Goal: Communication & Community: Answer question/provide support

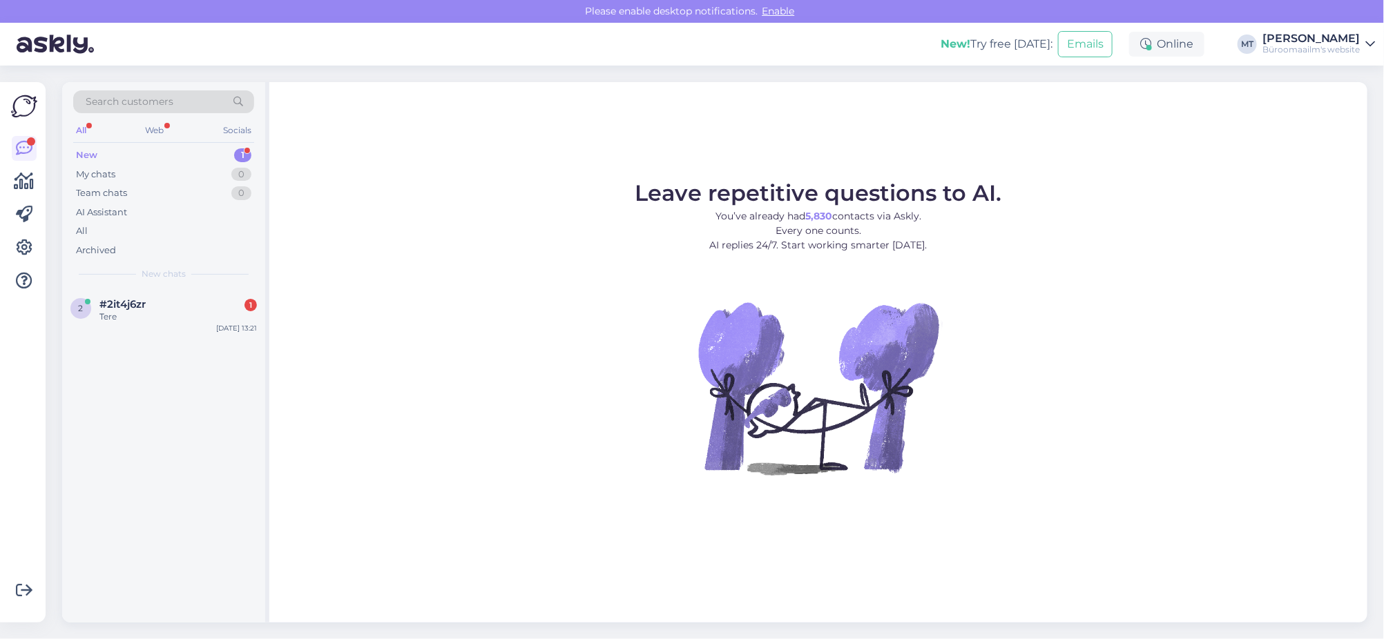
click at [90, 153] on div "New" at bounding box center [86, 155] width 21 height 14
click at [113, 298] on span "#2it4j6zr" at bounding box center [122, 304] width 46 height 12
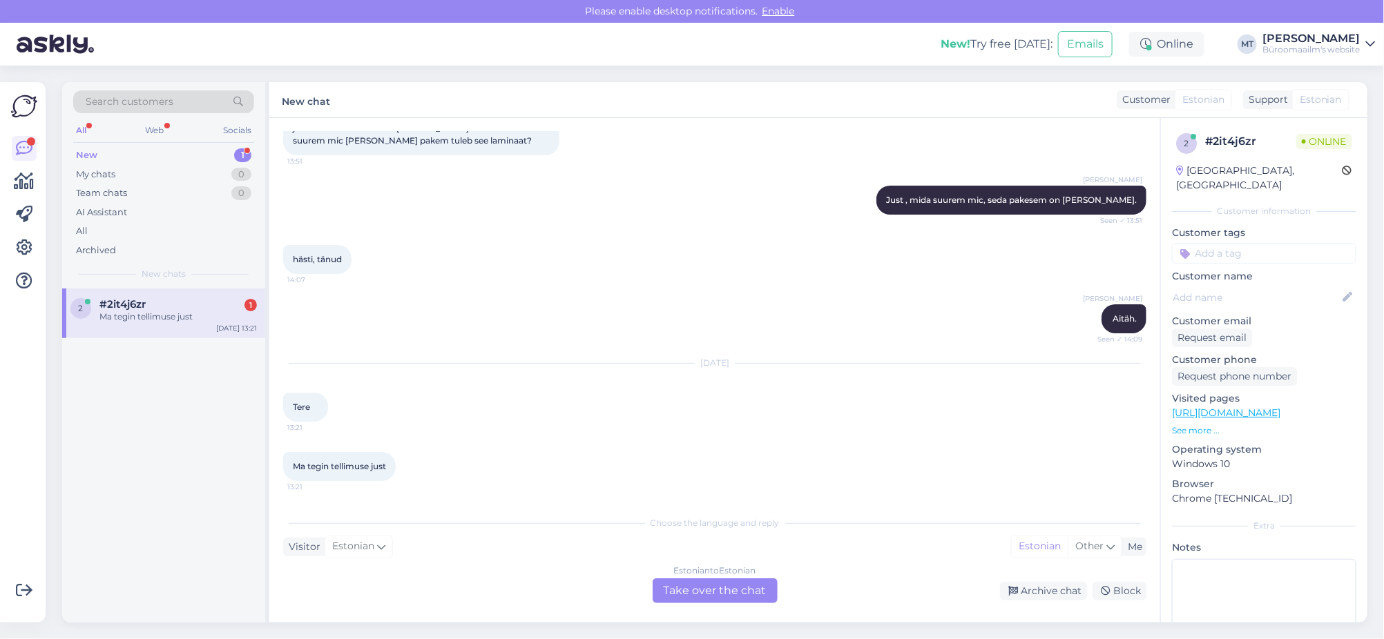
scroll to position [2893, 0]
click at [722, 589] on div "Estonian to Estonian Take over the chat" at bounding box center [714, 591] width 125 height 25
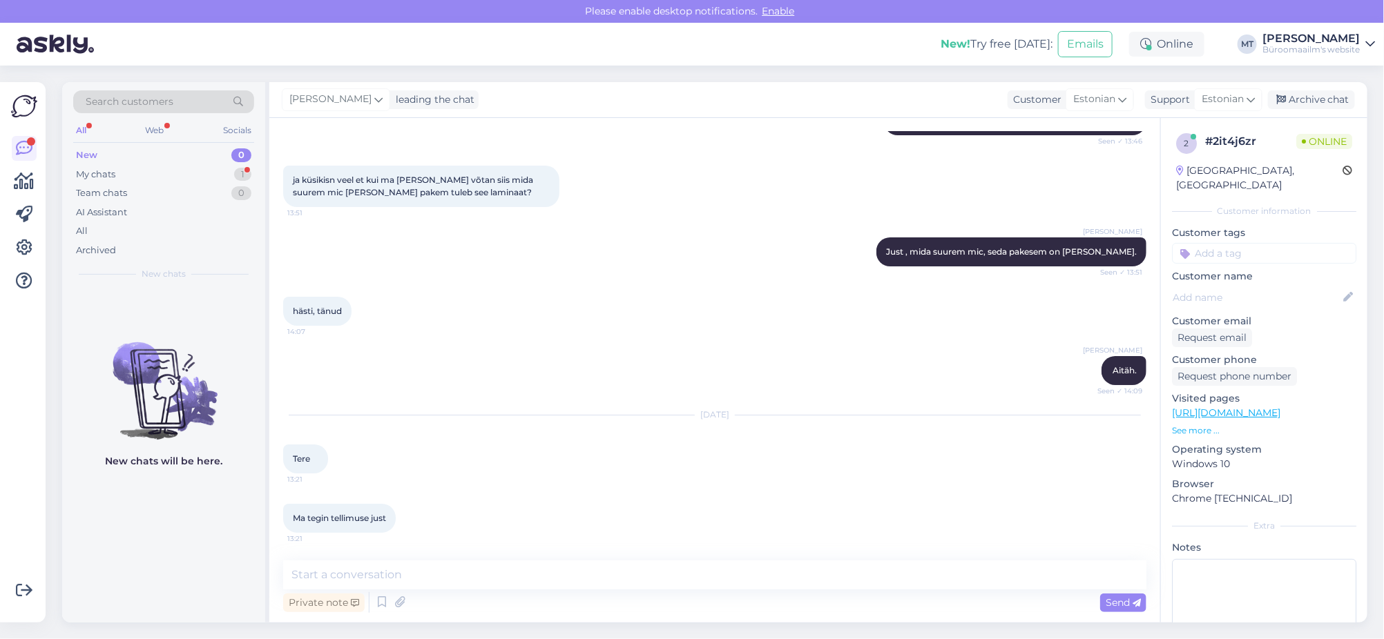
click at [400, 590] on div "Private note Send" at bounding box center [714, 603] width 863 height 26
click at [407, 583] on textarea at bounding box center [714, 575] width 863 height 29
type textarea "t"
type textarea "Tere."
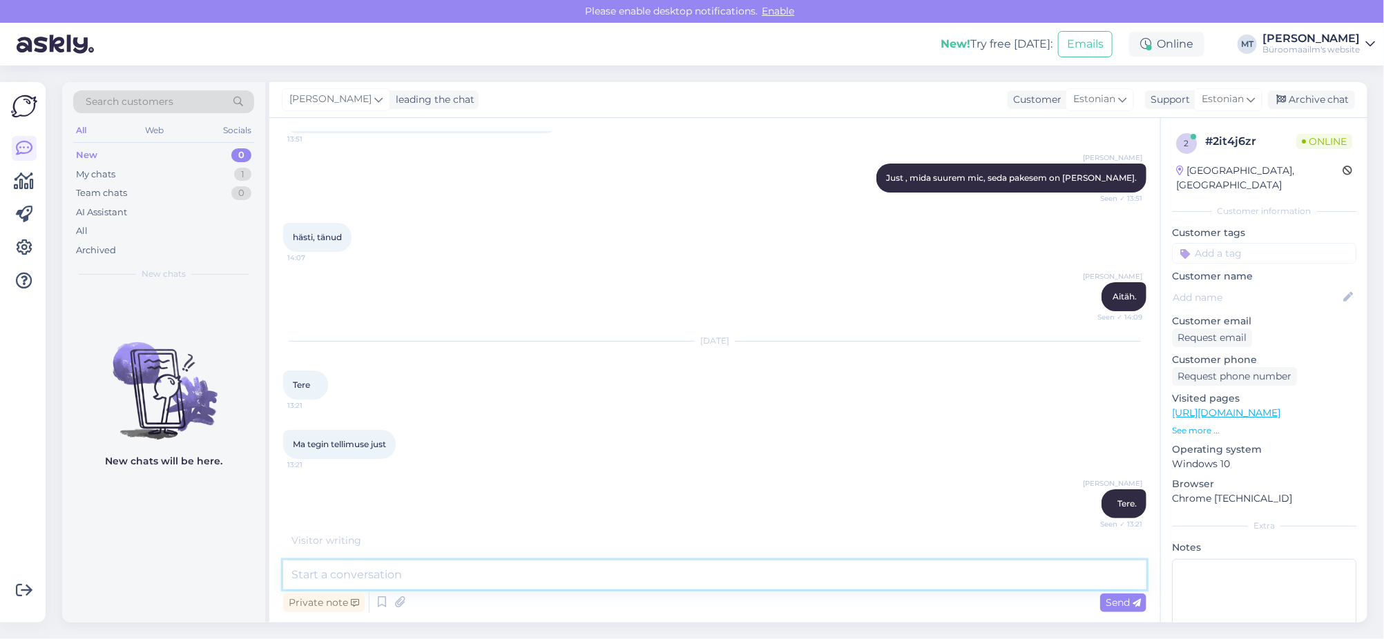
scroll to position [2960, 0]
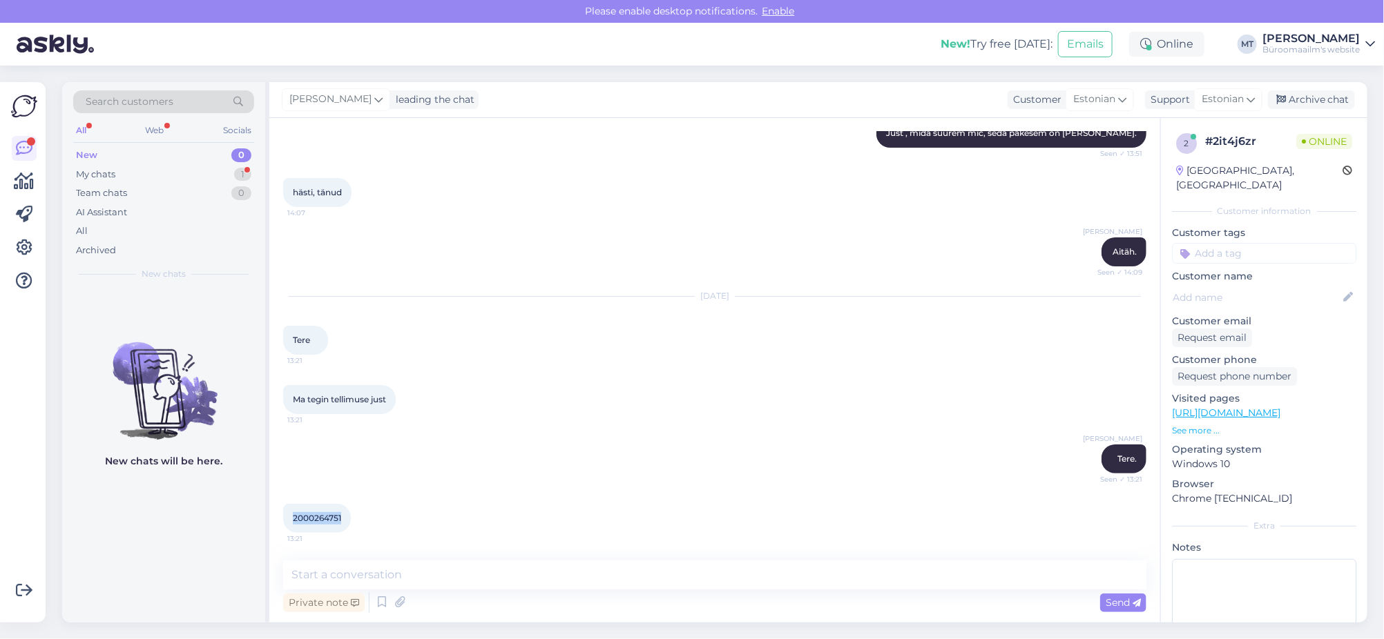
drag, startPoint x: 350, startPoint y: 520, endPoint x: 284, endPoint y: 521, distance: 66.3
click at [284, 521] on div "2000264751 13:21" at bounding box center [317, 518] width 68 height 29
copy span "2000264751"
click at [369, 585] on textarea at bounding box center [714, 575] width 863 height 29
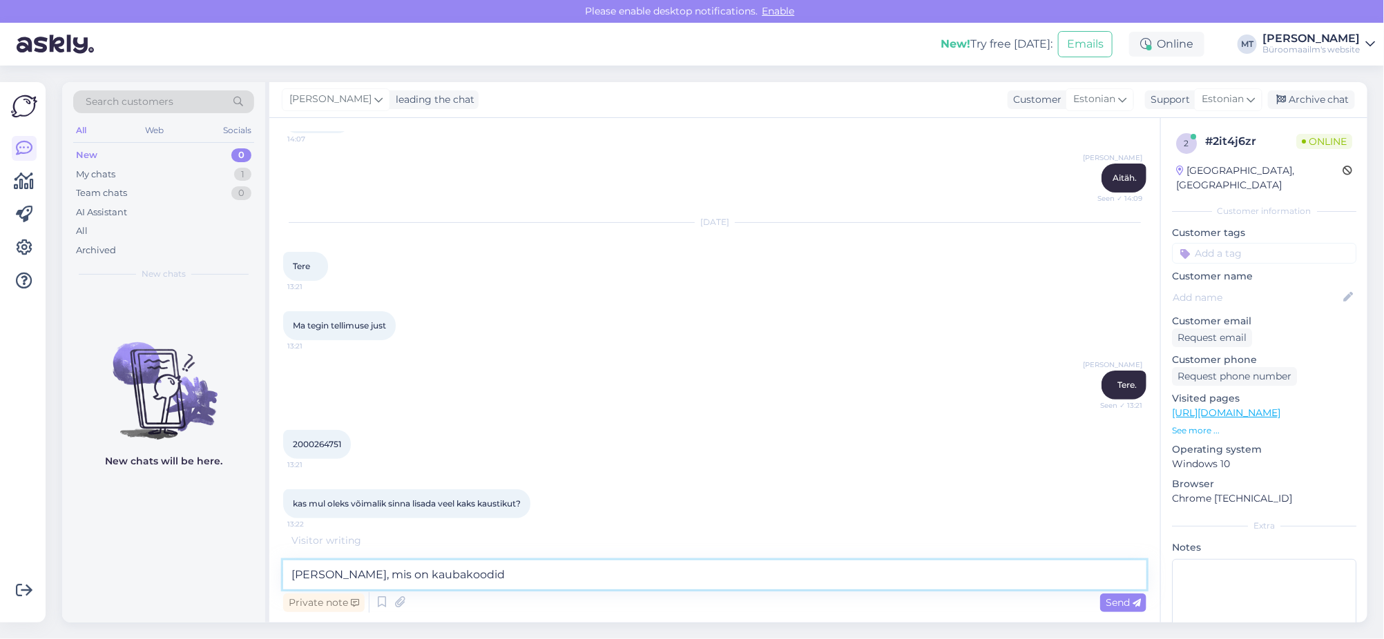
type textarea "Saan lisada, mis on kaubakoodid ?"
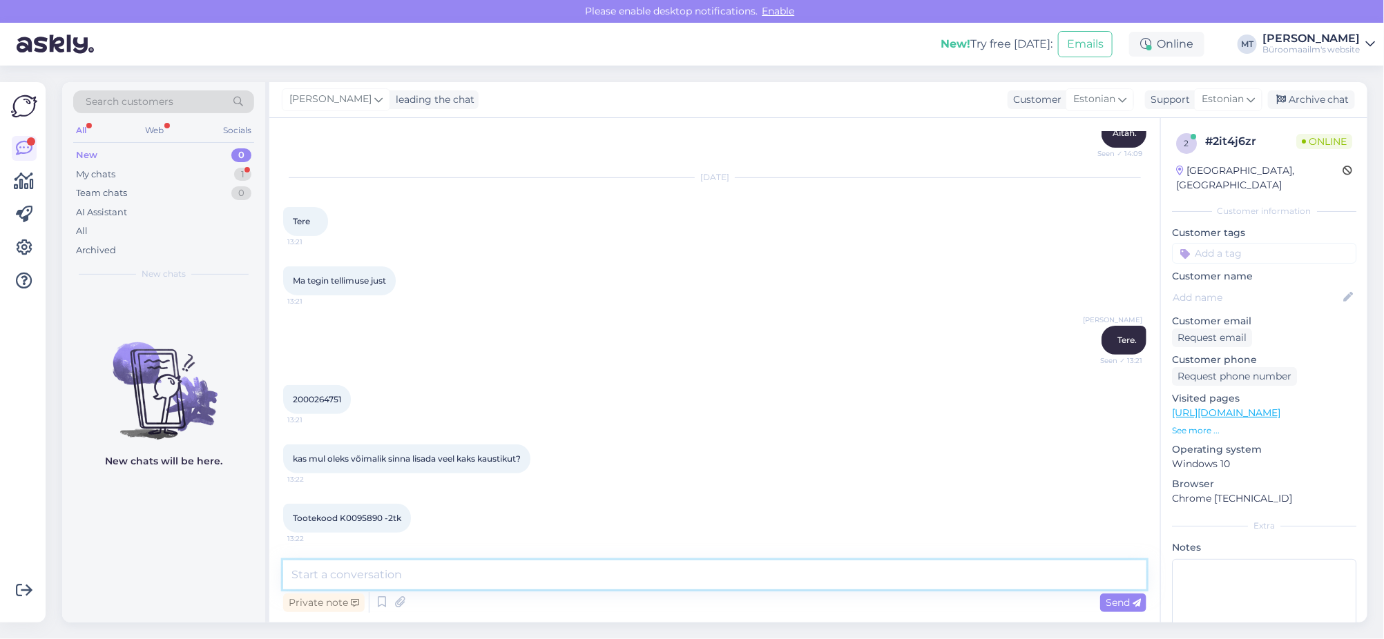
scroll to position [3138, 0]
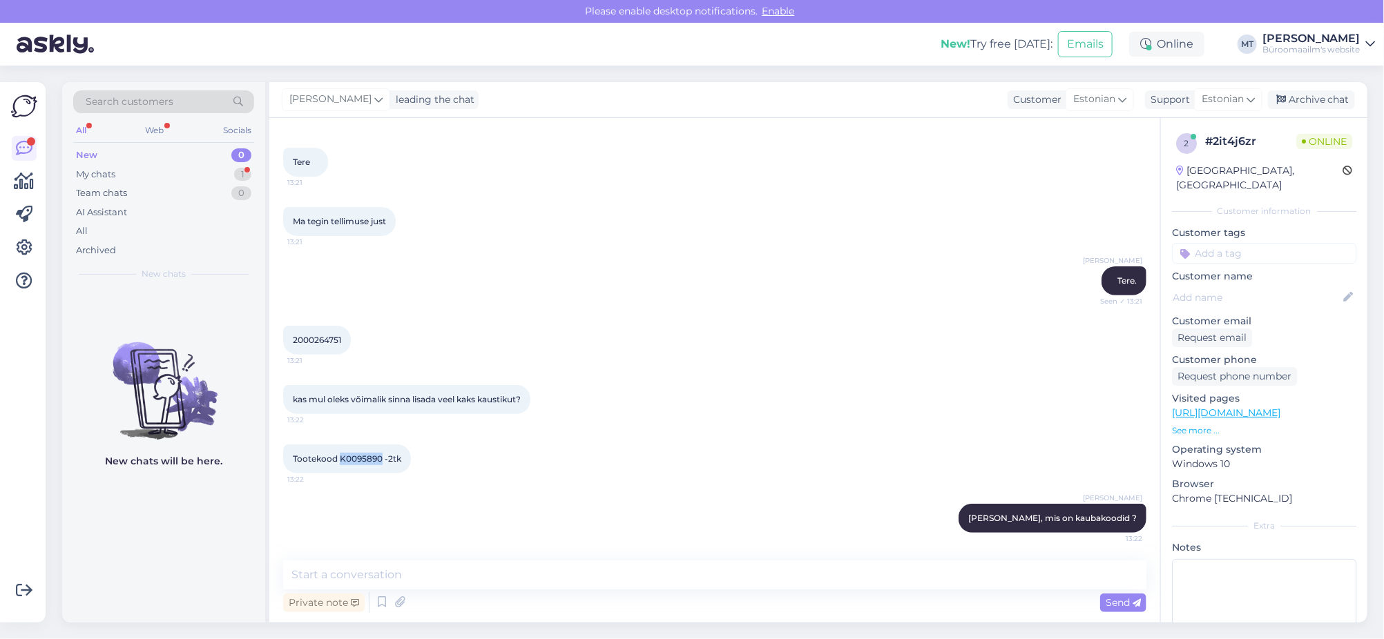
drag, startPoint x: 383, startPoint y: 460, endPoint x: 340, endPoint y: 461, distance: 42.8
click at [340, 461] on span "Tootekood K0095890 -2tk" at bounding box center [347, 459] width 108 height 10
copy span "K0095890"
click at [334, 577] on textarea at bounding box center [714, 575] width 863 height 29
type textarea "Lisatud, kas veel midagi ?"
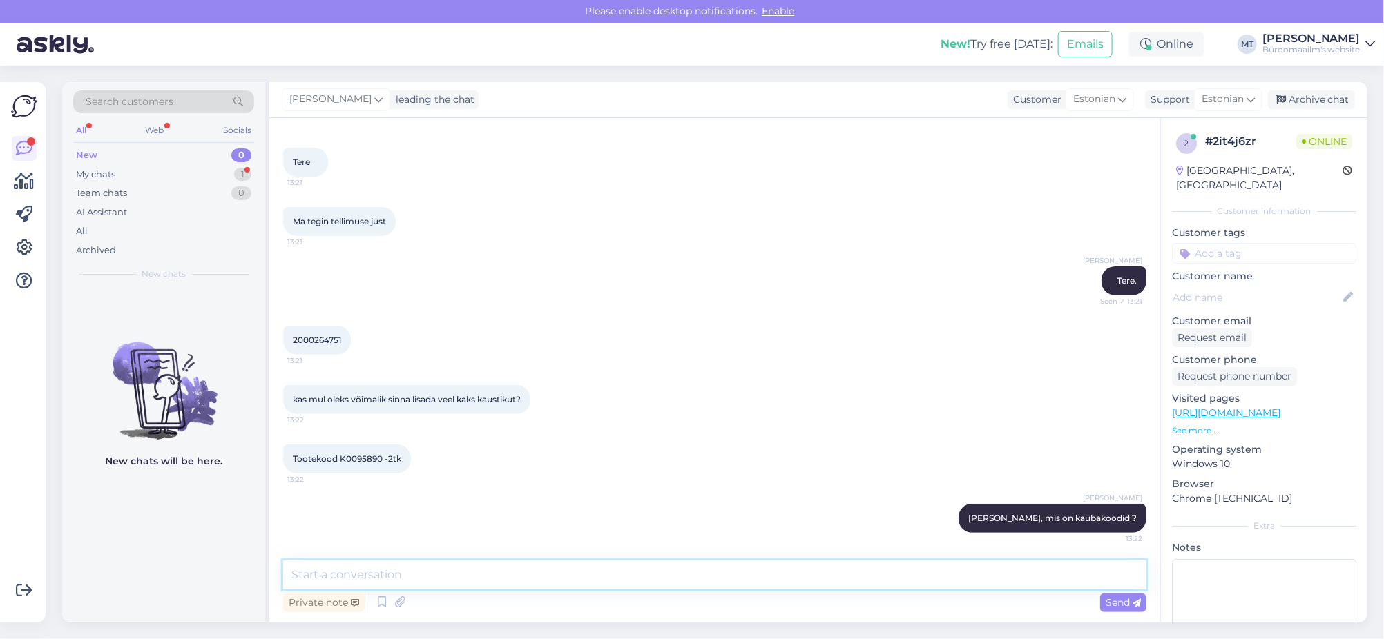
scroll to position [3197, 0]
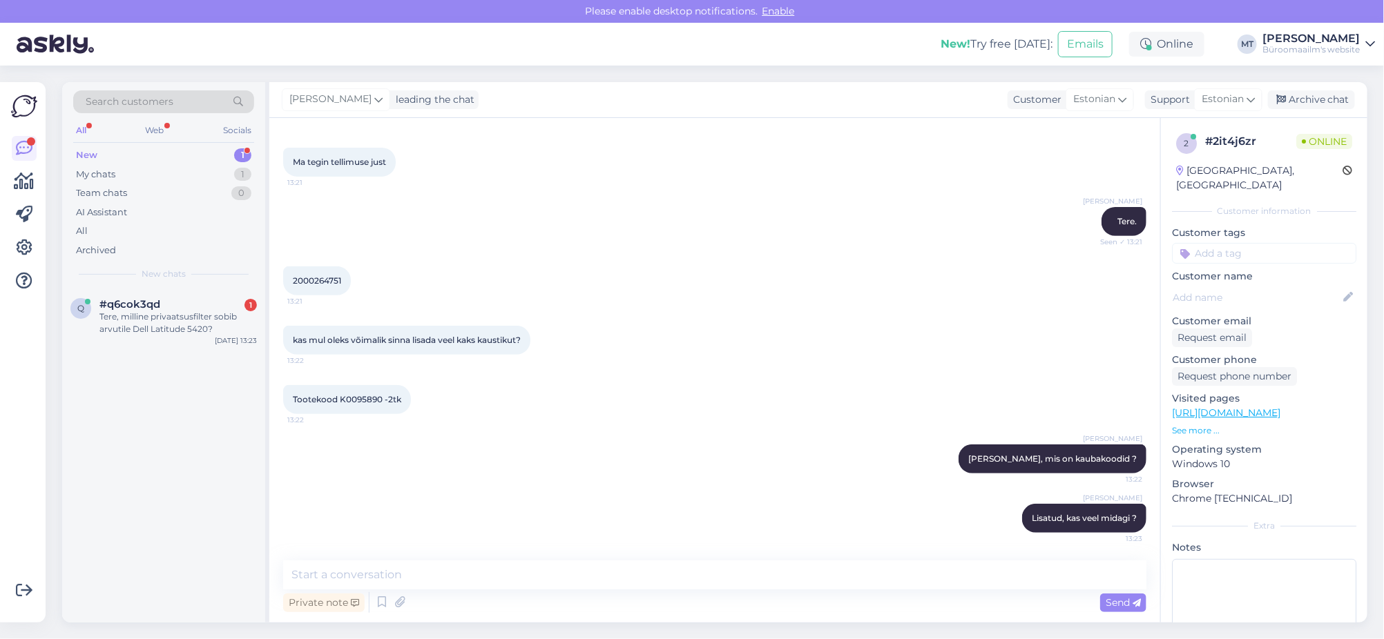
drag, startPoint x: 86, startPoint y: 155, endPoint x: 90, endPoint y: 198, distance: 43.0
click at [86, 155] on div "New" at bounding box center [86, 155] width 21 height 14
click at [119, 311] on div "Tere, milline privaatsusfilter sobib arvutile Dell Latitude 5420?" at bounding box center [177, 323] width 157 height 25
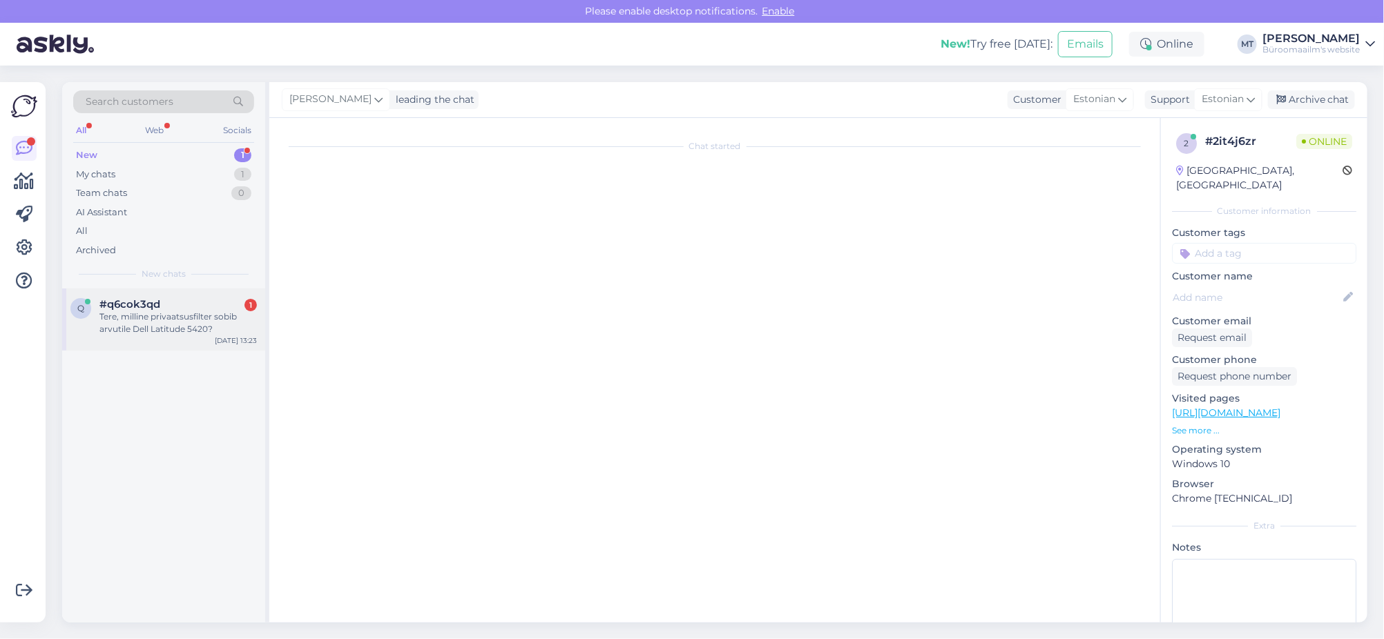
scroll to position [0, 0]
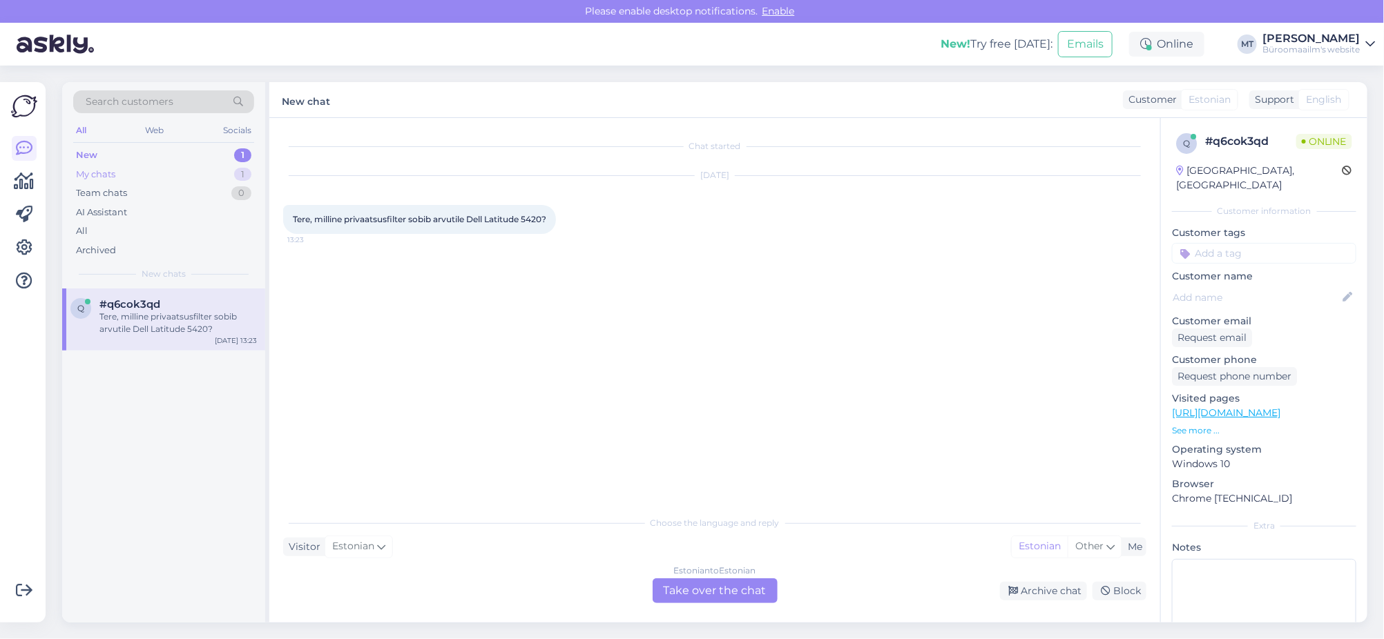
click at [99, 175] on div "My chats" at bounding box center [95, 175] width 39 height 14
click at [113, 315] on div "Lisatud, kas veel midagi ?" at bounding box center [177, 317] width 157 height 12
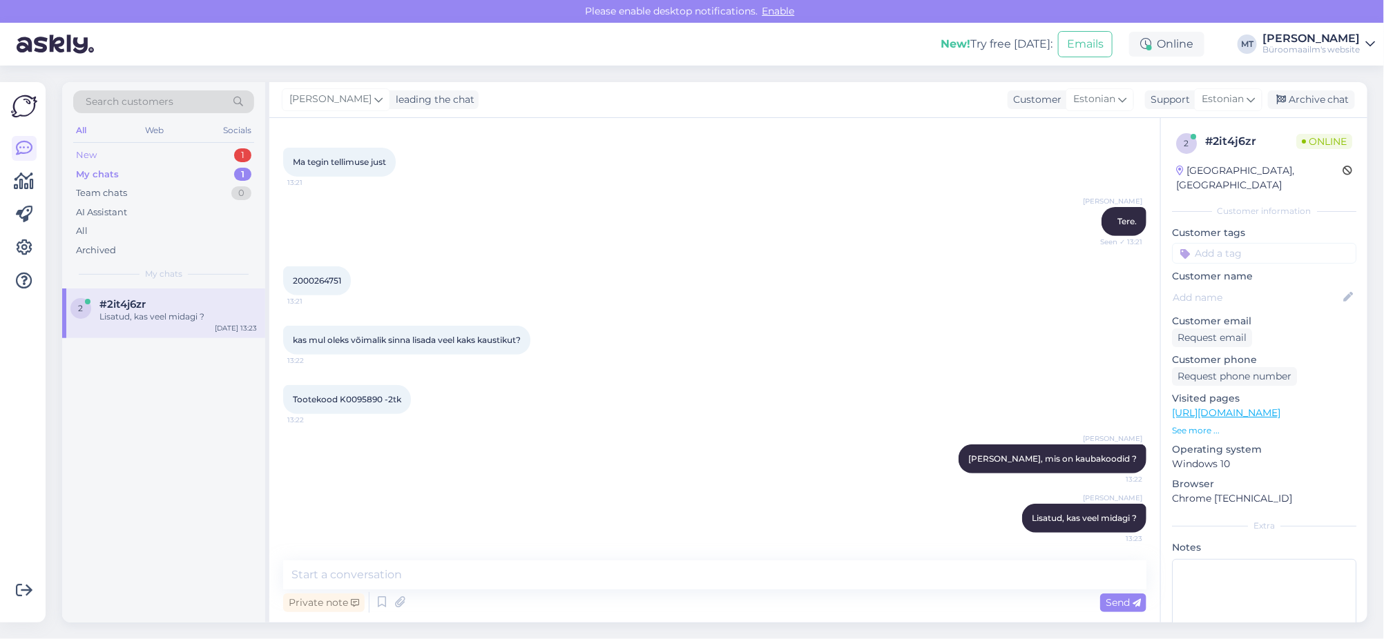
click at [95, 148] on div "New" at bounding box center [86, 155] width 21 height 14
click at [109, 323] on div "Tere, milline privaatsusfilter sobib arvutile Dell Latitude 5420?" at bounding box center [177, 323] width 157 height 25
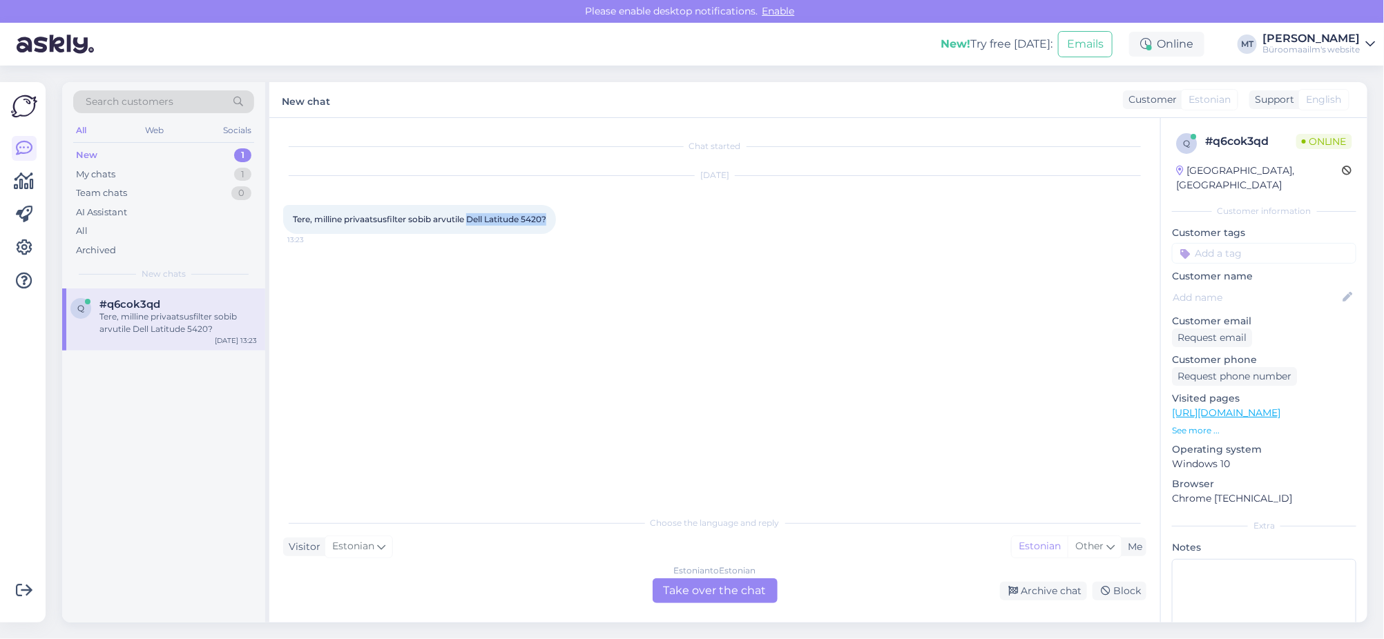
drag, startPoint x: 470, startPoint y: 217, endPoint x: 532, endPoint y: 227, distance: 63.0
click at [532, 227] on div "Tere, milline privaatsusfilter sobib arvutile Dell Latitude 5420? 13:23" at bounding box center [419, 219] width 273 height 29
click at [101, 174] on div "My chats" at bounding box center [95, 175] width 39 height 14
click at [124, 295] on div "2 #2it4j6zr Sep 10 13:23" at bounding box center [163, 314] width 203 height 50
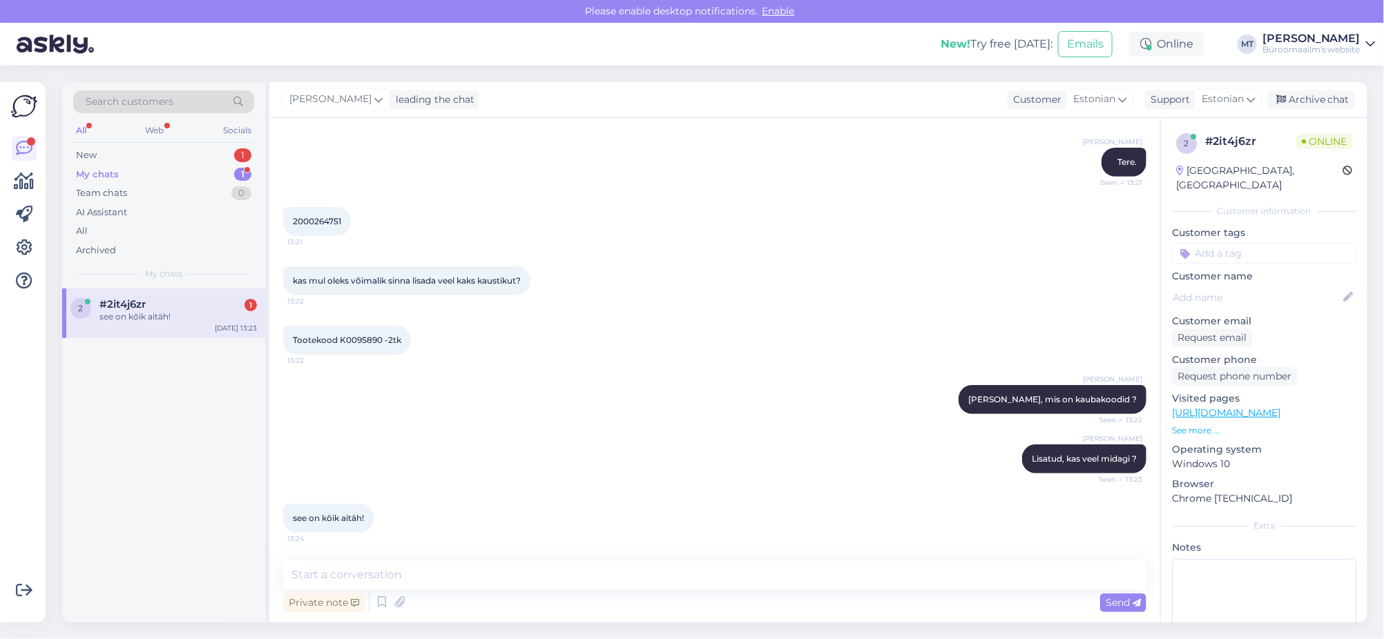
scroll to position [3257, 0]
click at [349, 578] on textarea at bounding box center [714, 575] width 863 height 29
type textarea "Aitäh."
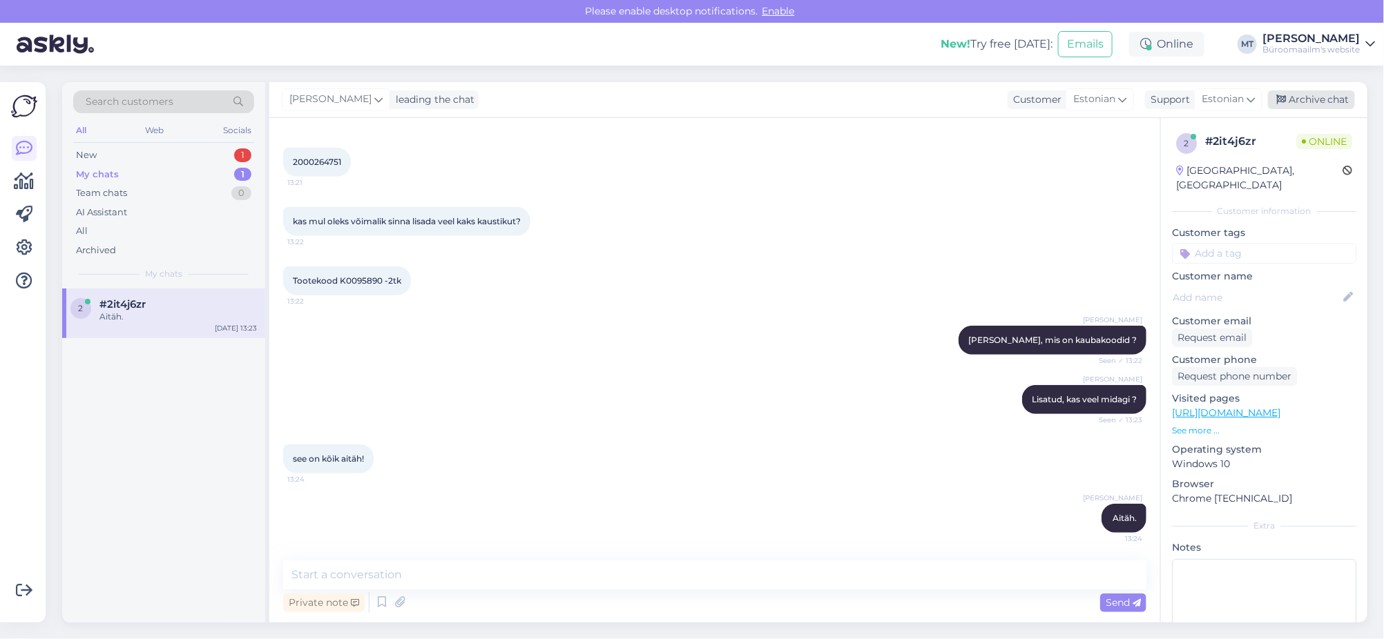
click at [1304, 104] on div "Archive chat" at bounding box center [1311, 99] width 87 height 19
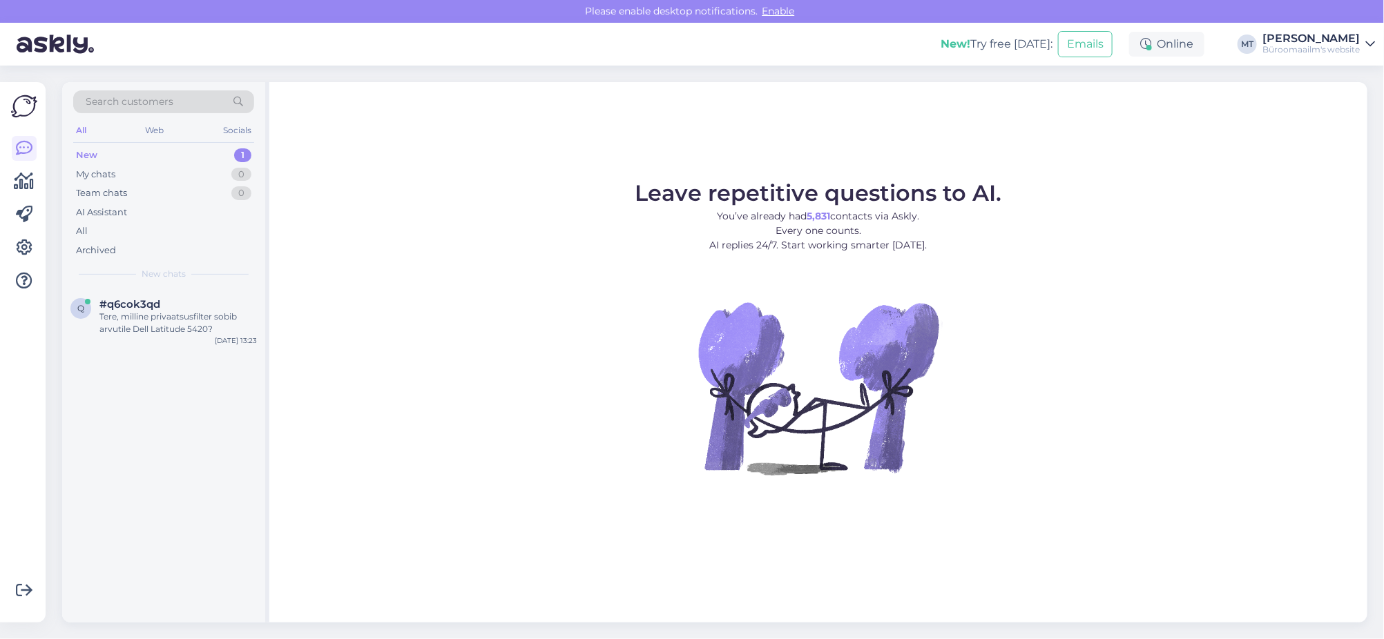
click at [89, 151] on div "New" at bounding box center [86, 155] width 21 height 14
click at [153, 312] on div "Tere, milline privaatsusfilter sobib arvutile Dell Latitude 5420?" at bounding box center [177, 323] width 157 height 25
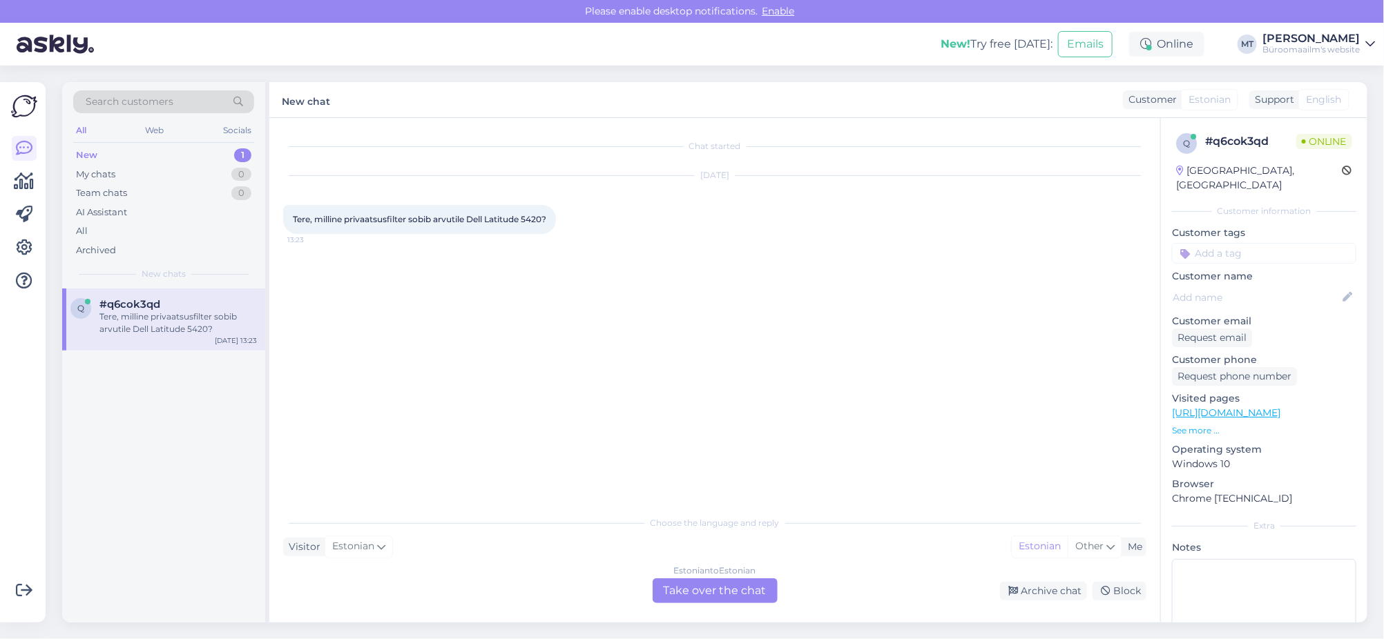
click at [709, 586] on div "Estonian to Estonian Take over the chat" at bounding box center [714, 591] width 125 height 25
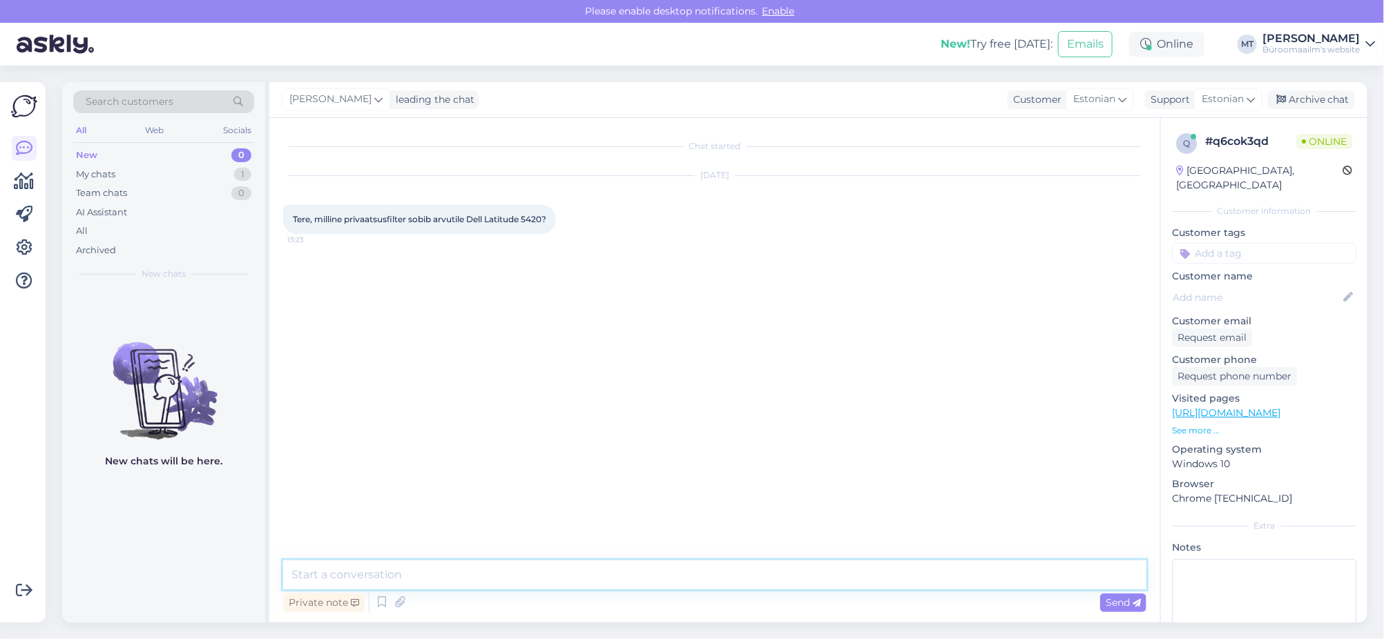
click at [389, 566] on textarea at bounding box center [714, 575] width 863 height 29
drag, startPoint x: 351, startPoint y: 570, endPoint x: 323, endPoint y: 578, distance: 29.3
click at [323, 578] on textarea "Tere. uunin, vastusega läheb aega." at bounding box center [714, 575] width 863 height 29
click at [326, 574] on textarea "Tere. uurin, vastusega läheb aega." at bounding box center [714, 575] width 863 height 29
click at [449, 579] on textarea "Tere. Uurin, vastusega läheb aega." at bounding box center [714, 575] width 863 height 29
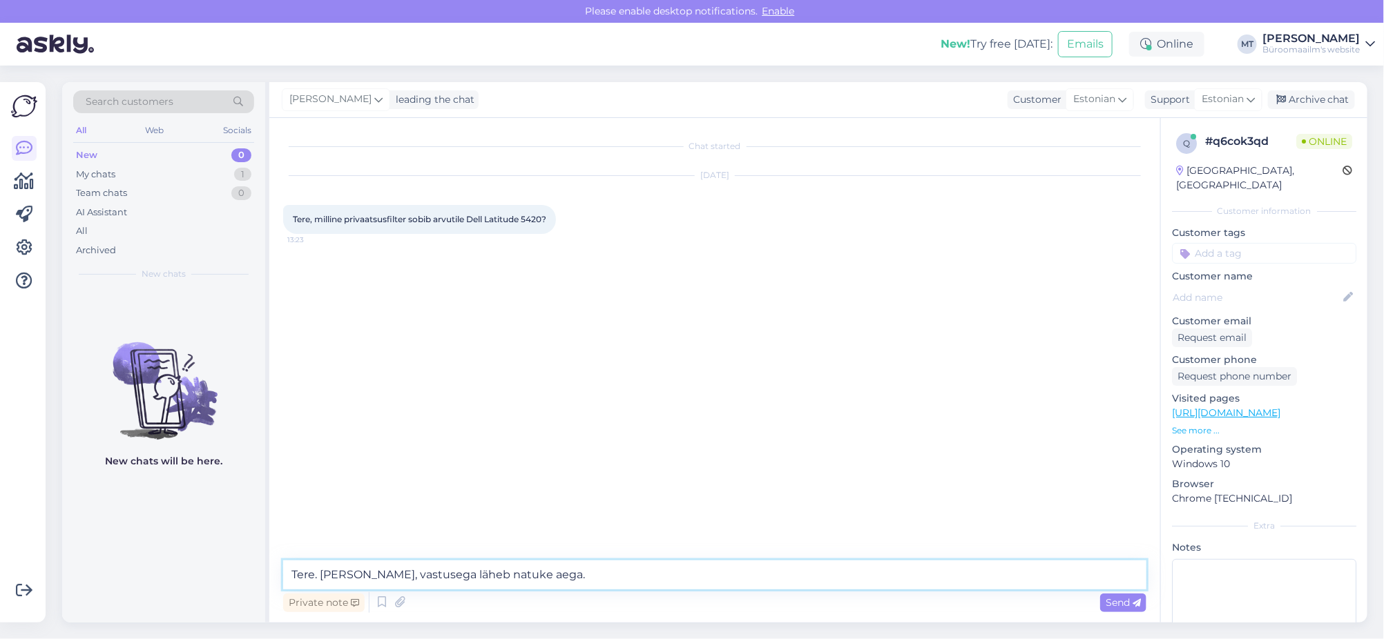
type textarea "Tere. Uurin, vastusega läheb natuke aega."
click at [1111, 603] on span "Send" at bounding box center [1122, 603] width 35 height 12
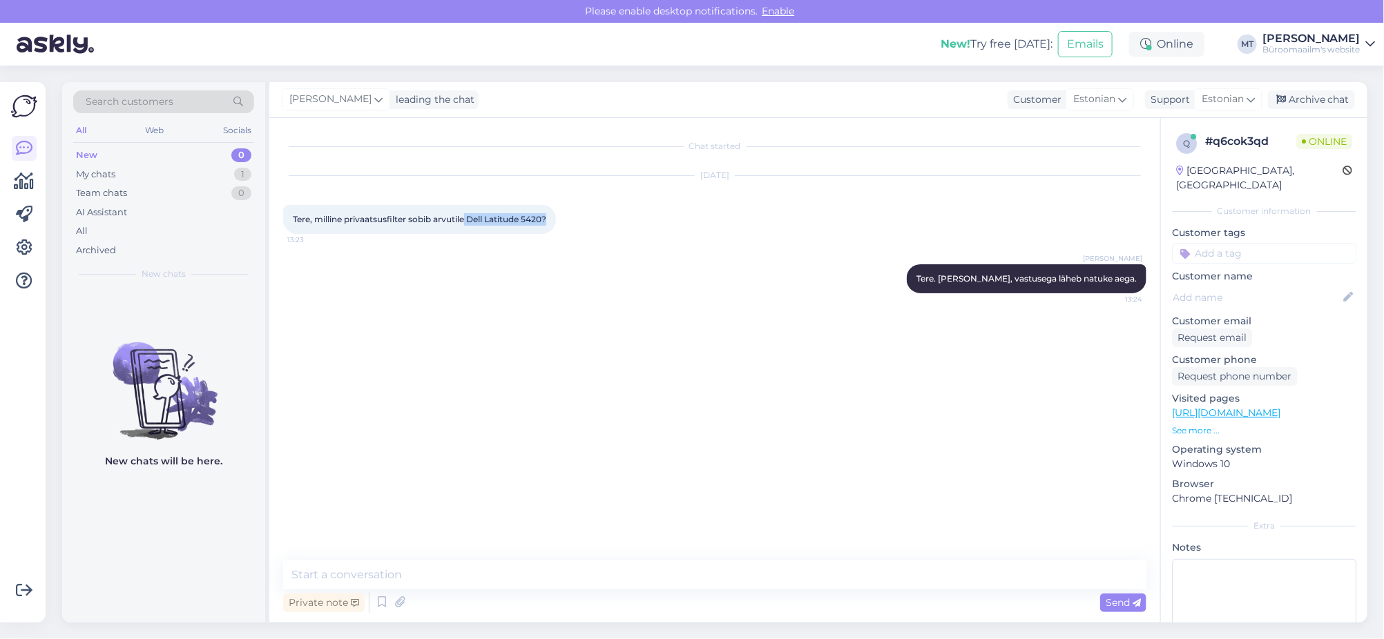
drag, startPoint x: 467, startPoint y: 217, endPoint x: 511, endPoint y: 232, distance: 46.1
click at [511, 232] on div "Tere, milline privaatsusfilter sobib arvutile Dell Latitude 5420? 13:23" at bounding box center [419, 219] width 273 height 29
copy span "Dell Latitude 5420?"
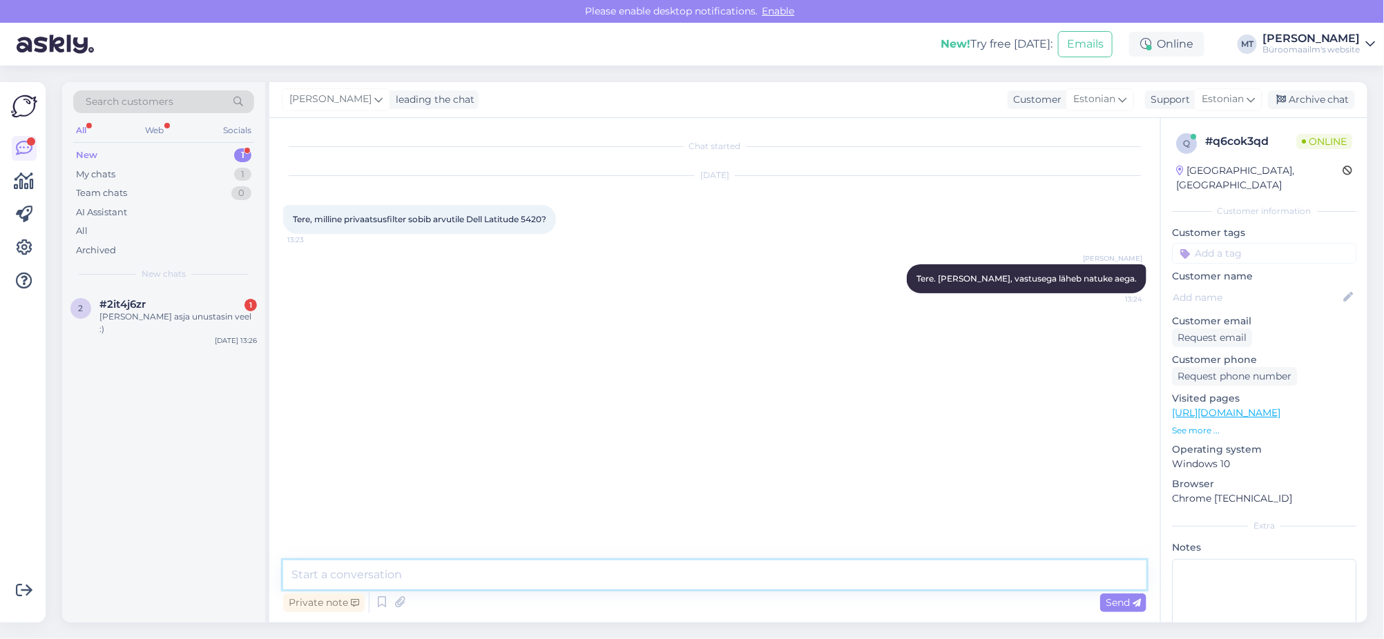
click at [376, 568] on textarea at bounding box center [714, 575] width 863 height 29
type textarea "Kas saan vastata e-mailile ?"
drag, startPoint x: 95, startPoint y: 154, endPoint x: 64, endPoint y: 164, distance: 32.5
click at [95, 153] on div "New" at bounding box center [86, 155] width 21 height 14
click at [106, 306] on span "#2it4j6zr" at bounding box center [122, 304] width 46 height 12
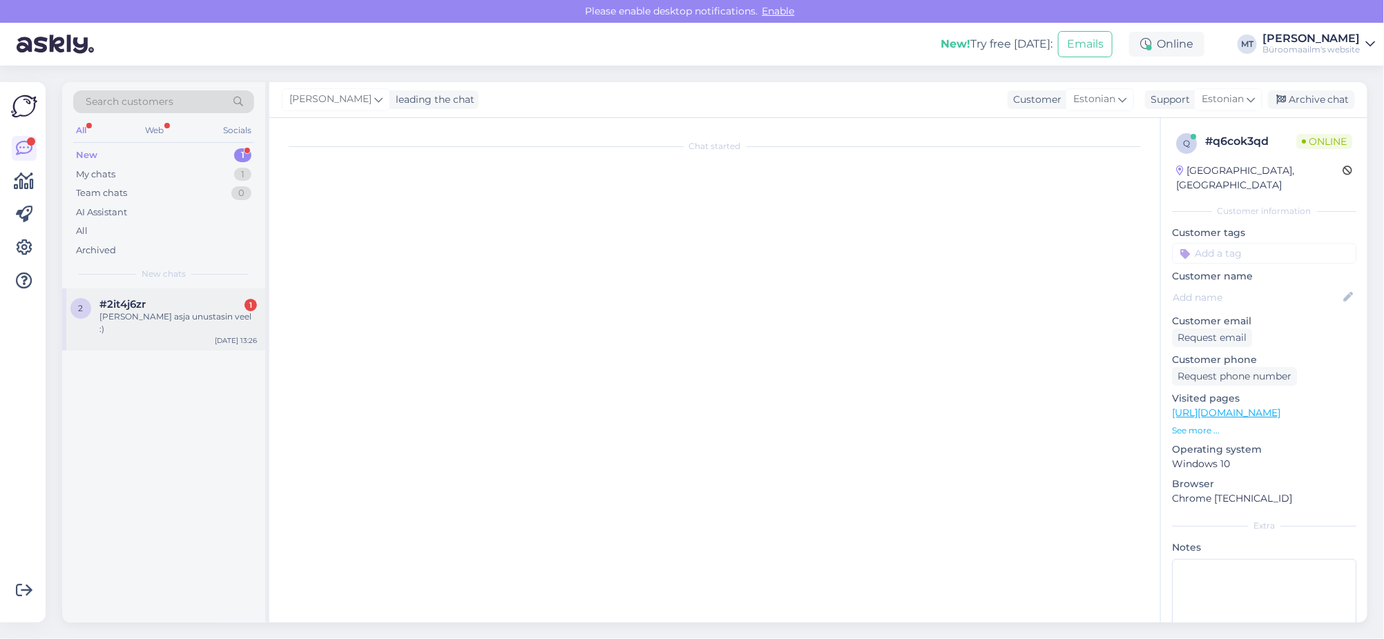
scroll to position [3427, 0]
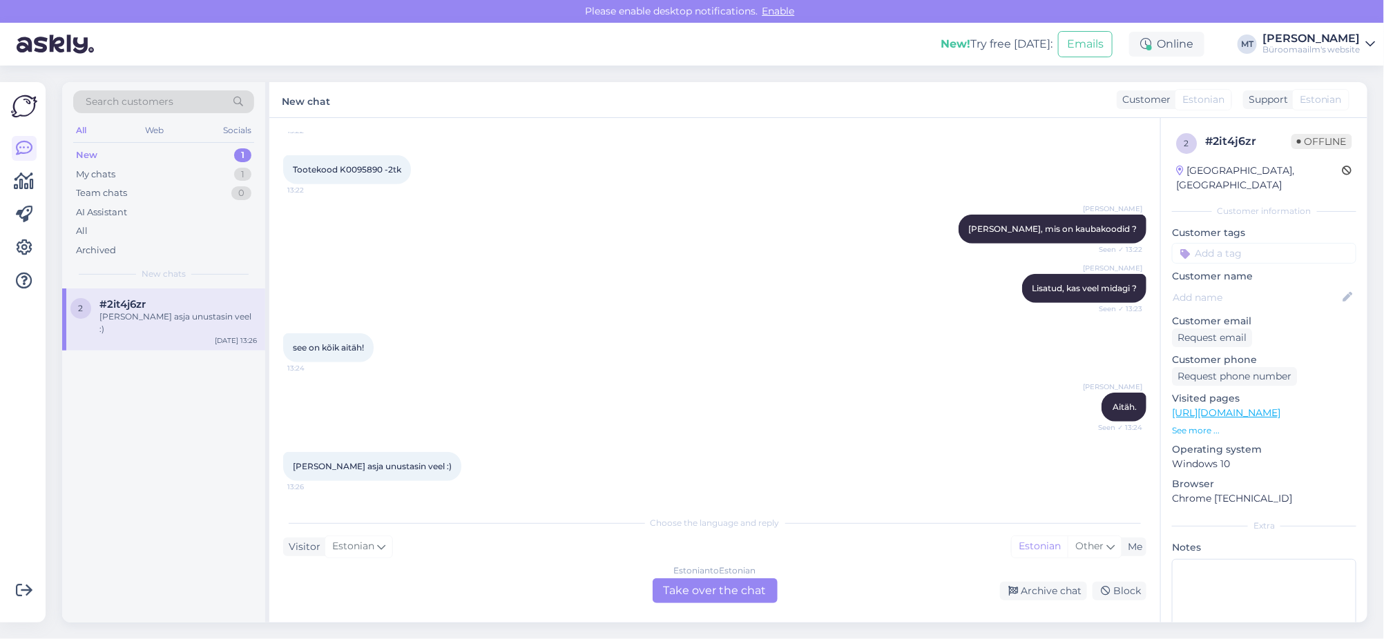
click at [736, 587] on div "Estonian to Estonian Take over the chat" at bounding box center [714, 591] width 125 height 25
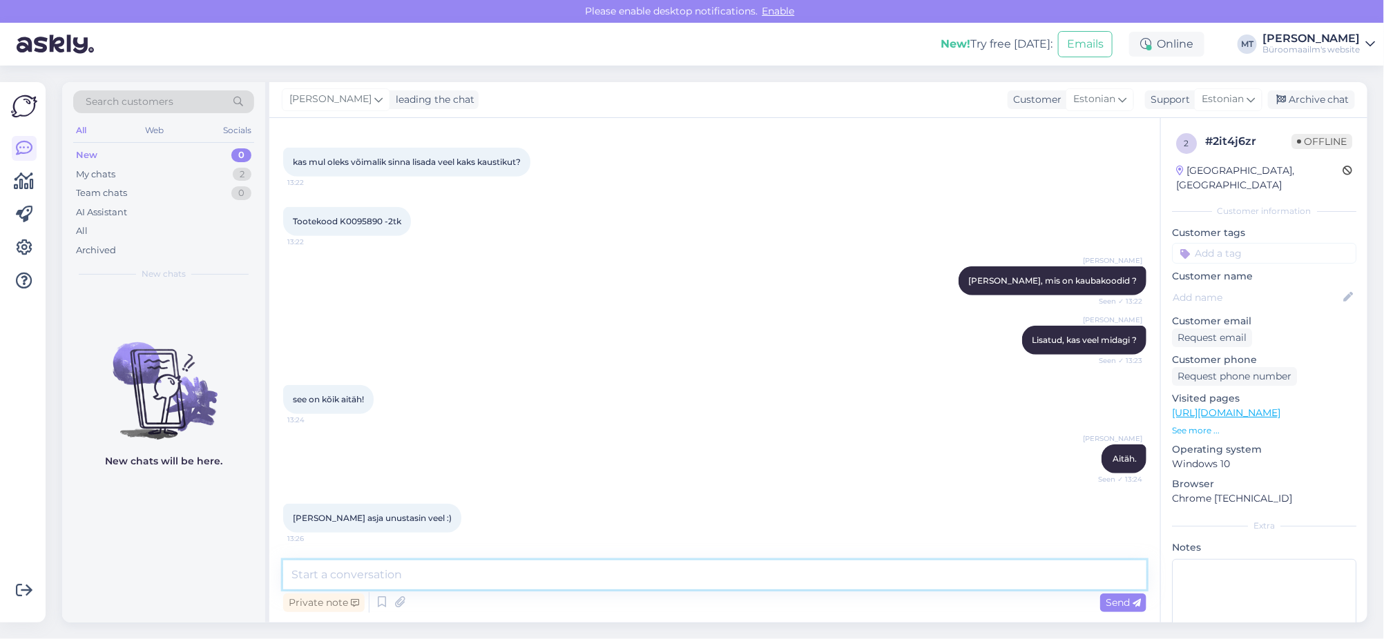
click at [444, 587] on textarea at bounding box center [714, 575] width 863 height 29
type textarea "Ja mis see on ?"
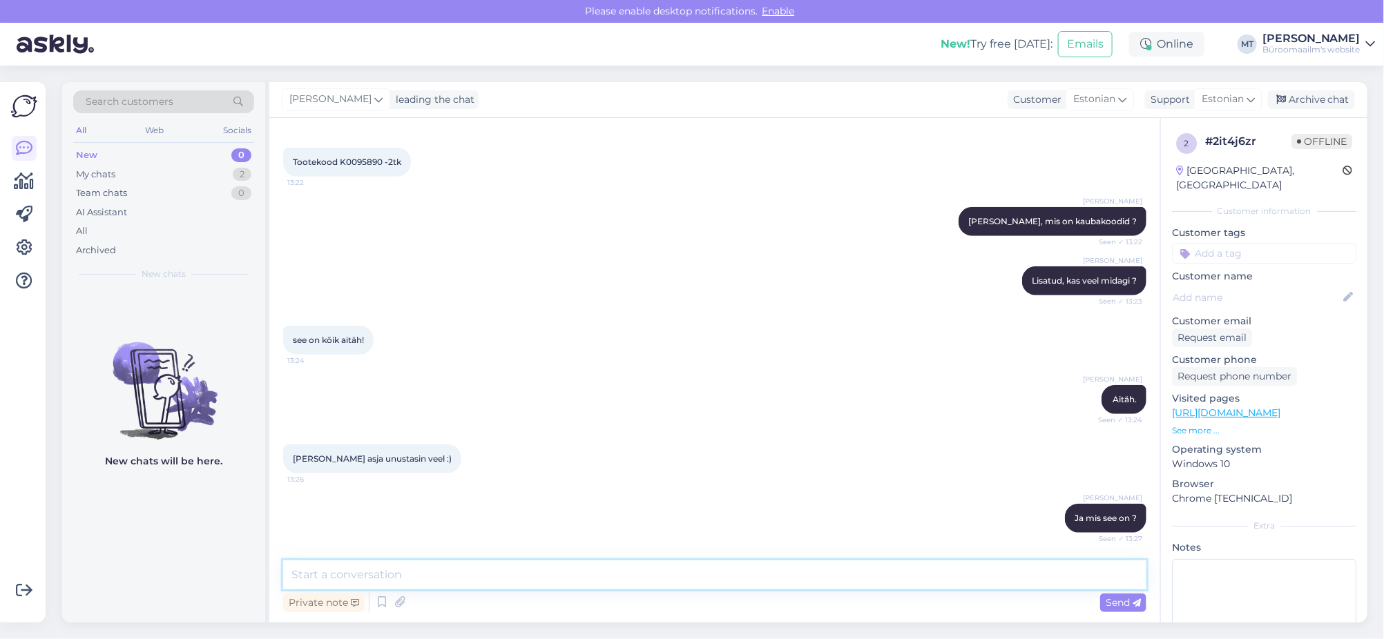
scroll to position [3176, 0]
click at [330, 48] on span "2000264751" at bounding box center [317, 43] width 48 height 10
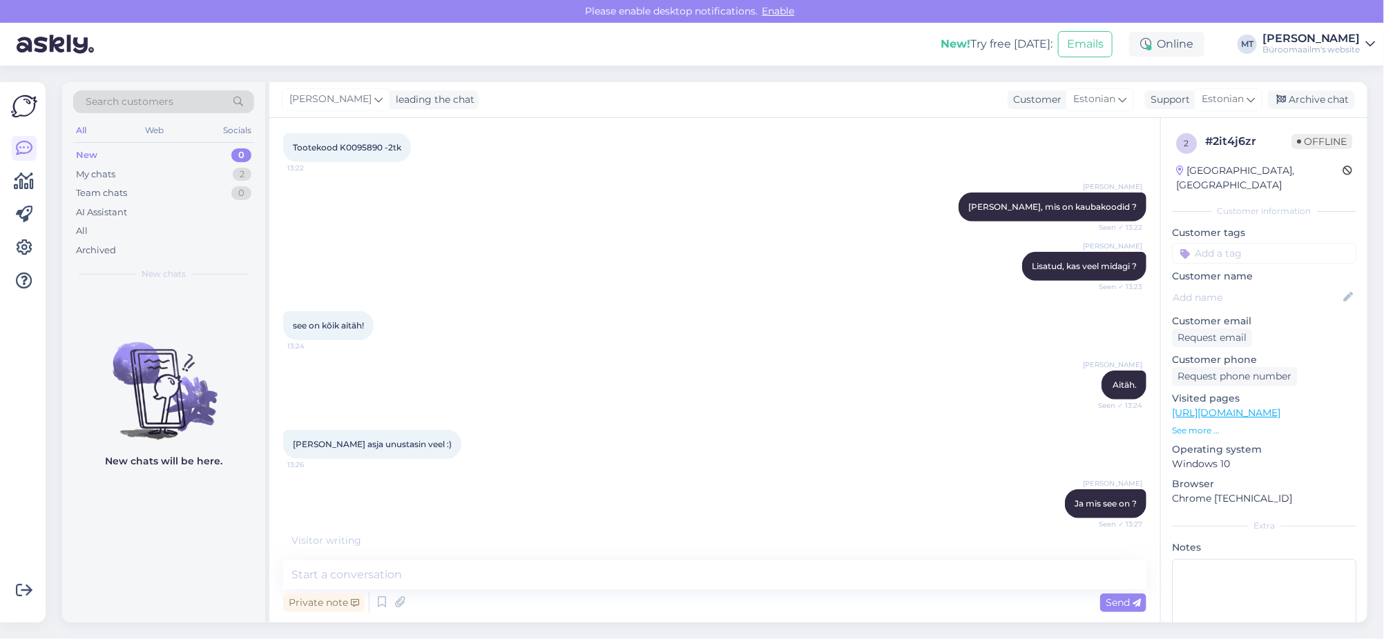
click at [330, 34] on span "2000264751" at bounding box center [317, 28] width 48 height 10
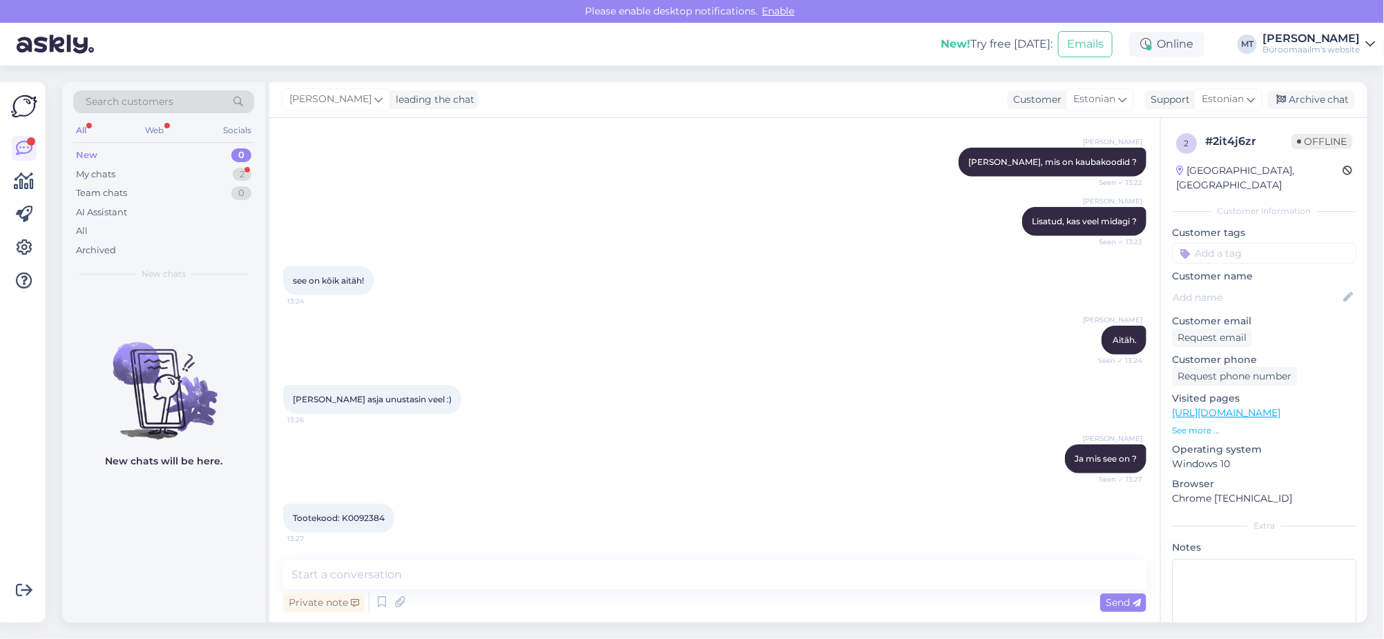
copy div "2000264751 13:21"
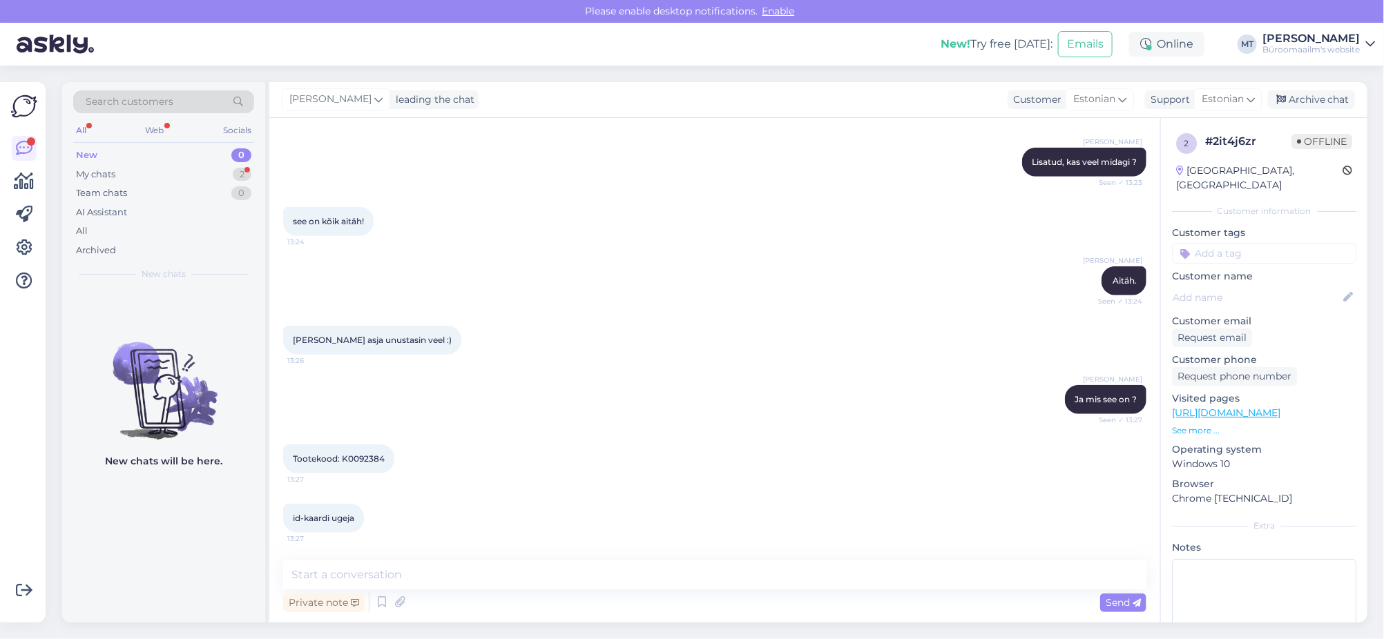
scroll to position [3554, 0]
drag, startPoint x: 389, startPoint y: 458, endPoint x: 340, endPoint y: 462, distance: 49.9
click at [340, 462] on div "Tootekood: K0092384 13:27" at bounding box center [338, 459] width 111 height 29
click at [387, 480] on div "Tootekood: K0092384 13:27" at bounding box center [714, 458] width 863 height 59
drag, startPoint x: 386, startPoint y: 458, endPoint x: 342, endPoint y: 463, distance: 44.5
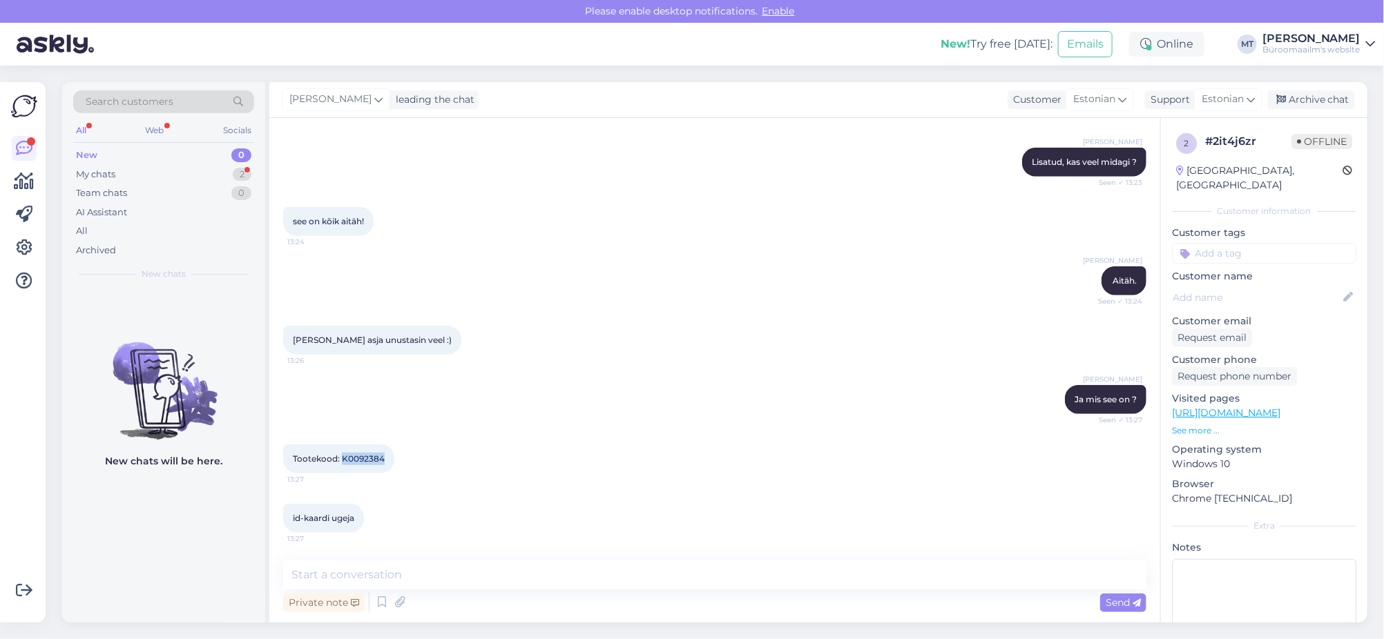
click at [342, 463] on div "Tootekood: K0092384 13:27" at bounding box center [338, 459] width 111 height 29
copy span "K0092384"
click at [346, 577] on textarea at bounding box center [714, 575] width 863 height 29
type textarea "Aitäh ja lisatud."
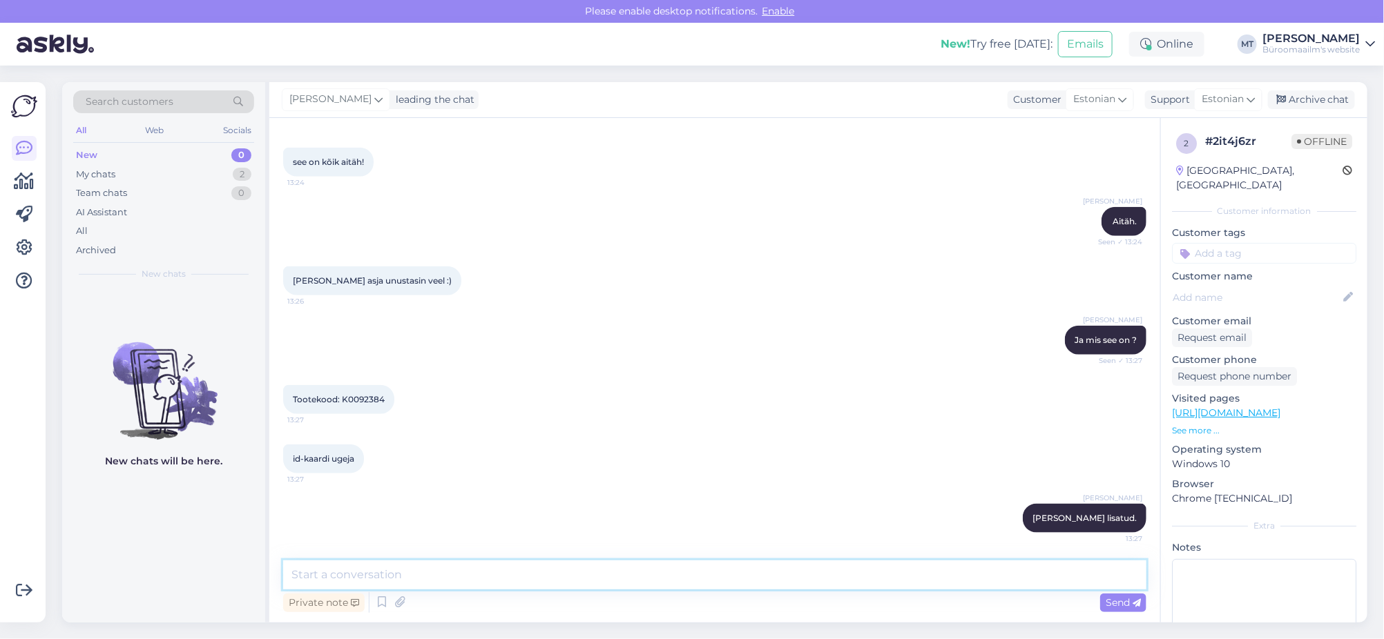
scroll to position [3613, 0]
click at [1315, 97] on div "Archive chat" at bounding box center [1311, 99] width 87 height 19
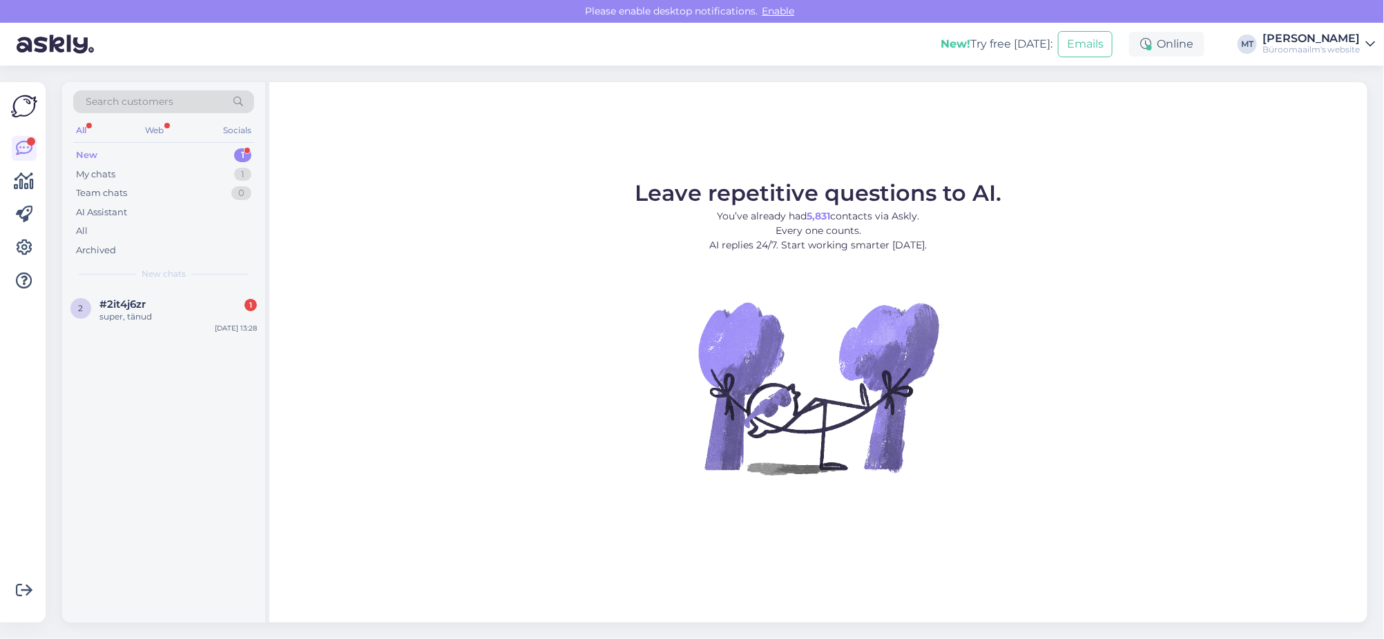
click at [76, 148] on div "New" at bounding box center [86, 155] width 21 height 14
click at [109, 302] on span "#2it4j6zr" at bounding box center [122, 304] width 46 height 12
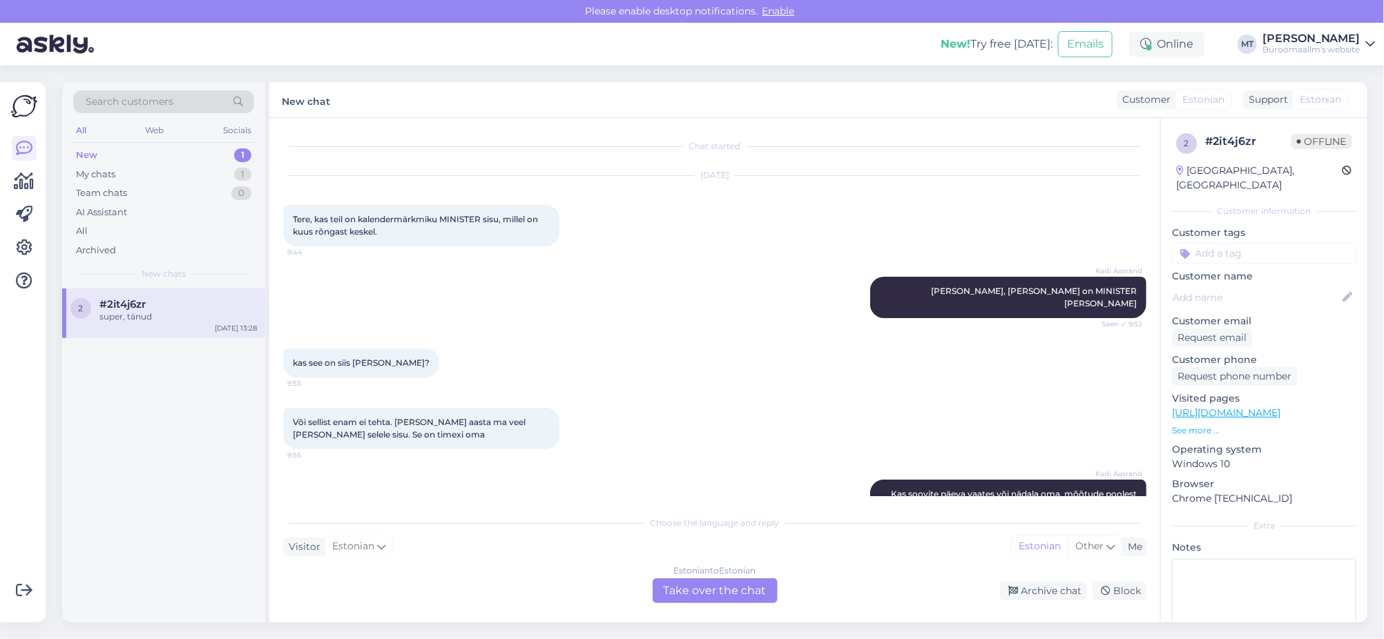
scroll to position [3724, 0]
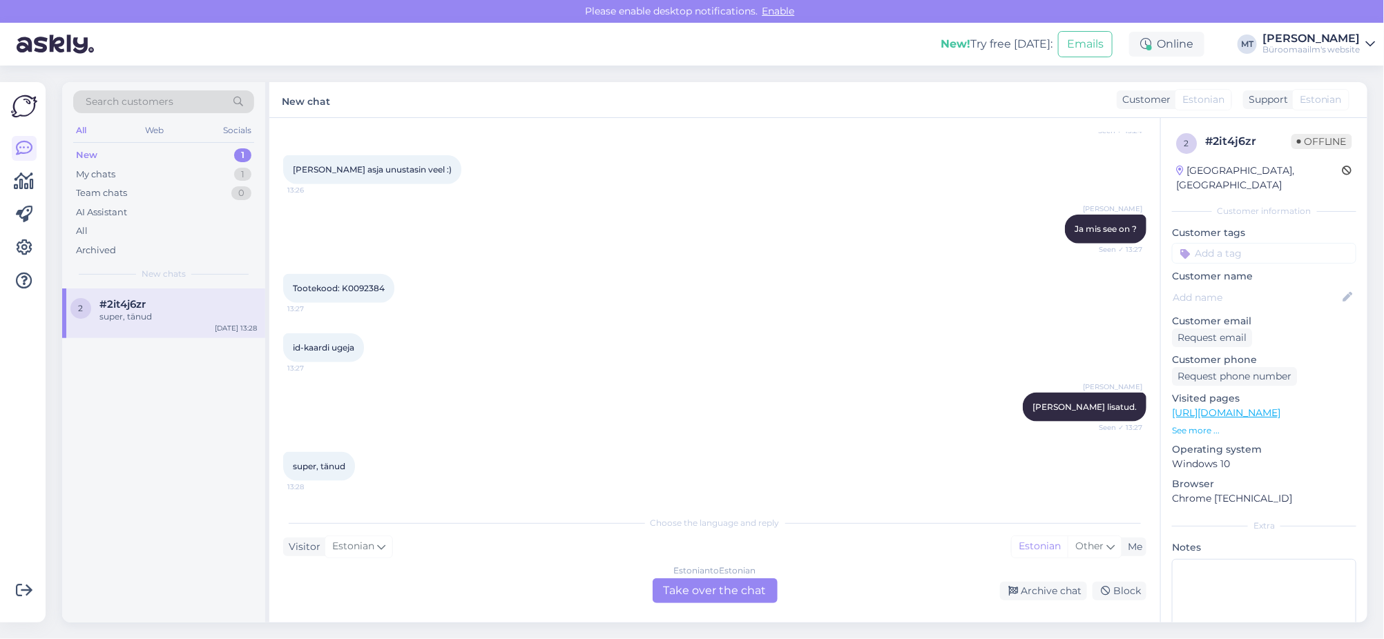
click at [743, 597] on div "Estonian to Estonian Take over the chat" at bounding box center [714, 591] width 125 height 25
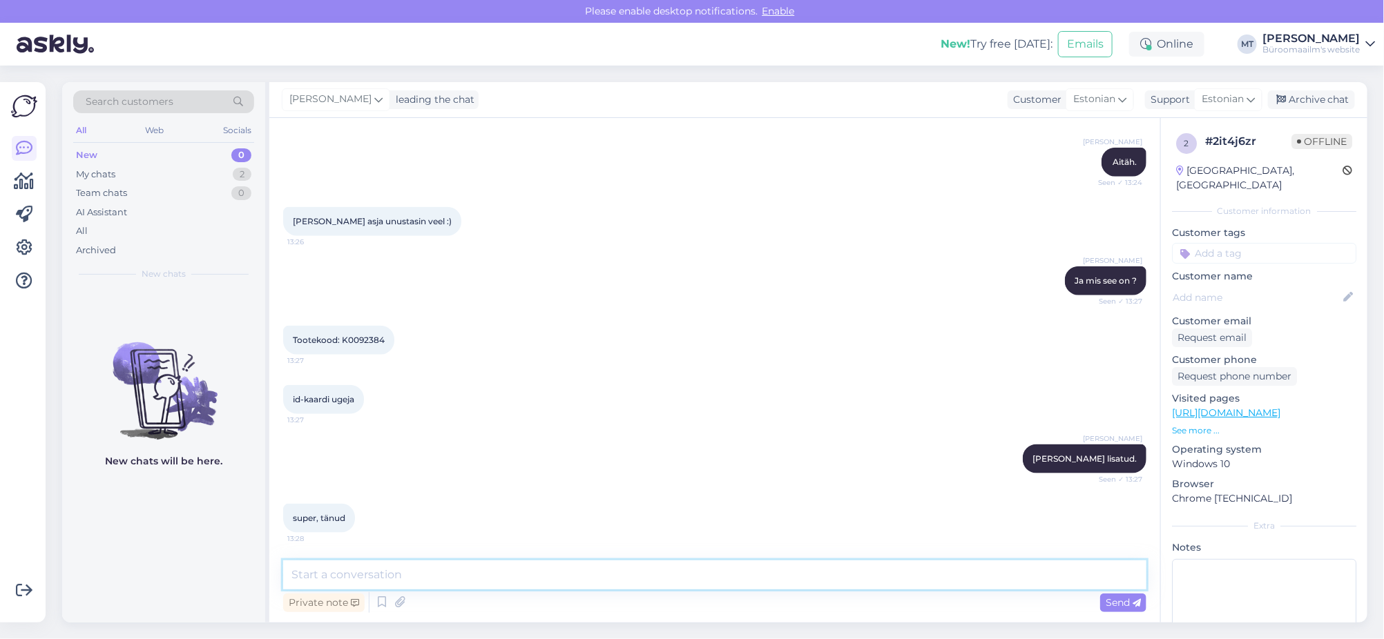
click at [436, 572] on textarea at bounding box center [714, 575] width 863 height 29
type textarea ".9"
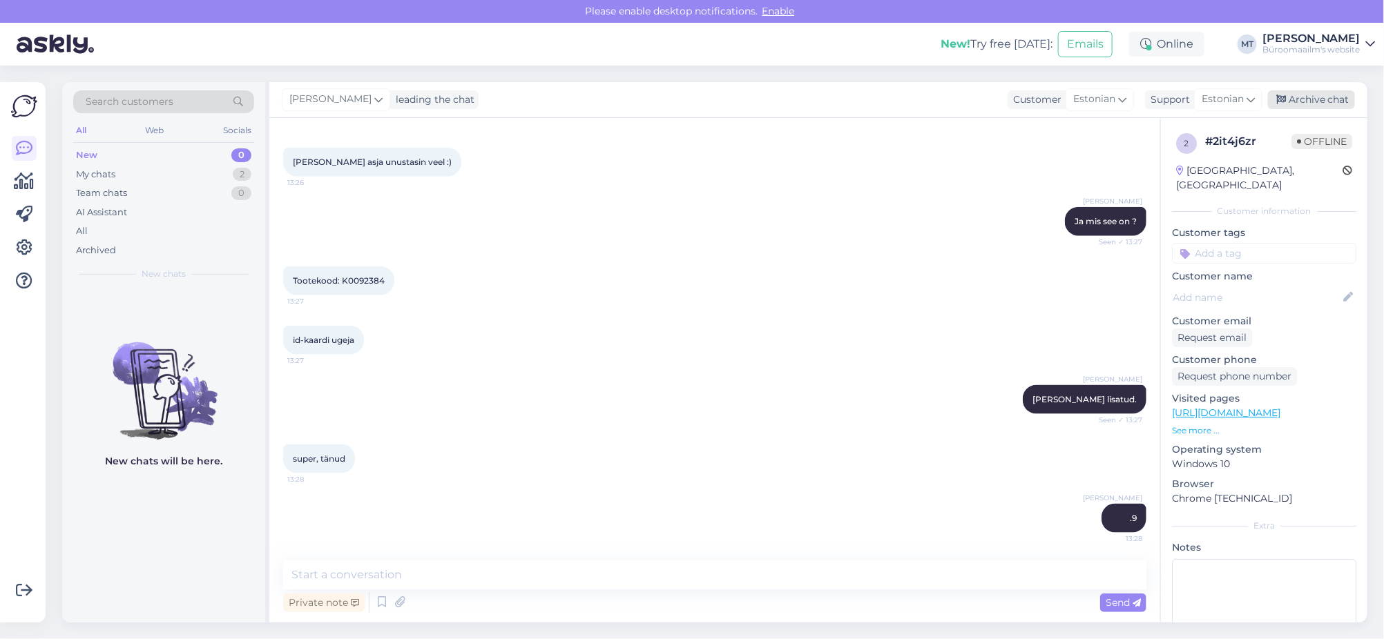
click at [1323, 105] on div "Archive chat" at bounding box center [1311, 99] width 87 height 19
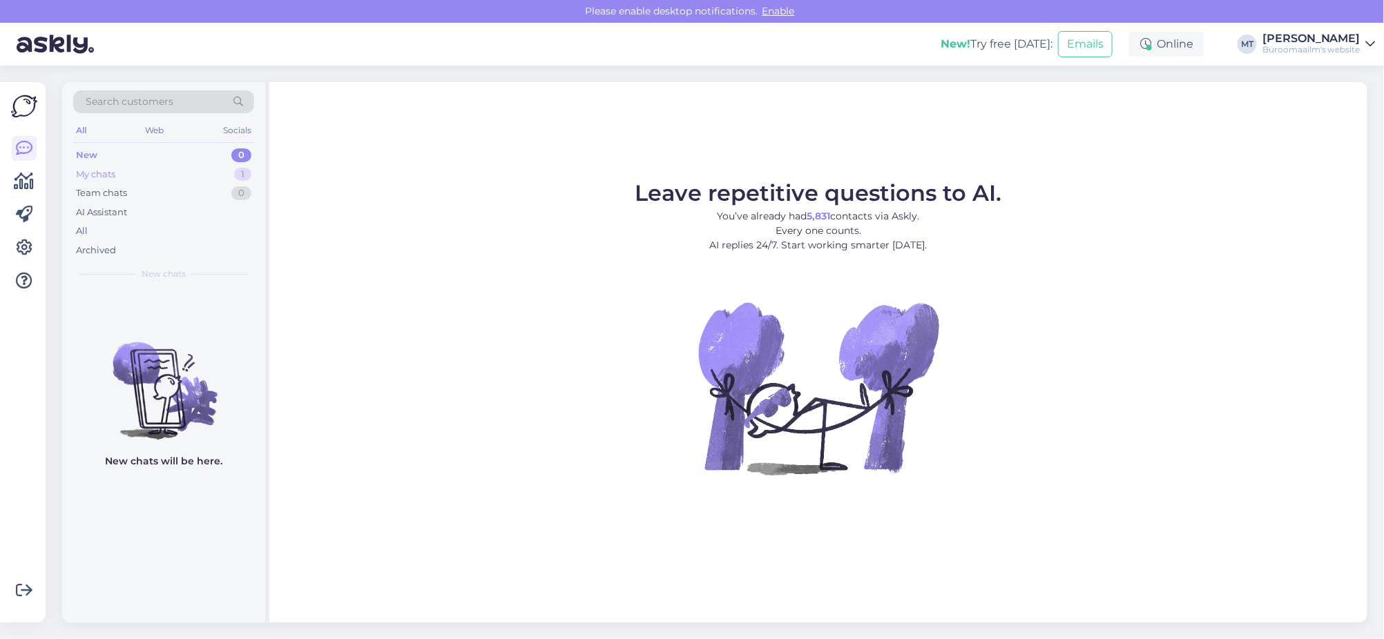
click at [92, 175] on div "My chats" at bounding box center [95, 175] width 39 height 14
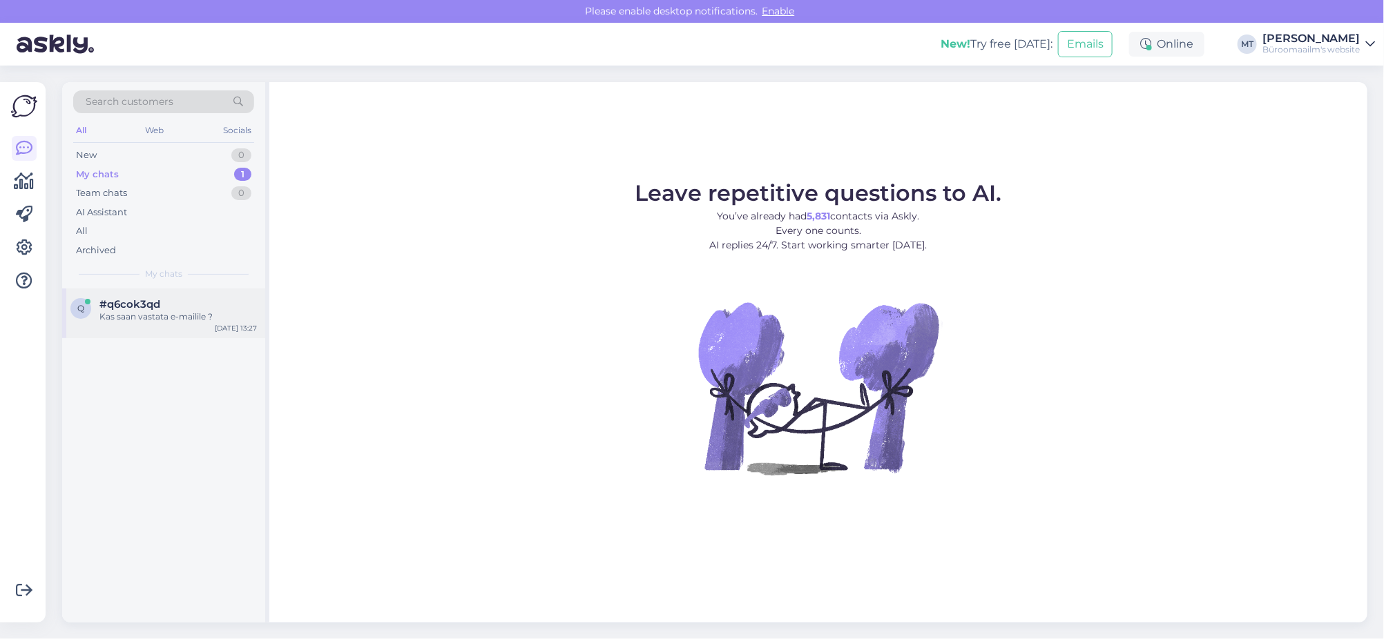
click at [186, 324] on div "q #q6cok3qd Kas saan vastata e-mailile ? Sep 10 13:27" at bounding box center [163, 314] width 203 height 50
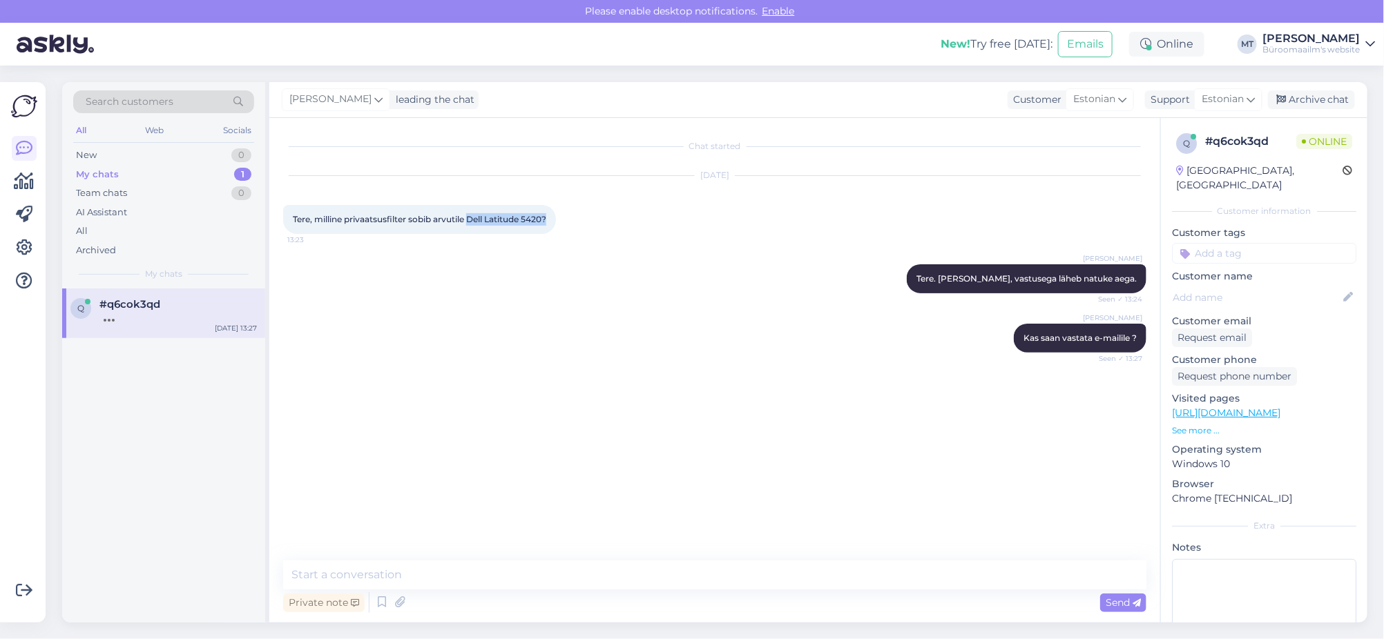
drag, startPoint x: 472, startPoint y: 212, endPoint x: 510, endPoint y: 232, distance: 42.9
click at [510, 232] on div "Tere, milline privaatsusfilter sobib arvutile Dell Latitude 5420? 13:23" at bounding box center [419, 219] width 273 height 29
copy span "Dell Latitude 5420?"
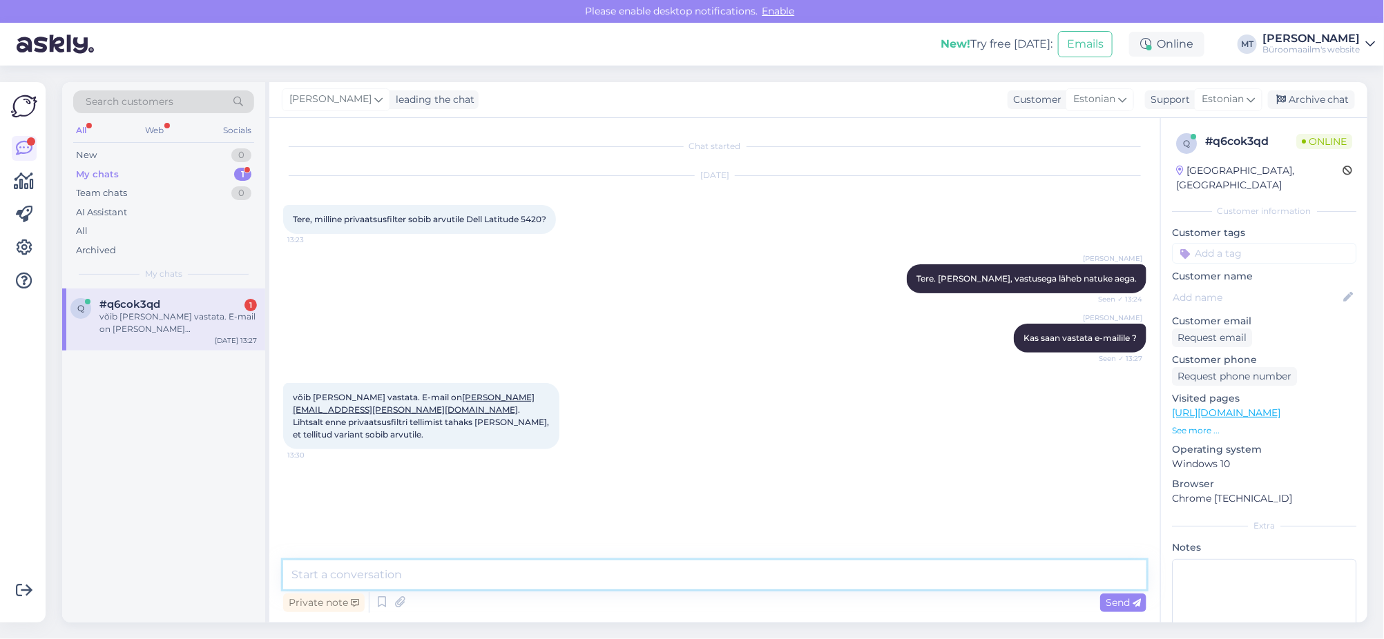
click at [363, 581] on textarea at bounding box center [714, 575] width 863 height 29
type textarea "Aitäh, vastan meilile."
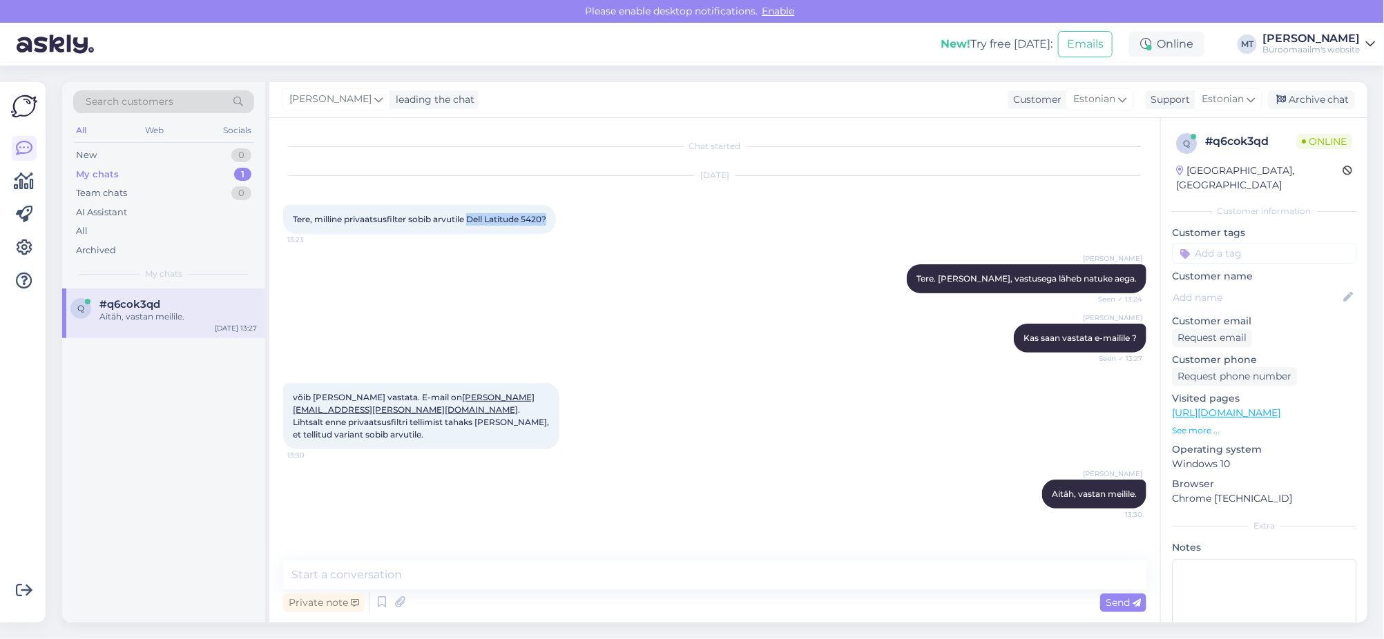
drag, startPoint x: 470, startPoint y: 215, endPoint x: 572, endPoint y: 234, distance: 103.2
click at [572, 234] on div "Sep 10 2025 Tere, milline privaatsusfilter sobib arvutile Dell Latitude 5420? 1…" at bounding box center [714, 205] width 863 height 88
copy span "Dell Latitude 5420?"
drag, startPoint x: 506, startPoint y: 406, endPoint x: 407, endPoint y: 412, distance: 98.9
click at [407, 412] on span "võib küll vastata. E-mail on teele.jairus@gmail.com . Lihtsalt enne privaatsusf…" at bounding box center [422, 416] width 258 height 48
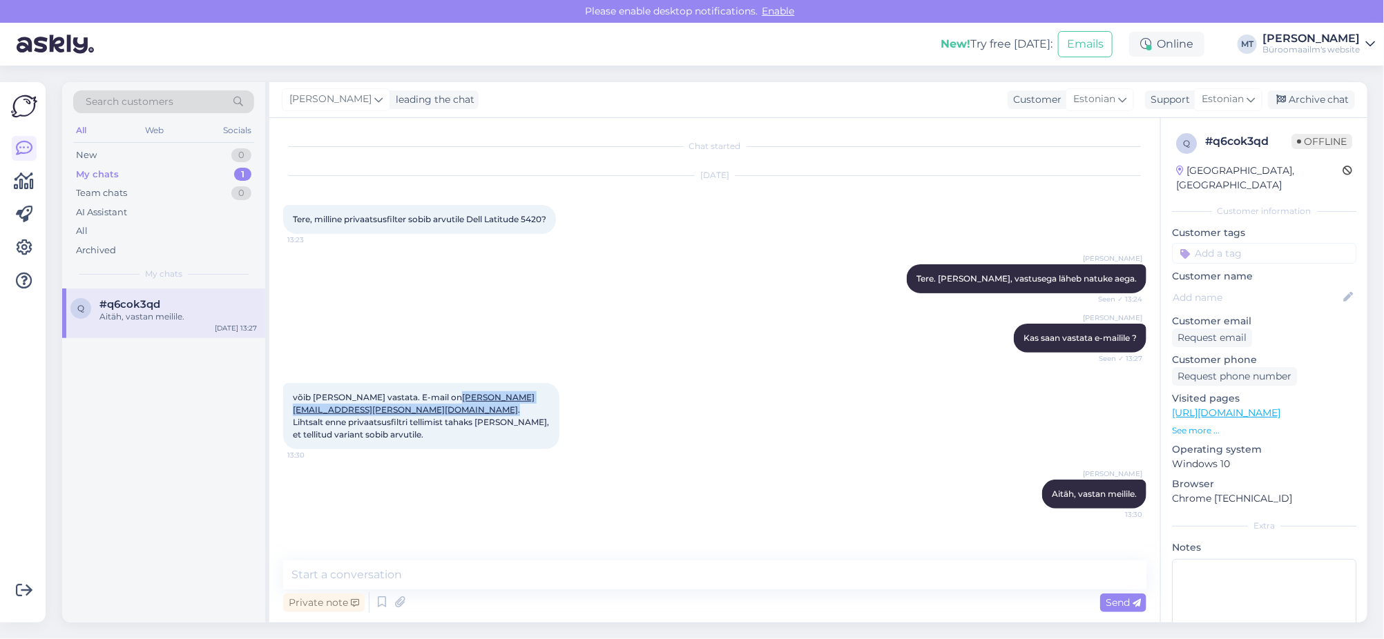
copy span "teele.jairus@gmail.com ."
click at [1337, 100] on div "Archive chat" at bounding box center [1311, 99] width 87 height 19
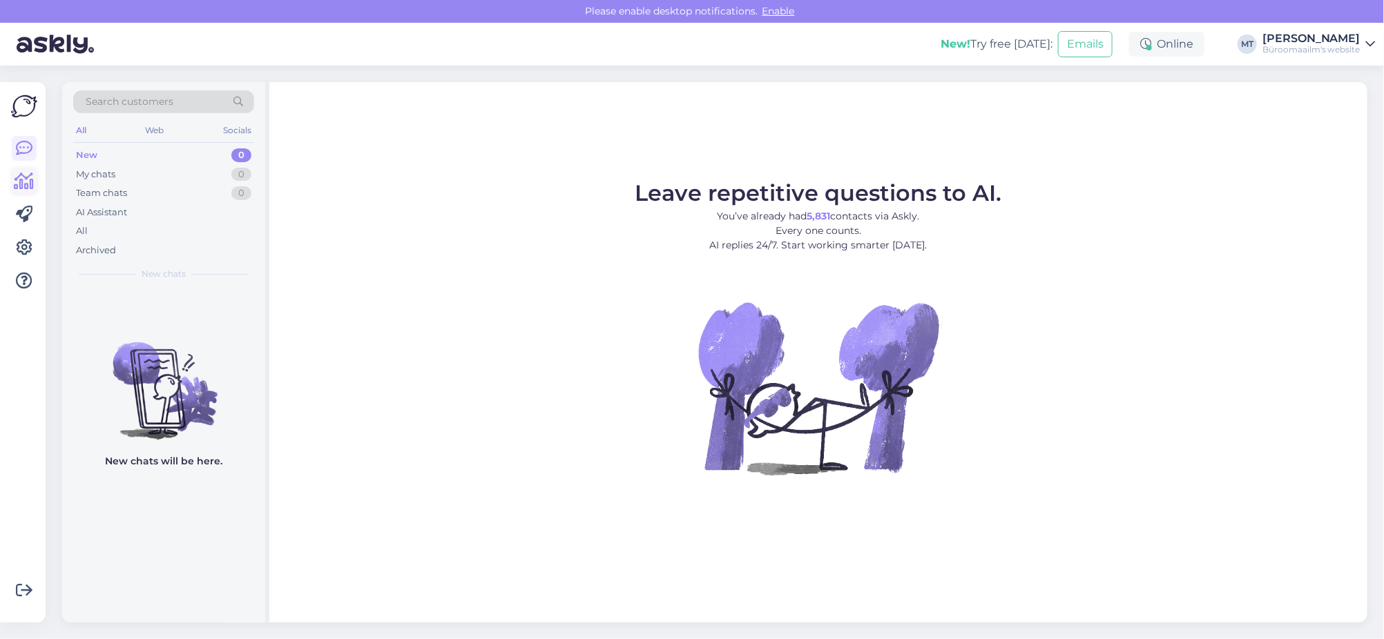
click at [22, 180] on icon at bounding box center [24, 181] width 20 height 17
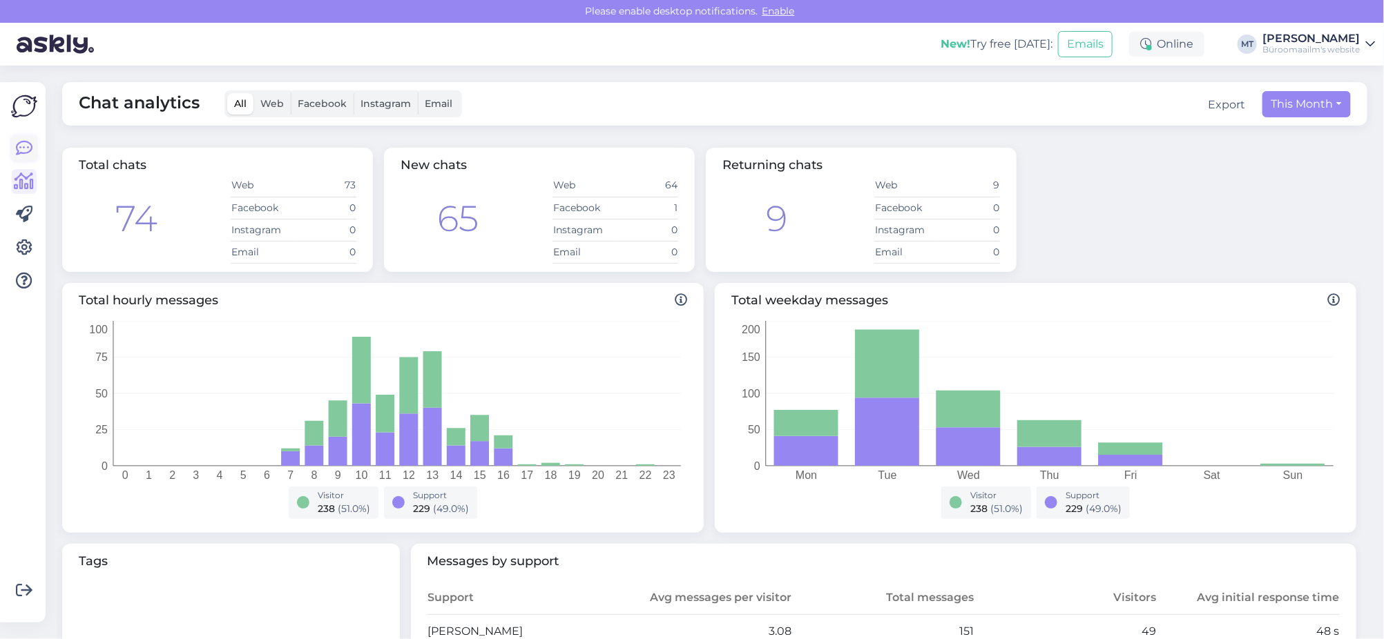
click at [19, 142] on icon at bounding box center [24, 148] width 17 height 17
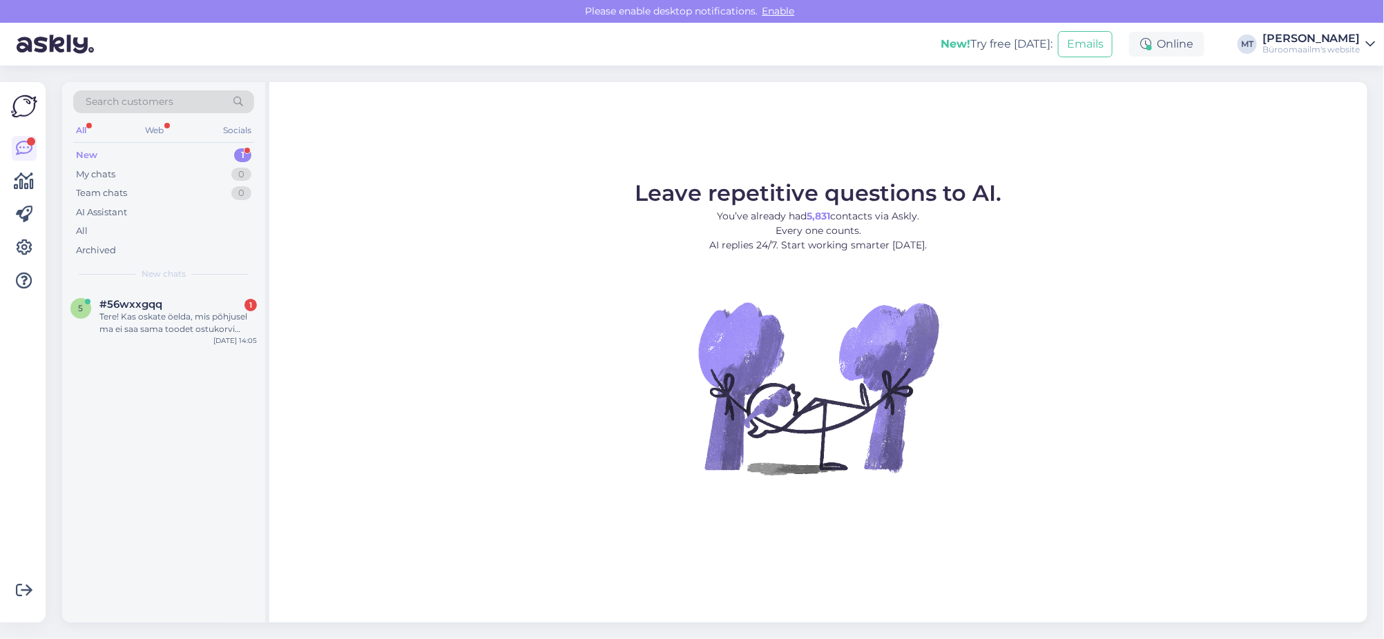
click at [88, 155] on div "New" at bounding box center [86, 155] width 21 height 14
click at [134, 321] on div "Tere! Kas oskate öelda, mis põhjusel ma ei saa sama toodet ostukorvi lisada. La…" at bounding box center [177, 323] width 157 height 25
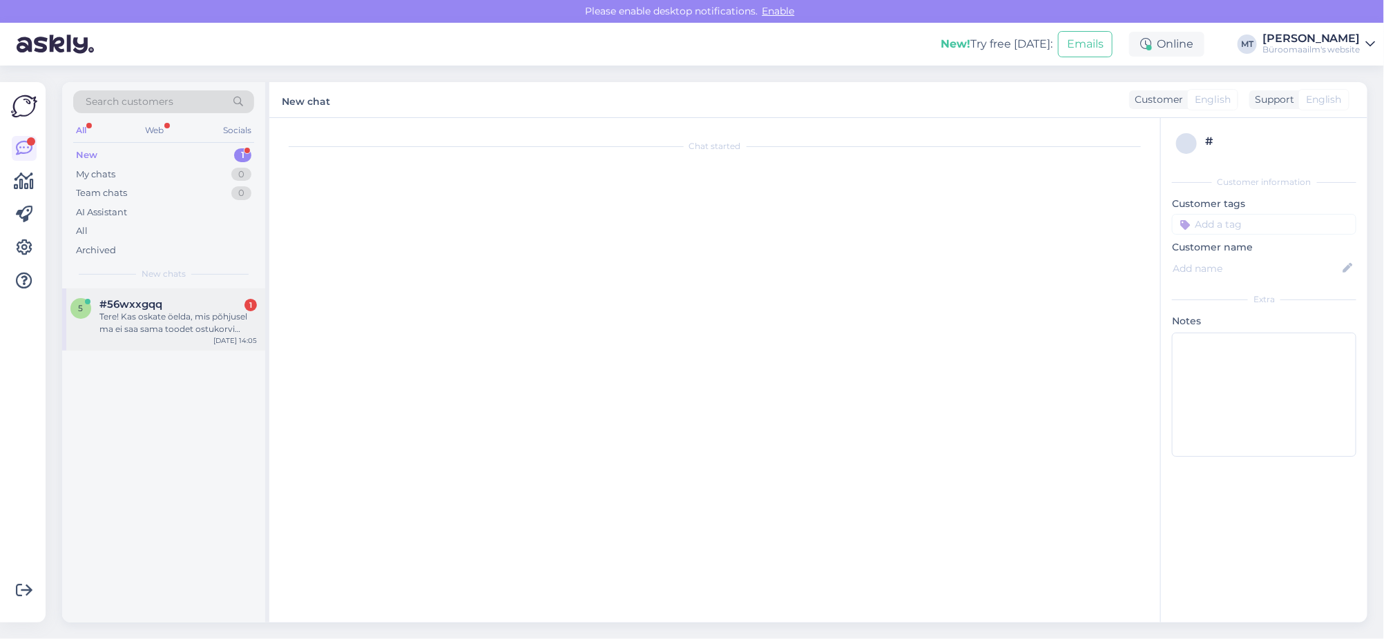
scroll to position [903, 0]
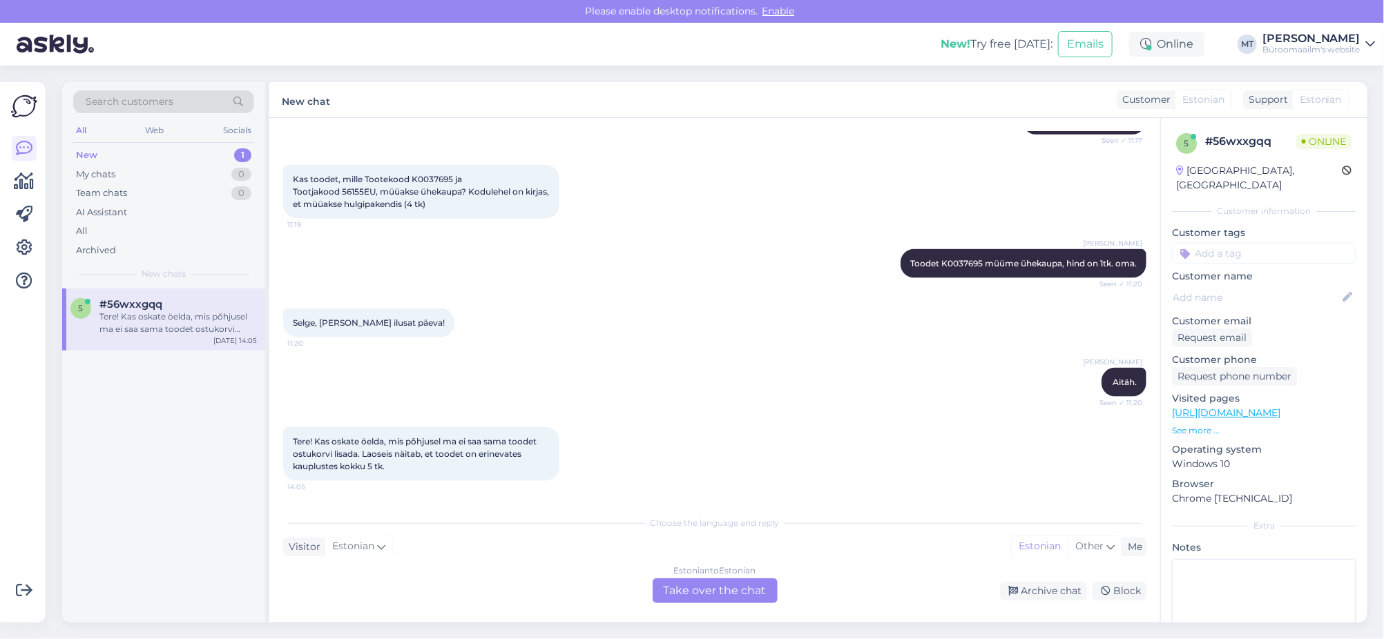
click at [699, 588] on div "Estonian to Estonian Take over the chat" at bounding box center [714, 591] width 125 height 25
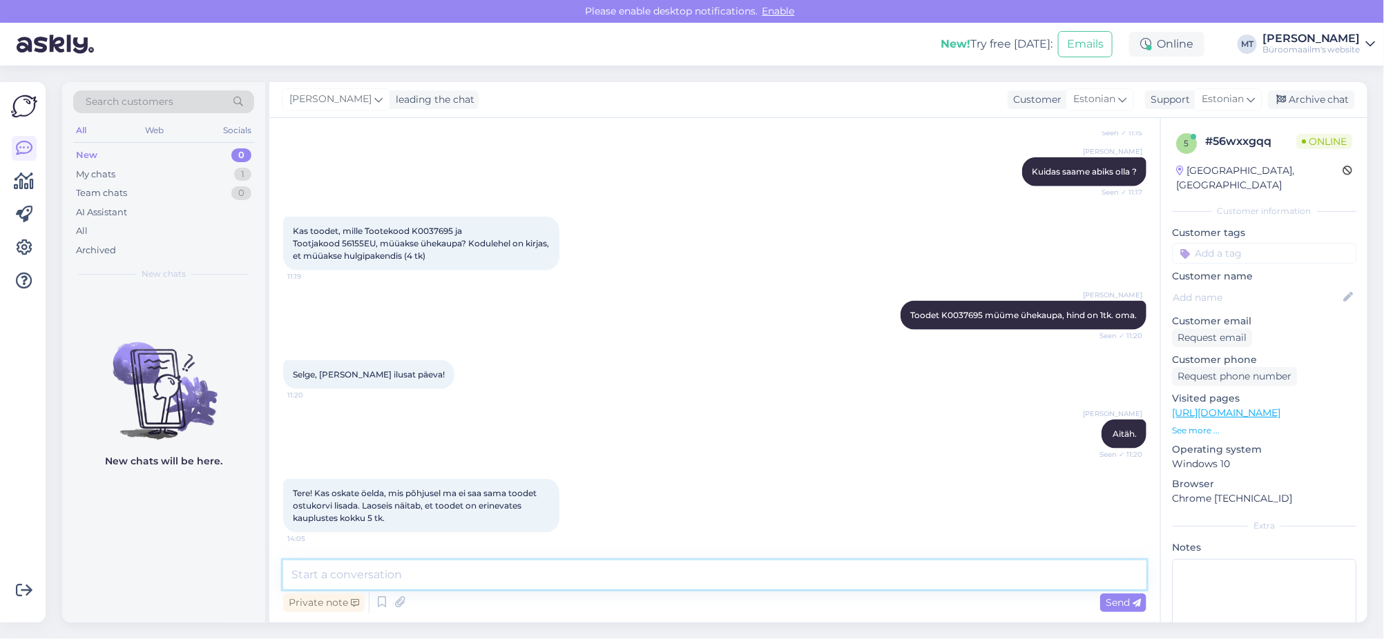
click at [293, 572] on textarea at bounding box center [714, 575] width 863 height 29
type textarea "K"
type textarea "t"
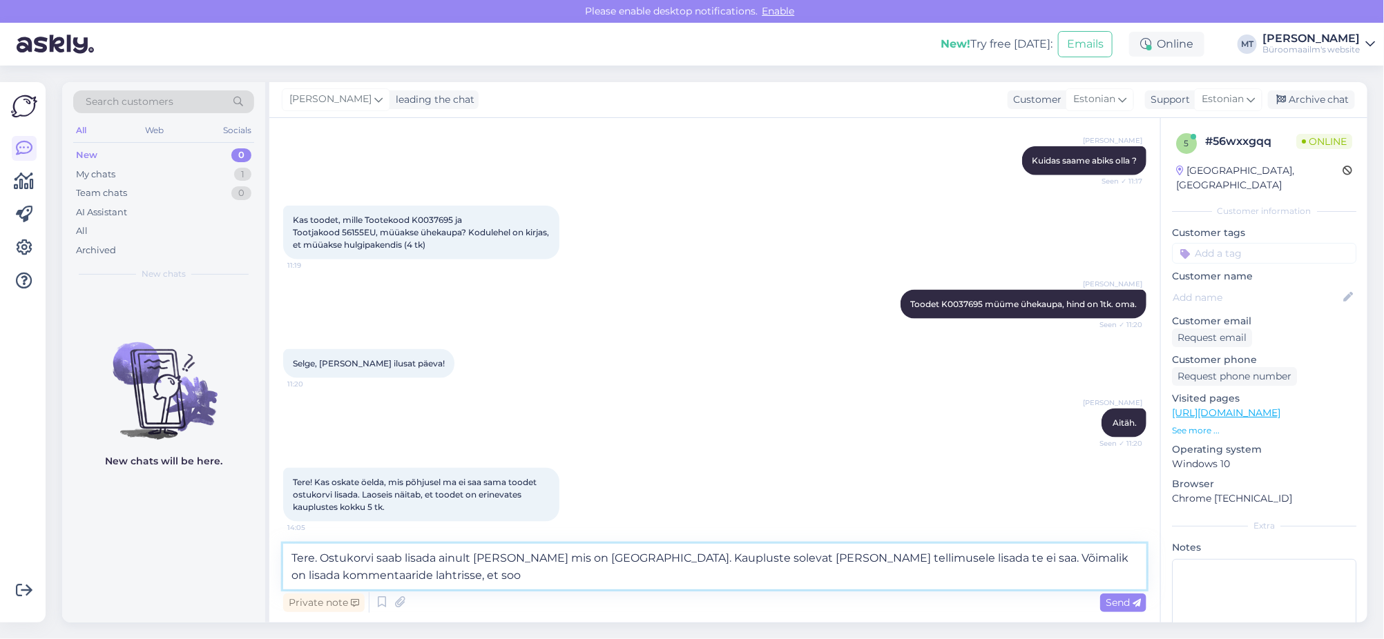
scroll to position [868, 0]
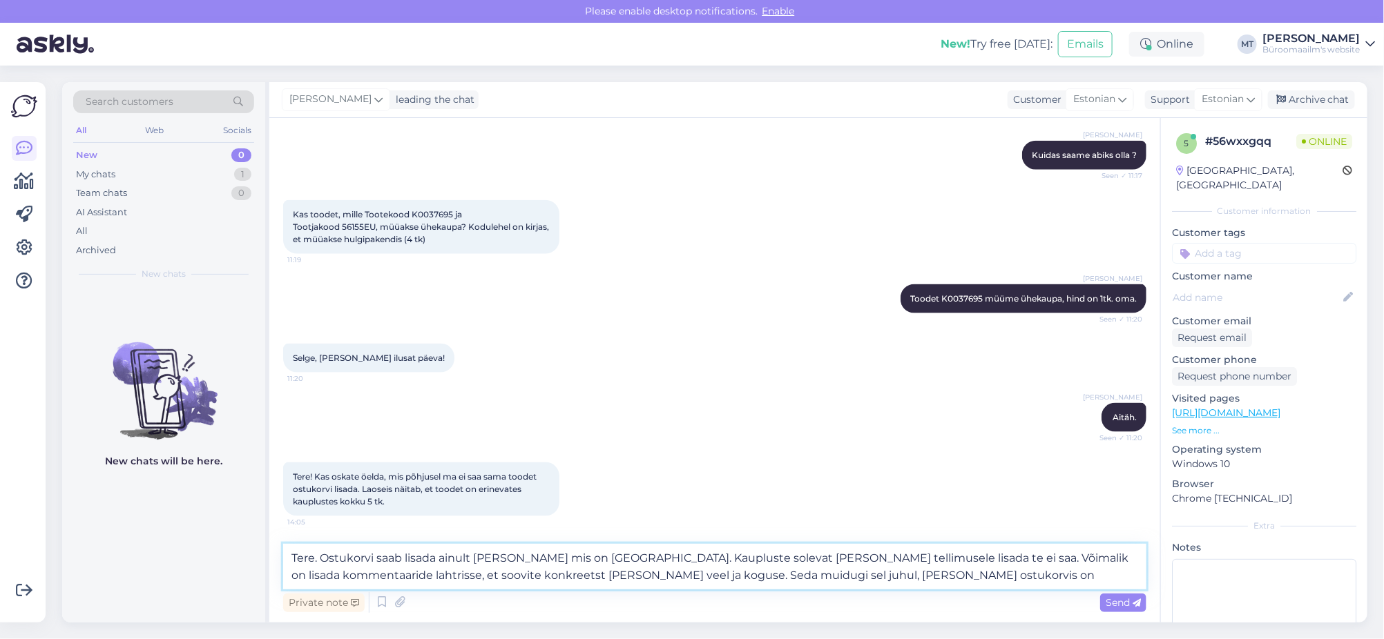
click at [632, 556] on textarea "Tere. Ostukorvi saab lisada ainult kaupa mis on laos. Kaupluste solevat kaupa t…" at bounding box center [714, 567] width 863 height 46
click at [641, 558] on textarea "Tere. Ostukorvi saab lisada ainult kaupa mis on laos. Kauplustesolevat kaupa te…" at bounding box center [714, 567] width 863 height 46
click at [682, 574] on textarea "Tere. Ostukorvi saab lisada ainult kaupa mis on laos. Kauplustes olevat kaupa t…" at bounding box center [714, 567] width 863 height 46
click at [786, 575] on textarea "Tere. Ostukorvi saab lisada ainult kaupa mis on laos. Kauplustes olevat kaupa t…" at bounding box center [714, 567] width 863 height 46
type textarea "Tere. Ostukorvi saab lisada ainult [PERSON_NAME] mis on [GEOGRAPHIC_DATA]. Kaup…"
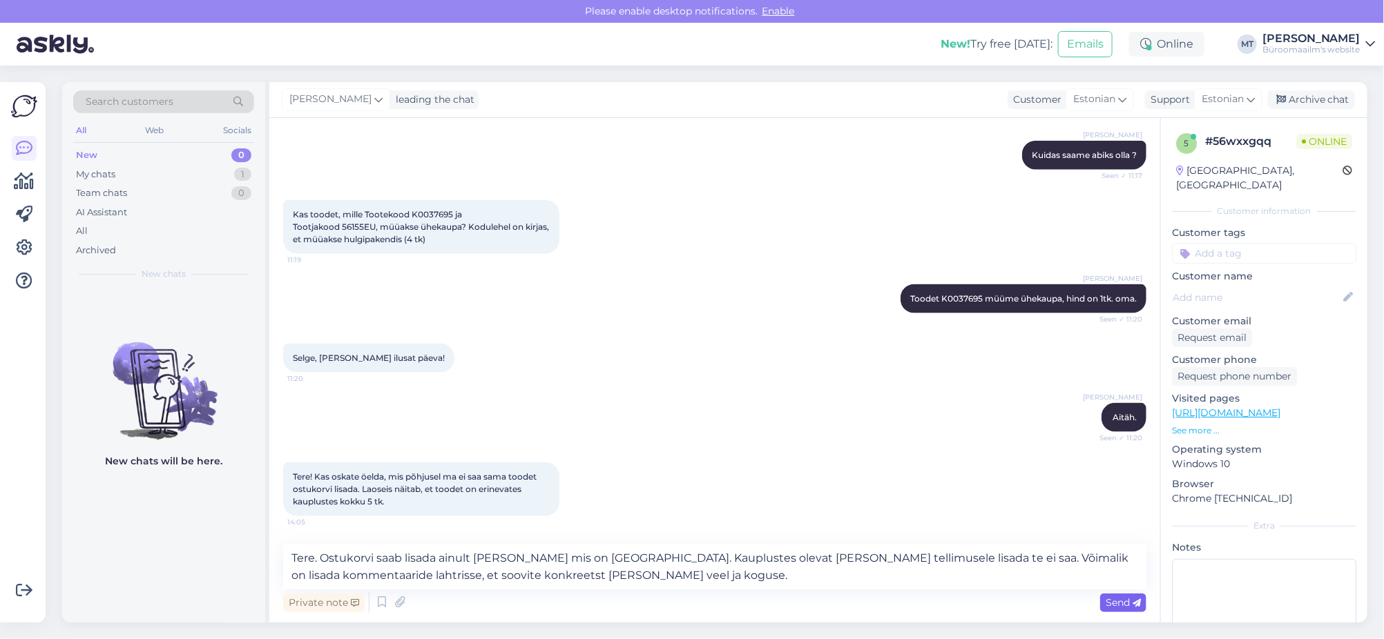
click at [1125, 597] on span "Send" at bounding box center [1122, 603] width 35 height 12
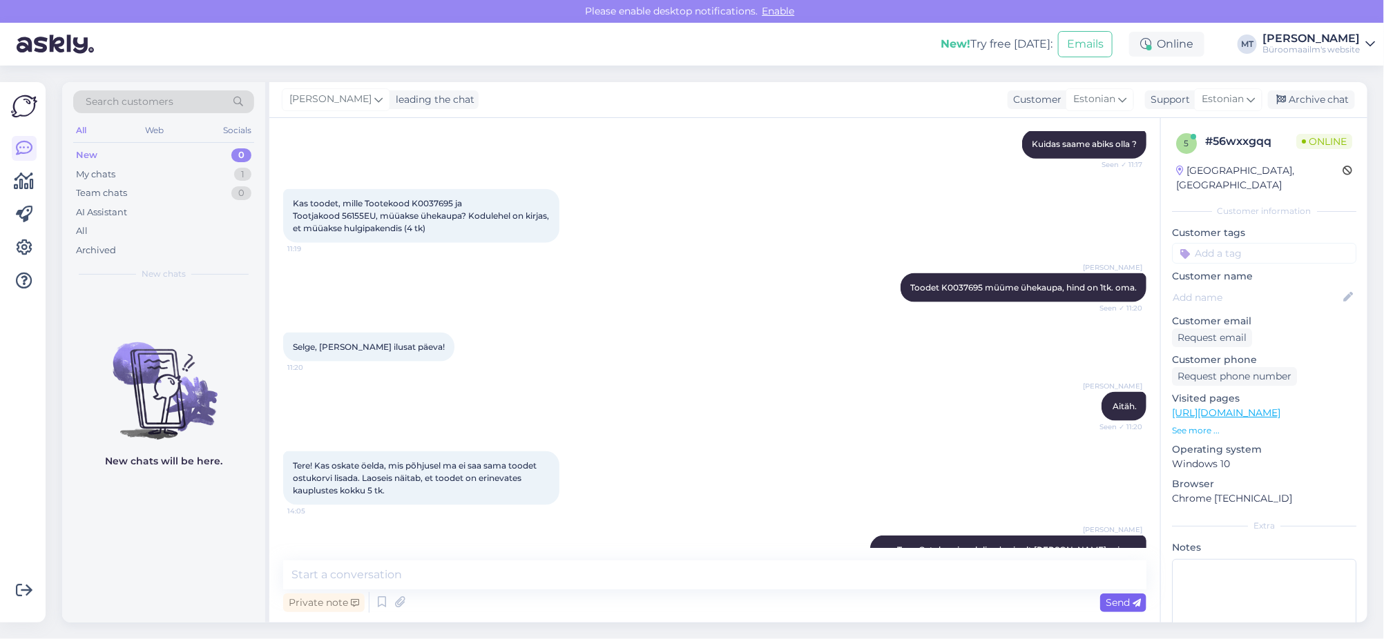
scroll to position [948, 0]
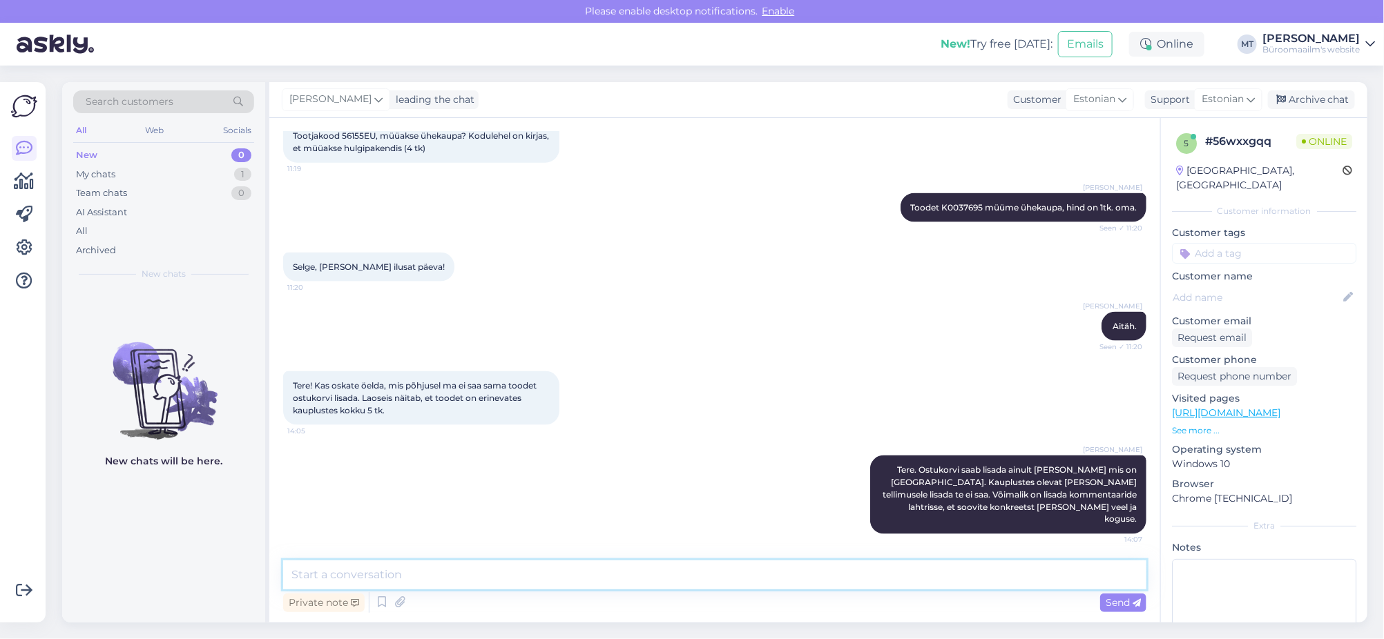
click at [324, 579] on textarea at bounding box center [714, 575] width 863 height 29
type textarea "Saame siis selle kauba tellida ja ise teie tellimusele juurde lisada, [PERSON_N…"
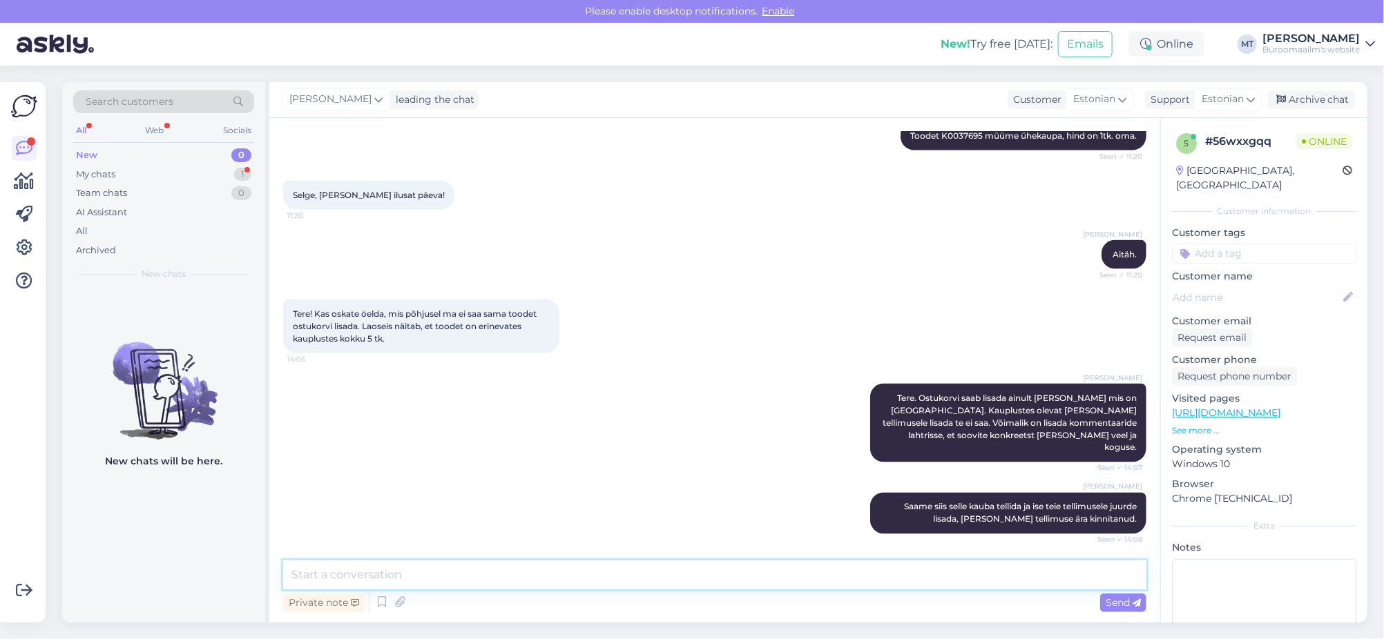
scroll to position [1079, 0]
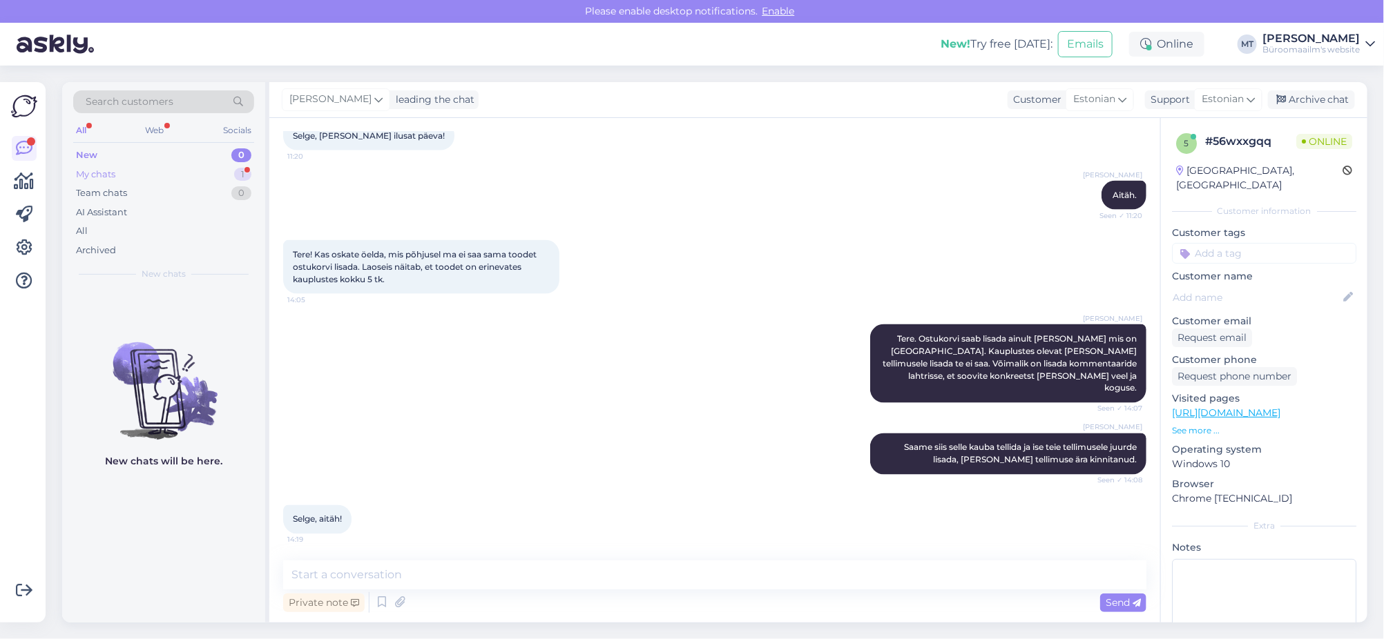
click at [97, 168] on div "My chats" at bounding box center [95, 175] width 39 height 14
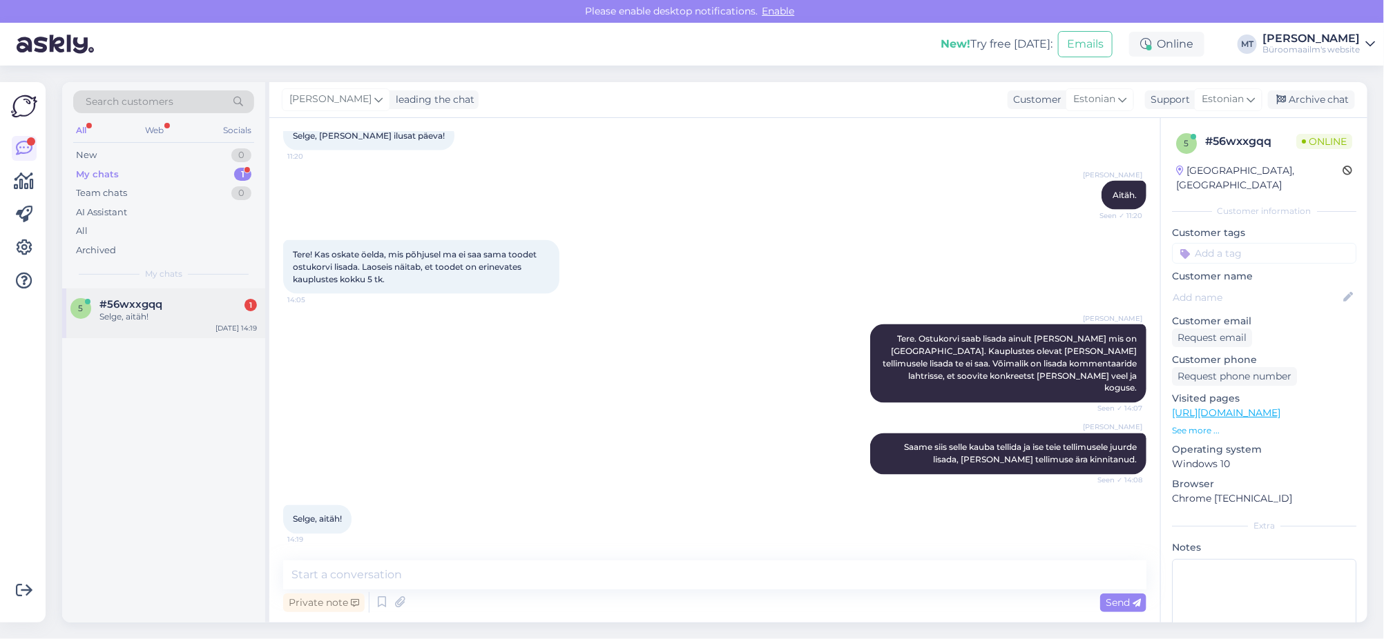
click at [136, 312] on div "Selge, aitäh!" at bounding box center [177, 317] width 157 height 12
click at [404, 582] on textarea at bounding box center [714, 575] width 863 height 29
type textarea "Aitäh."
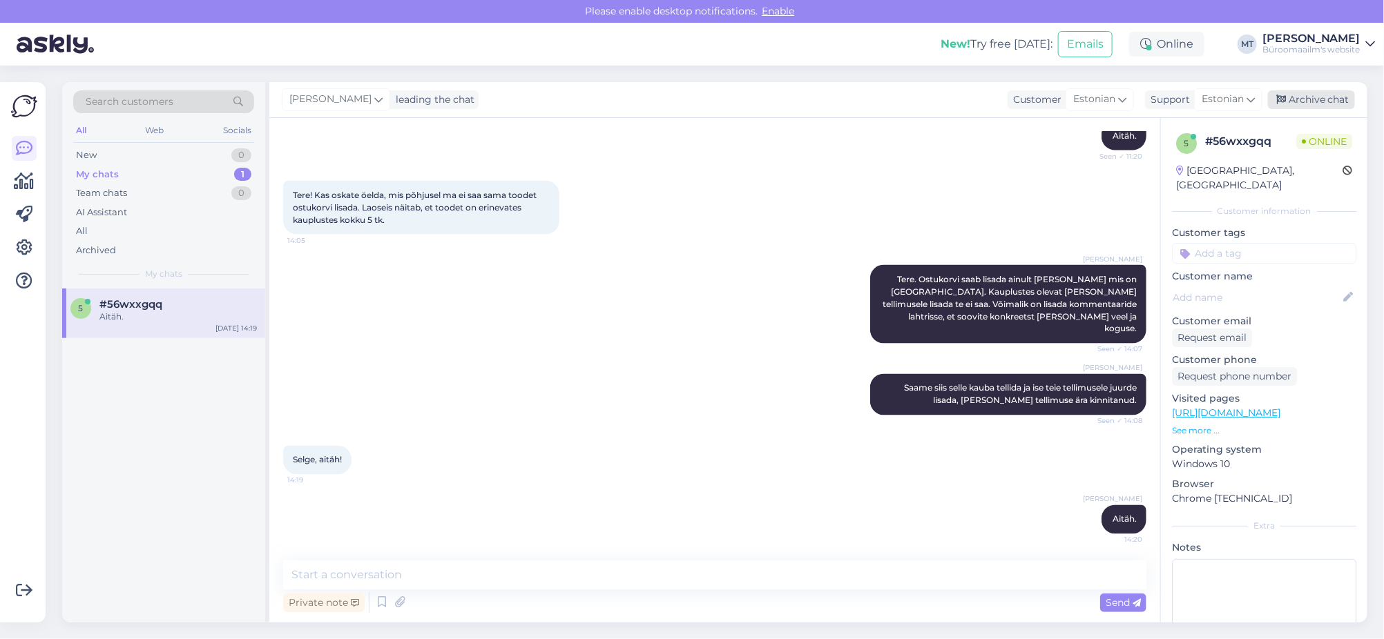
click at [1324, 95] on div "Archive chat" at bounding box center [1311, 99] width 87 height 19
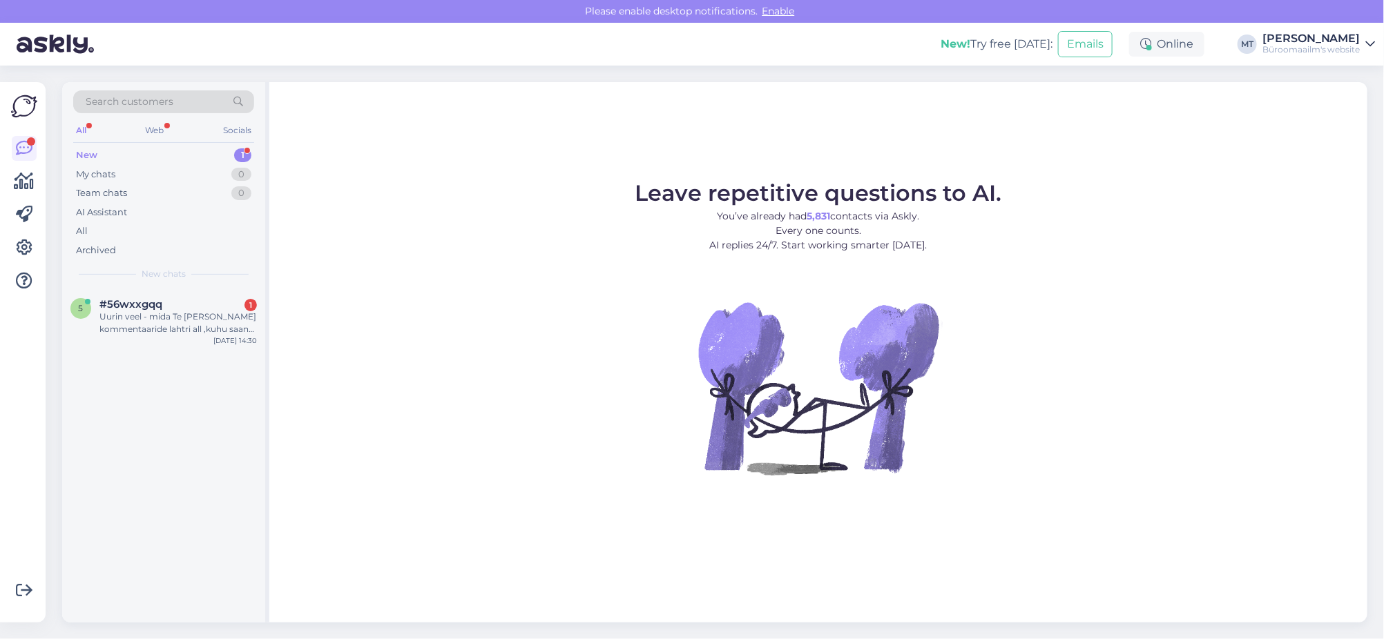
click at [87, 154] on div "New" at bounding box center [86, 155] width 21 height 14
click at [122, 312] on div "Uurin veel - mida Te [PERSON_NAME] kommentaaride lahtri all ,kuhu saan lisada i…" at bounding box center [177, 323] width 157 height 25
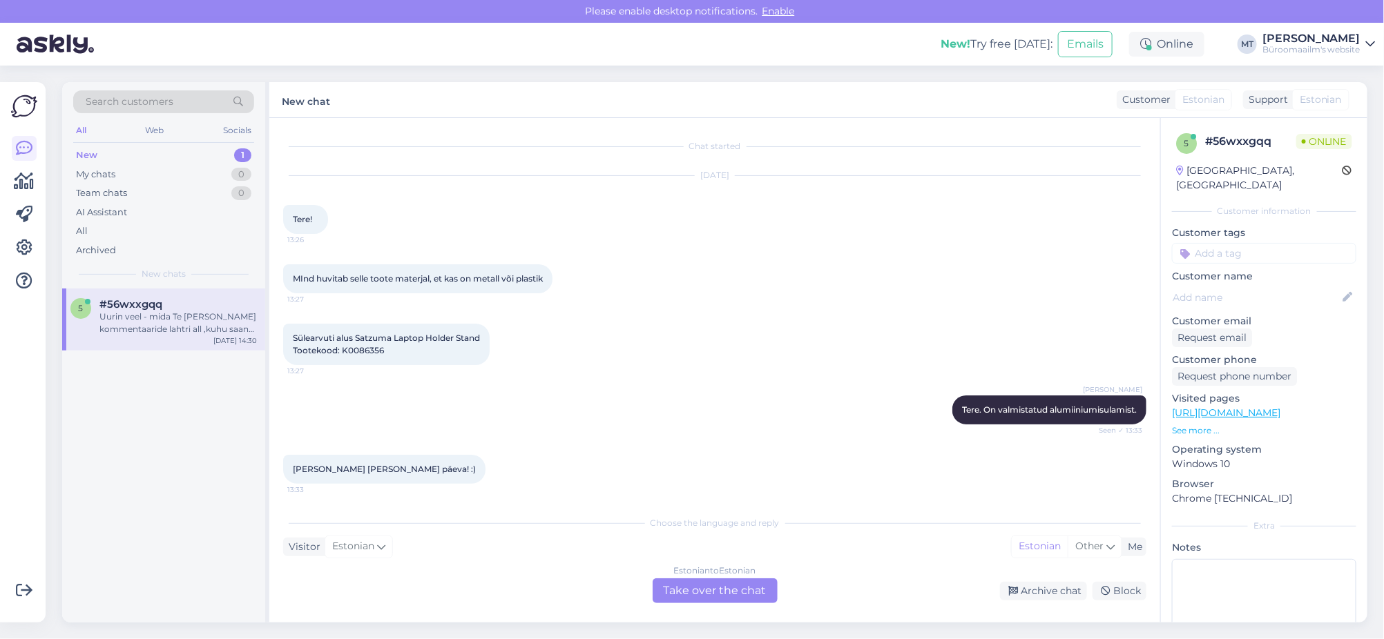
scroll to position [1287, 0]
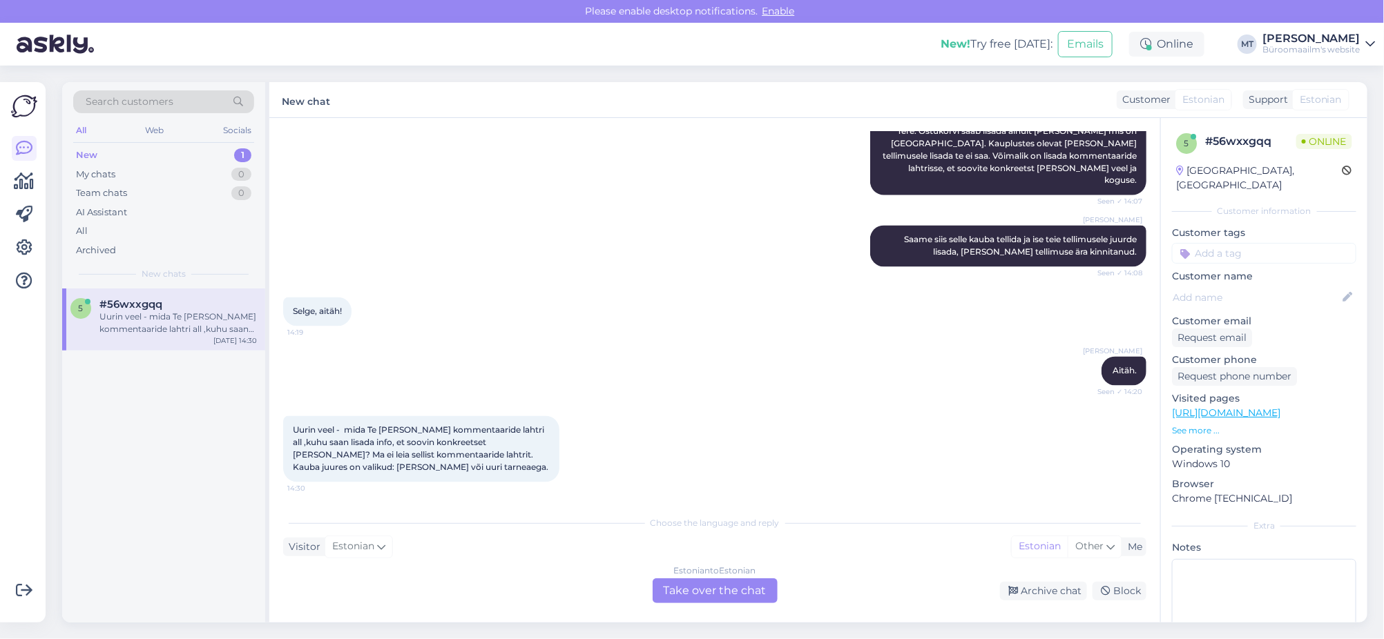
click at [728, 604] on div "Chat started Oct 26 2022 Tere! 13:26 MInd huvitab selle toote materjal, et kas …" at bounding box center [714, 370] width 891 height 505
click at [710, 594] on div "Estonian to Estonian Take over the chat" at bounding box center [714, 591] width 125 height 25
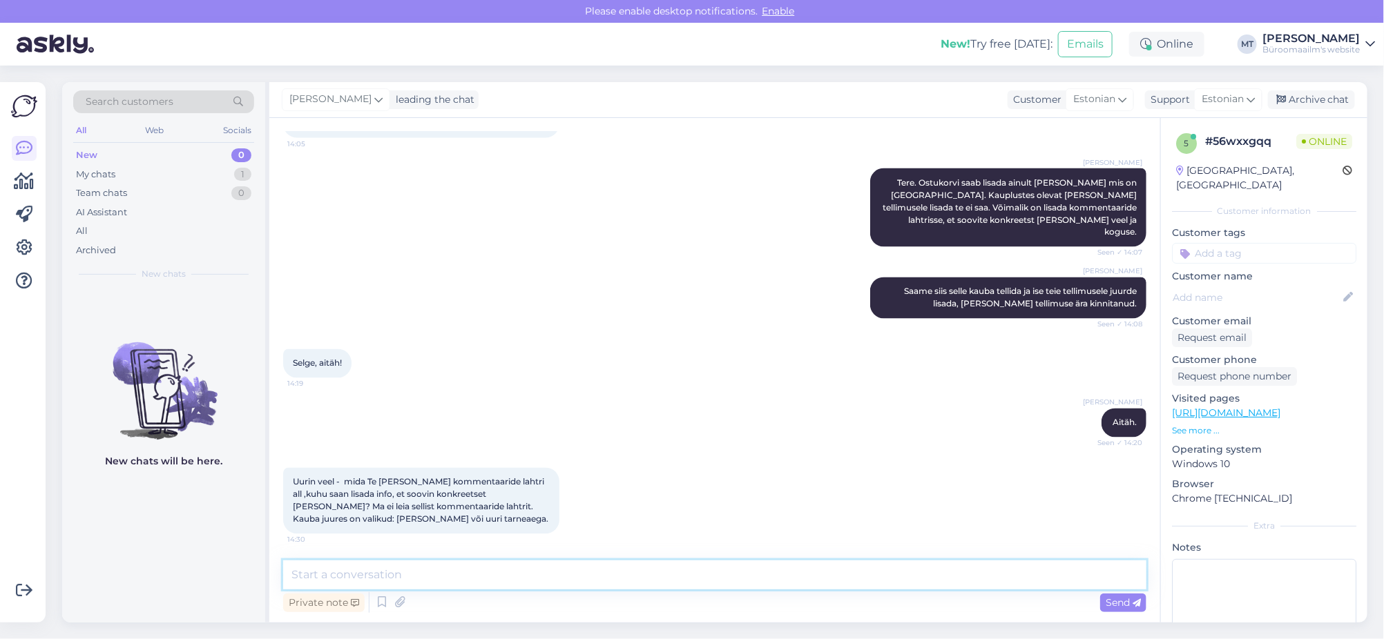
click at [345, 581] on textarea at bounding box center [714, 575] width 863 height 29
type textarea "Kommentaaride lahter on tellimuse lõpus kui olete vajutanud vormista ost, siis …"
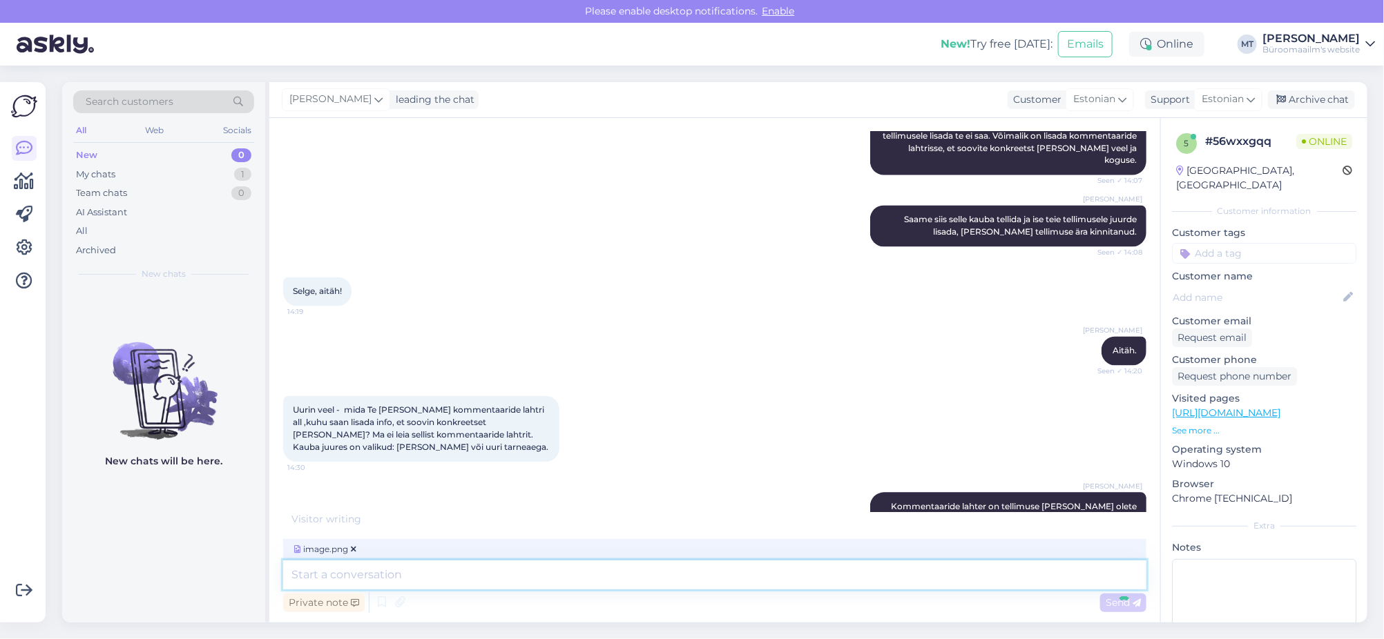
scroll to position [1395, 0]
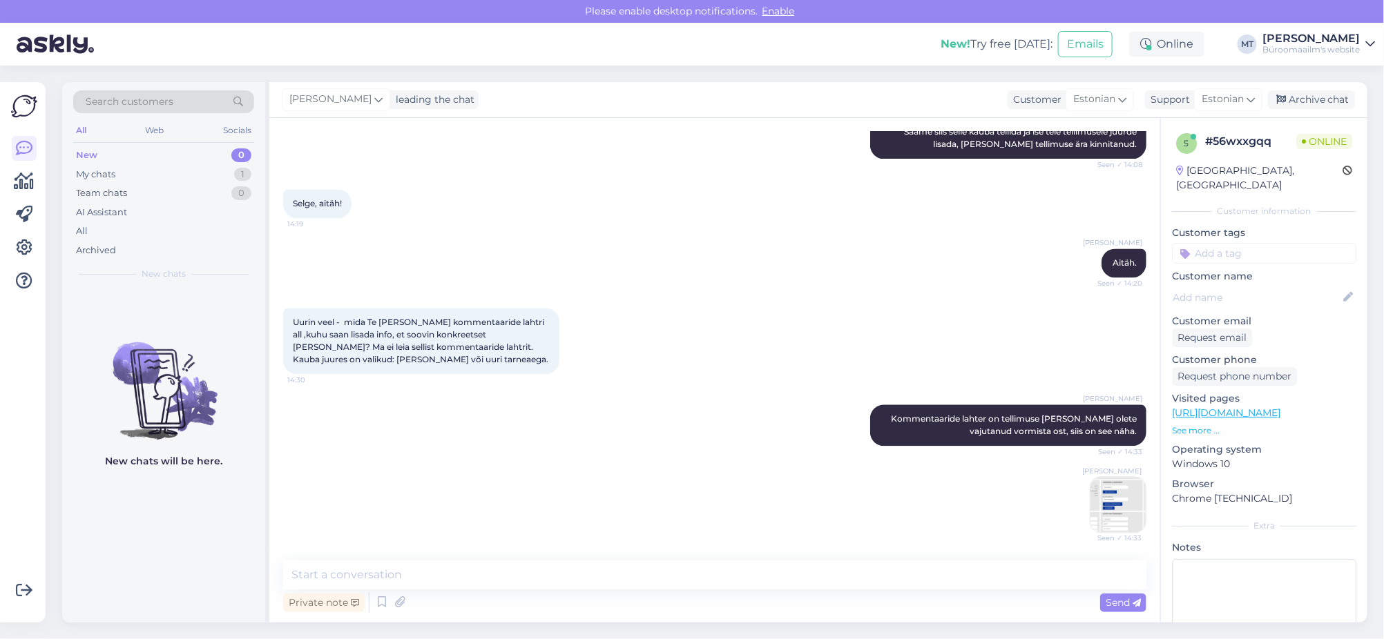
click at [1105, 510] on img at bounding box center [1117, 505] width 55 height 55
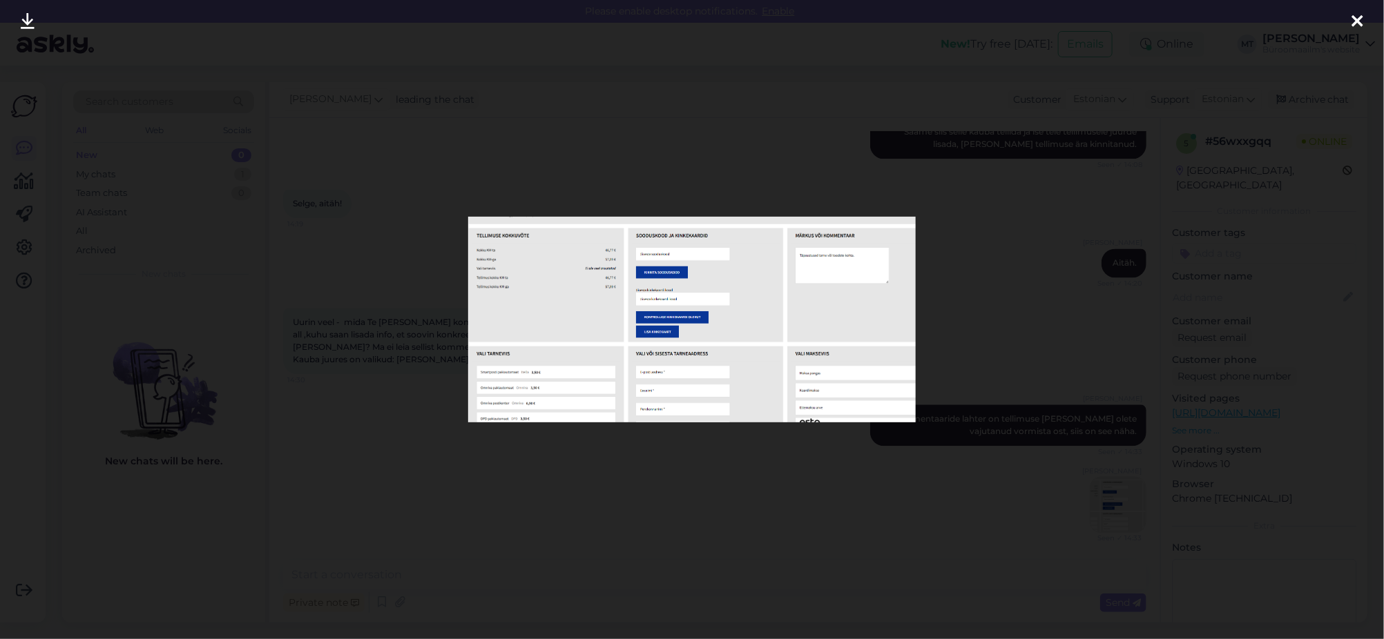
click at [1356, 19] on icon at bounding box center [1357, 22] width 11 height 18
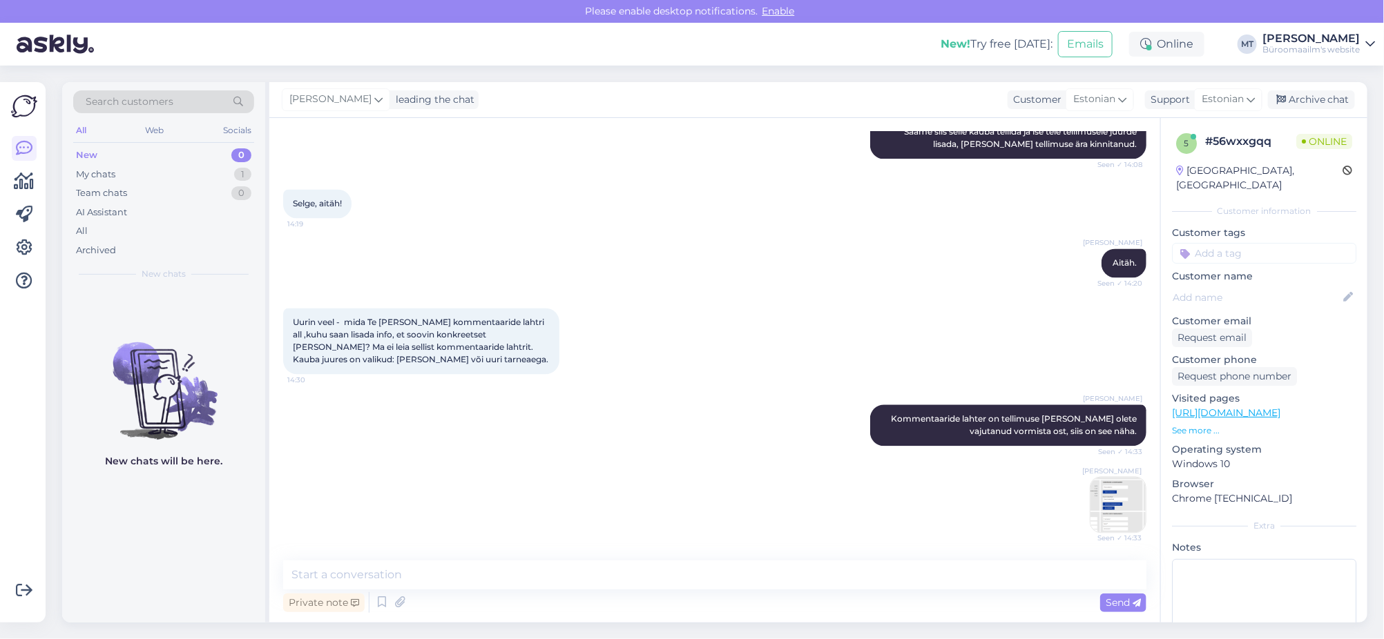
click at [1096, 489] on img at bounding box center [1117, 505] width 55 height 55
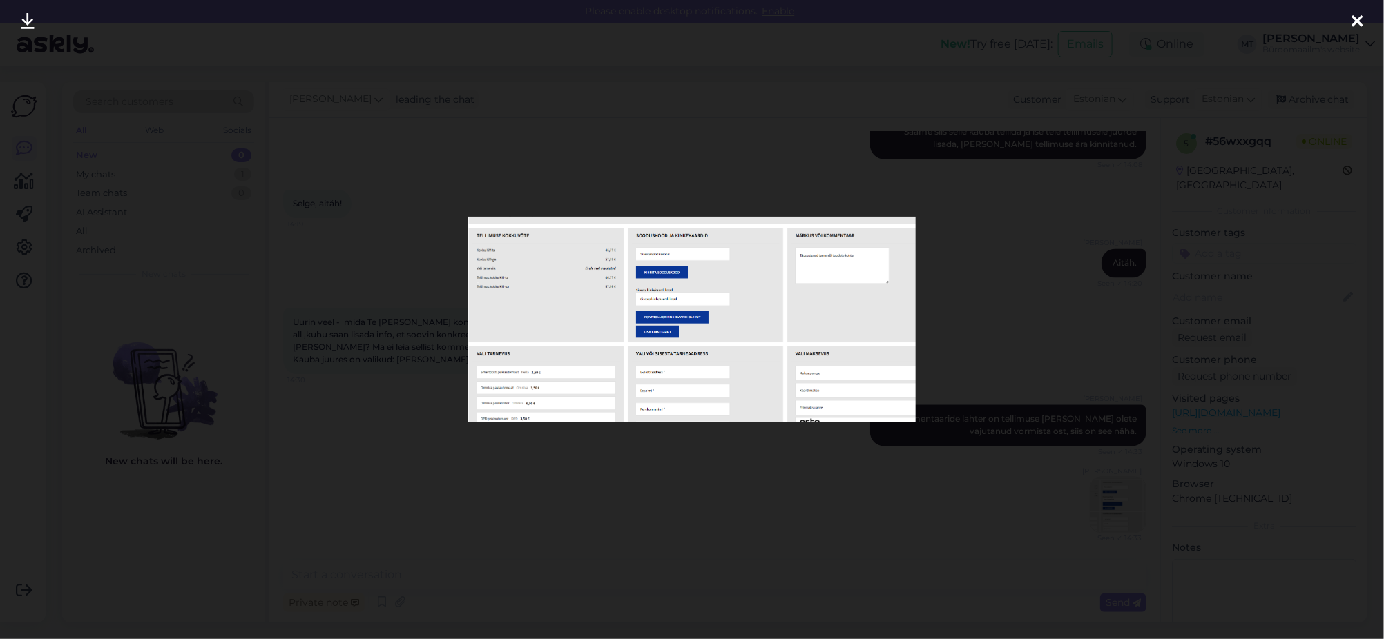
click at [851, 334] on img at bounding box center [691, 319] width 447 height 205
click at [777, 344] on img at bounding box center [691, 319] width 447 height 205
drag, startPoint x: 777, startPoint y: 344, endPoint x: 723, endPoint y: 372, distance: 60.8
click at [723, 372] on img at bounding box center [691, 319] width 447 height 205
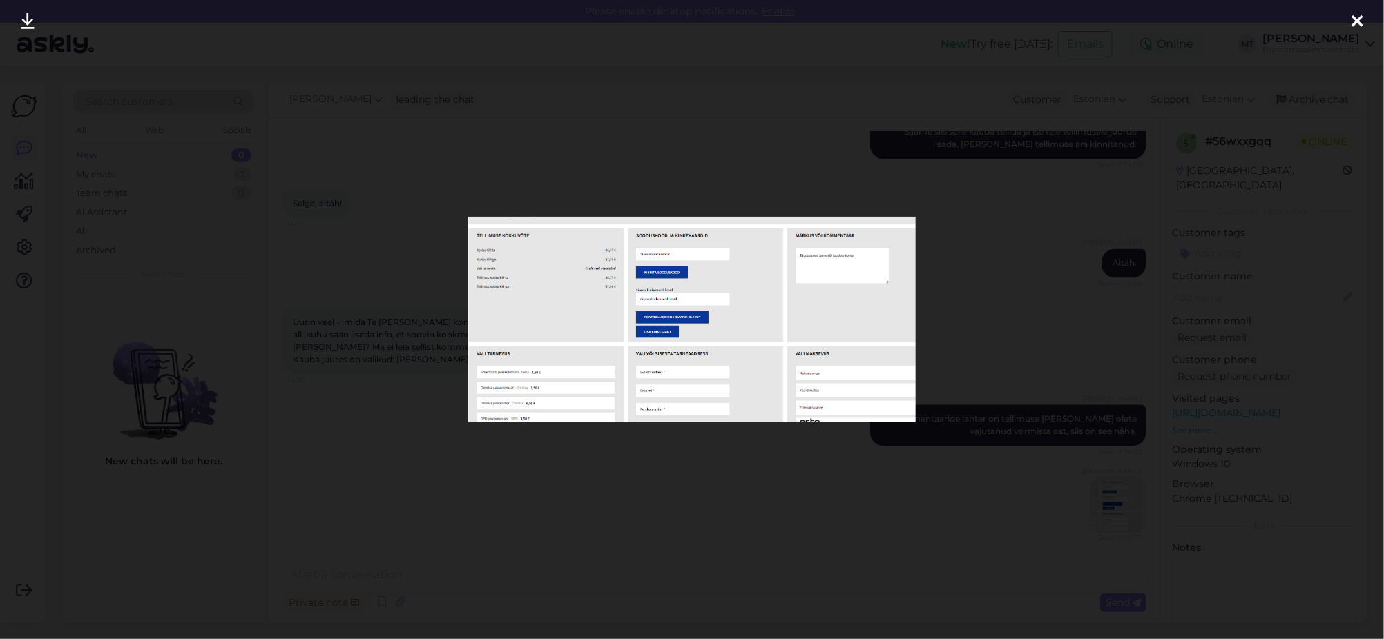
drag, startPoint x: 723, startPoint y: 372, endPoint x: 984, endPoint y: 591, distance: 340.6
click at [984, 591] on div at bounding box center [692, 319] width 1384 height 639
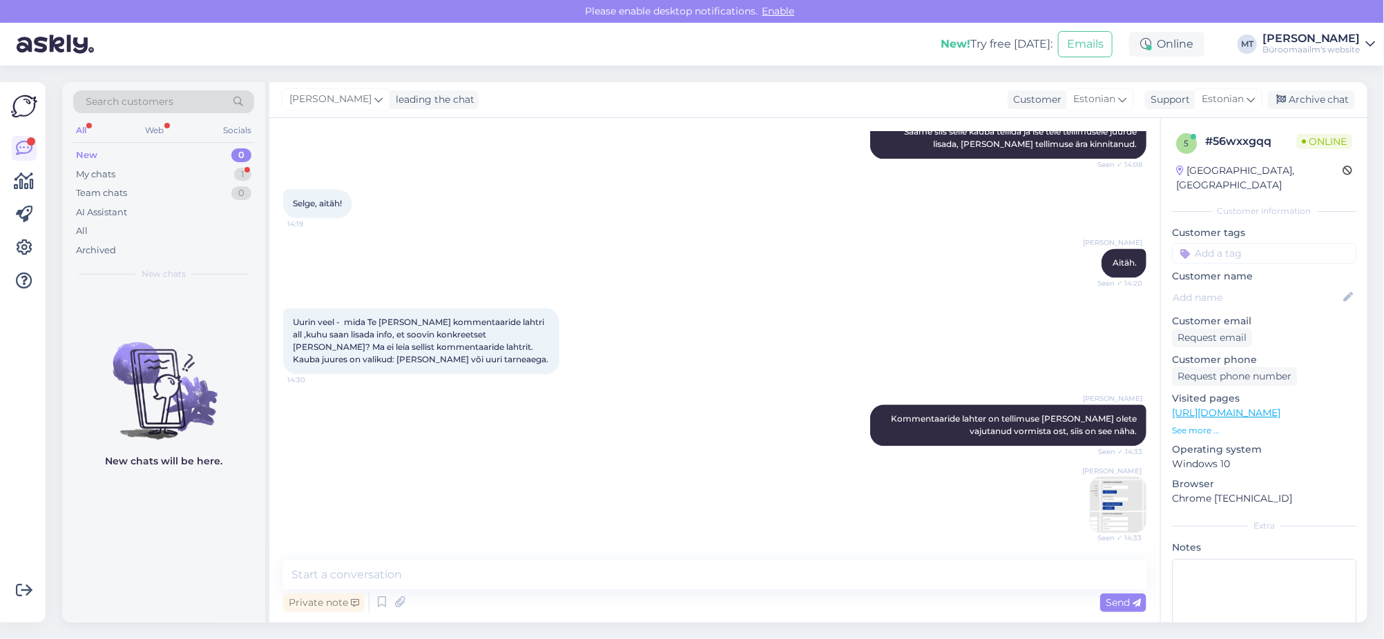
scroll to position [1478, 0]
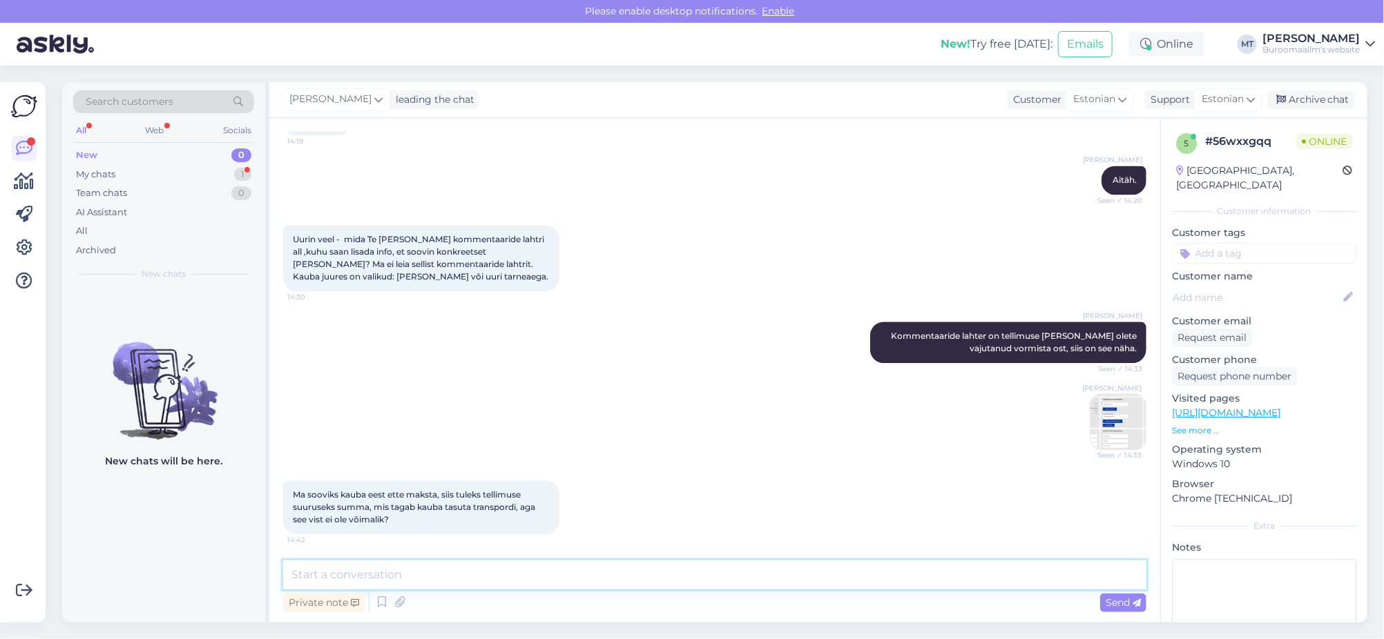
click at [385, 567] on textarea at bounding box center [714, 575] width 863 height 29
type textarea "T"
type textarea "Valige makseviisiks ettemaks, siis lisan soovitud tooted juured ja saadame teil…"
click at [1134, 598] on span "Send" at bounding box center [1122, 603] width 35 height 12
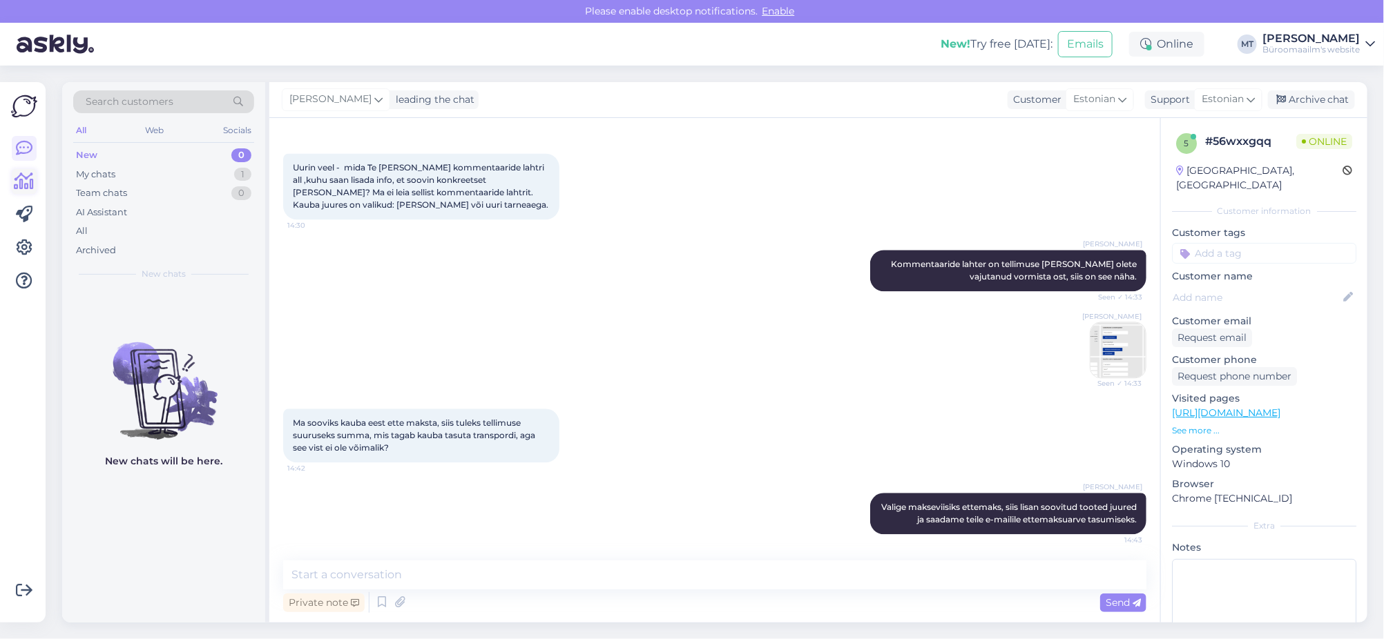
click at [28, 172] on link at bounding box center [24, 181] width 25 height 25
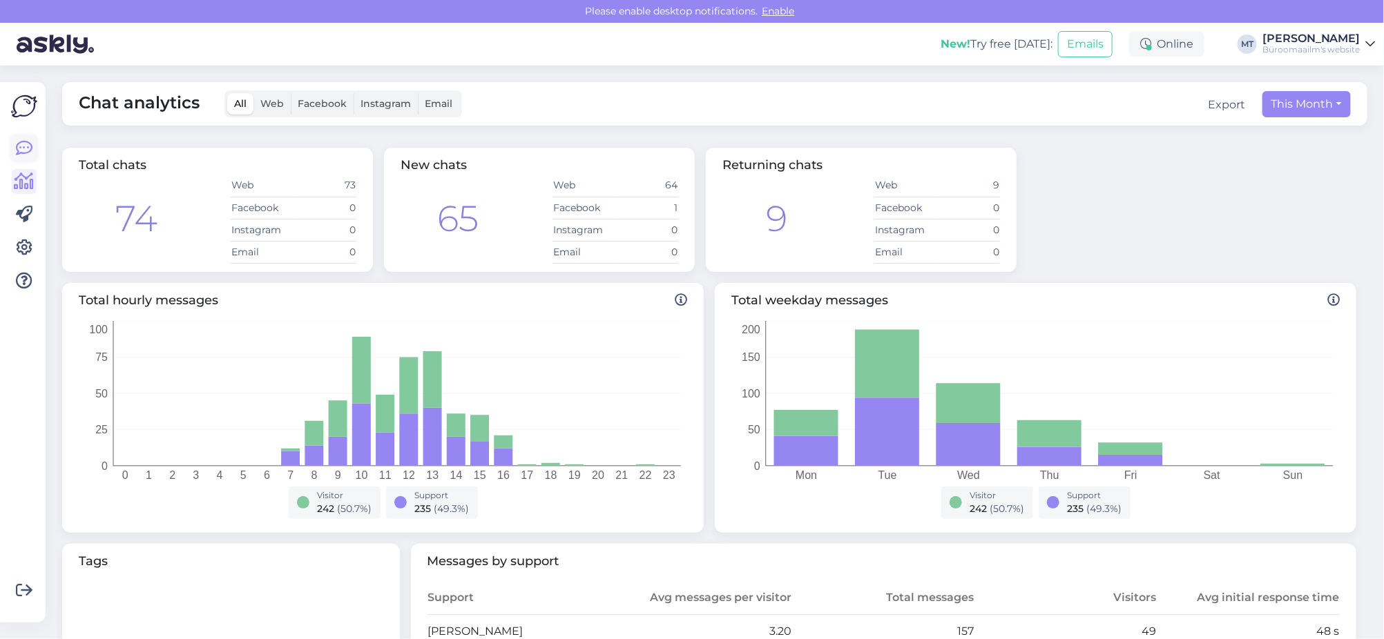
click at [18, 146] on icon at bounding box center [24, 148] width 17 height 17
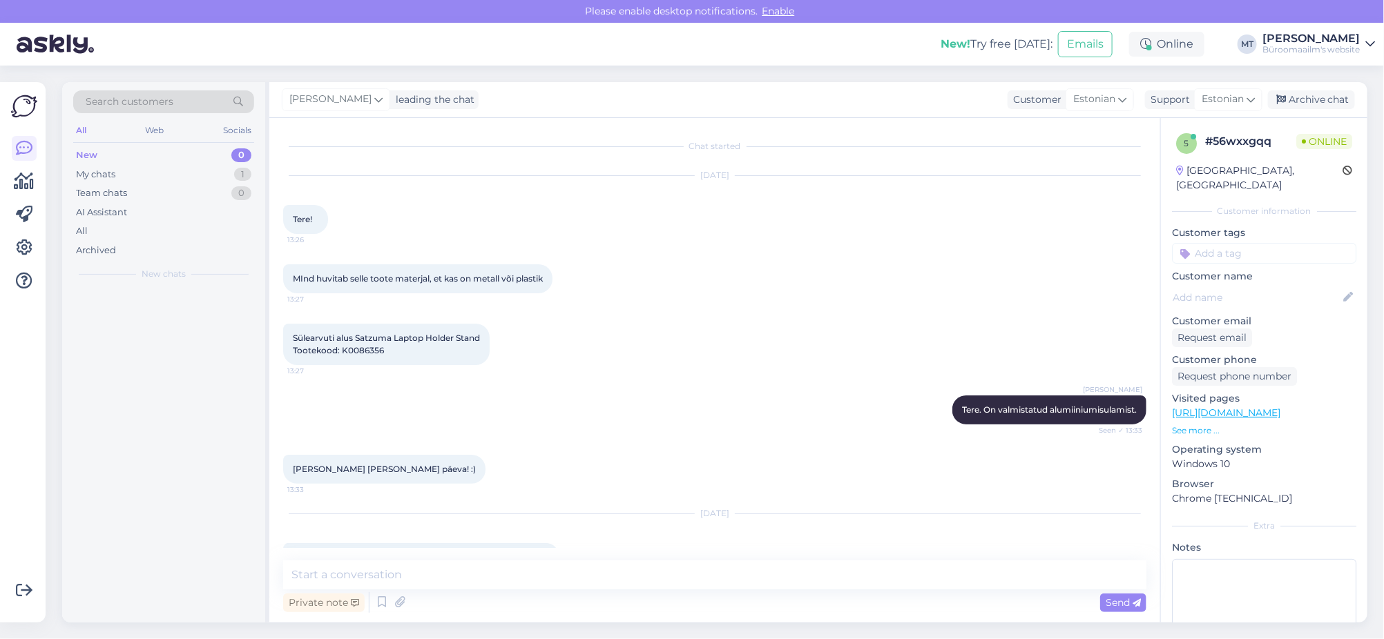
scroll to position [1550, 0]
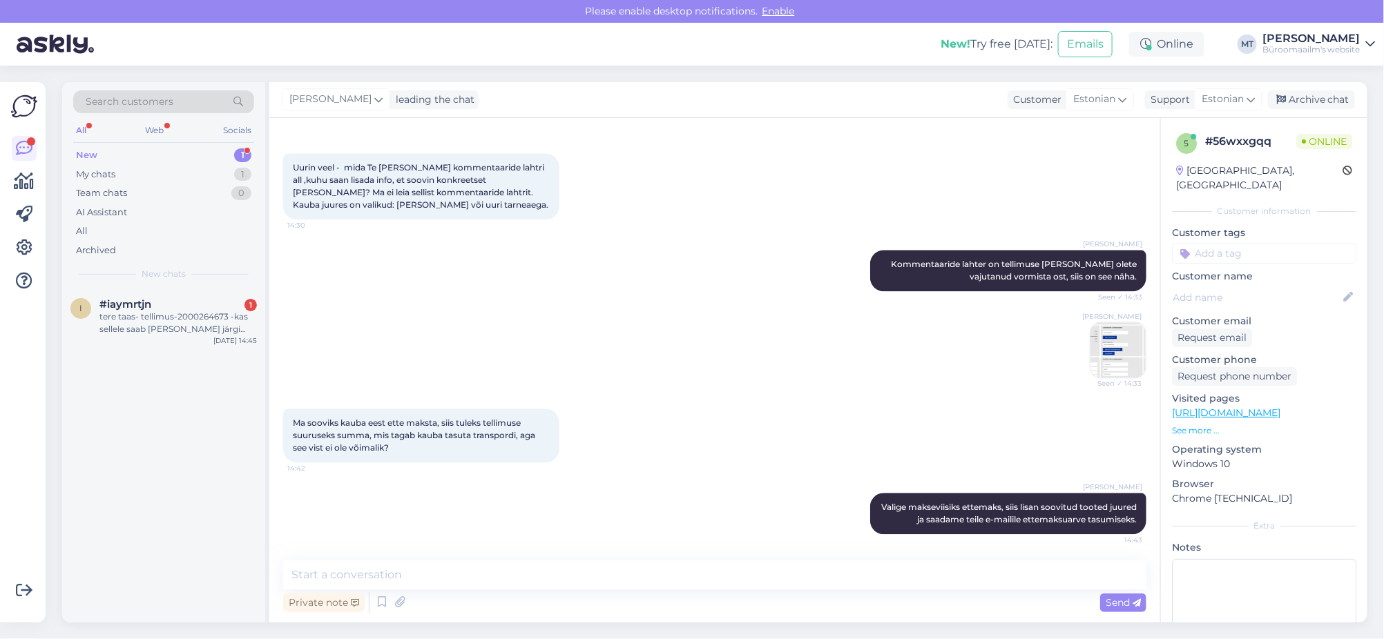
click at [81, 153] on div "New" at bounding box center [86, 155] width 21 height 14
click at [118, 307] on span "#iaymrtjn" at bounding box center [125, 304] width 52 height 12
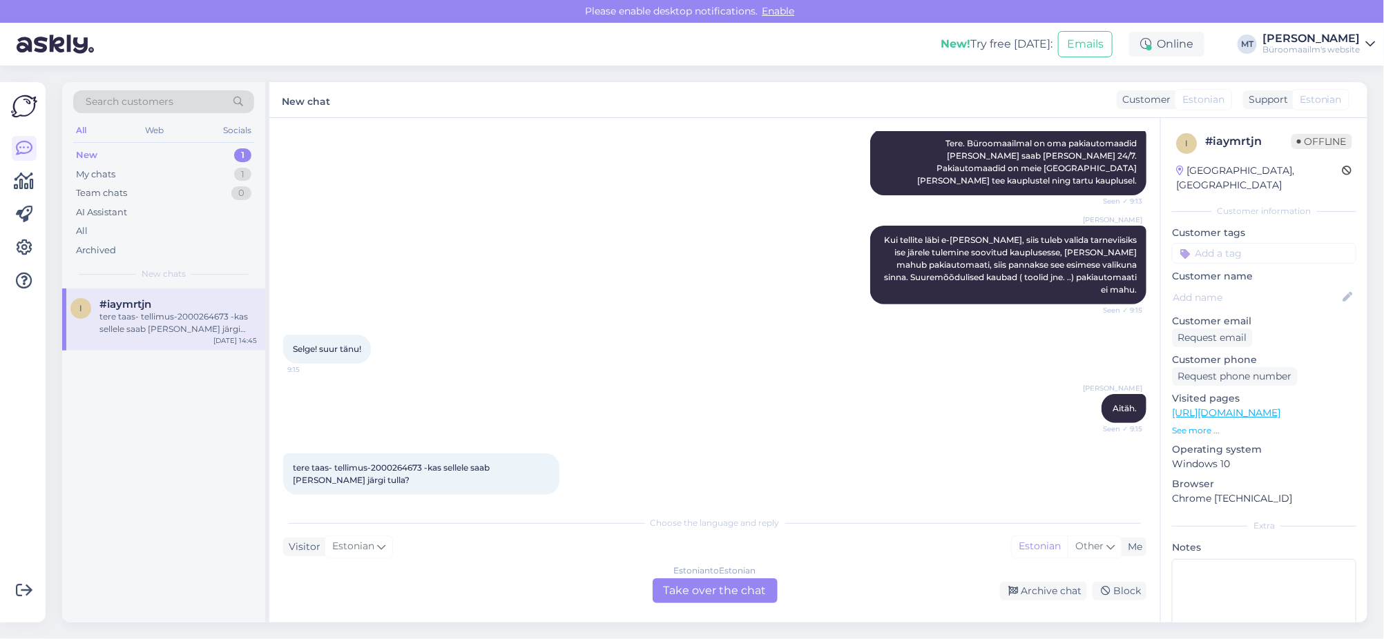
click at [688, 585] on div "Estonian to Estonian Take over the chat" at bounding box center [714, 591] width 125 height 25
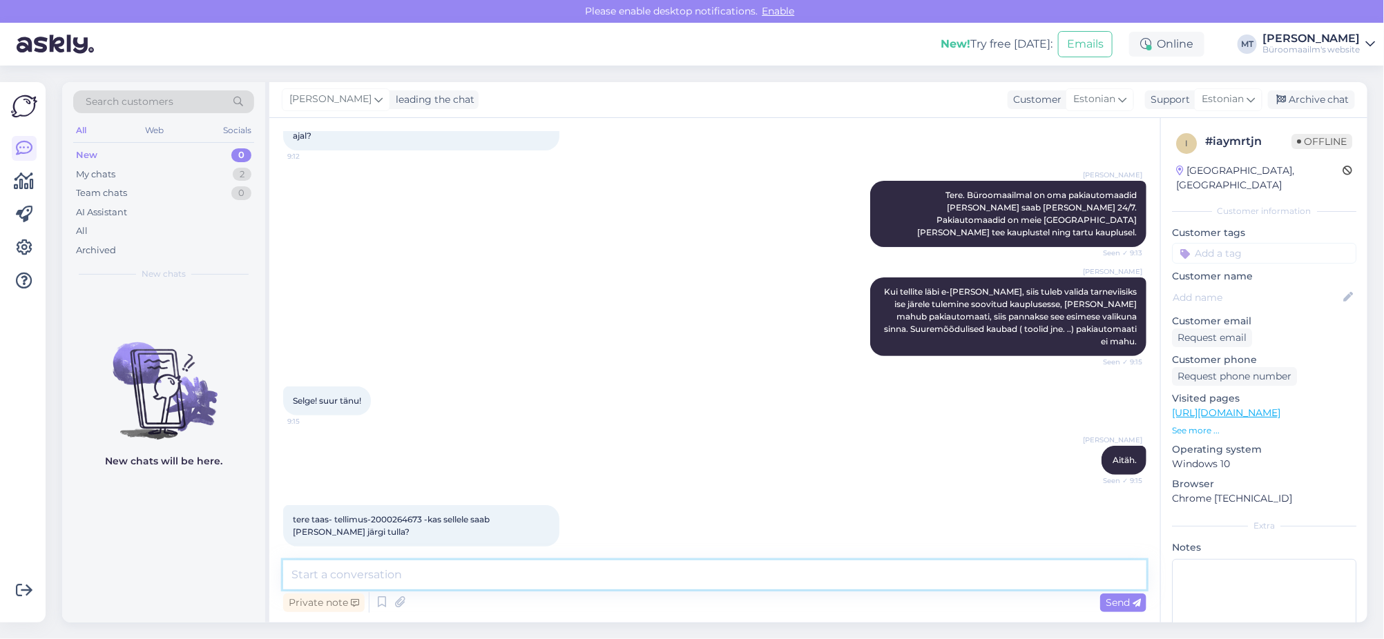
click at [420, 577] on textarea at bounding box center [714, 575] width 863 height 29
click at [403, 514] on span "tere taas- tellimus-2000264673 -kas sellele saab täna järgi tulla?" at bounding box center [392, 525] width 199 height 23
copy span "2000264673"
click at [423, 555] on div "Chat started Sep 10 2025 tere, kas ma saan õigest aru et poodide juures on paki…" at bounding box center [714, 370] width 891 height 505
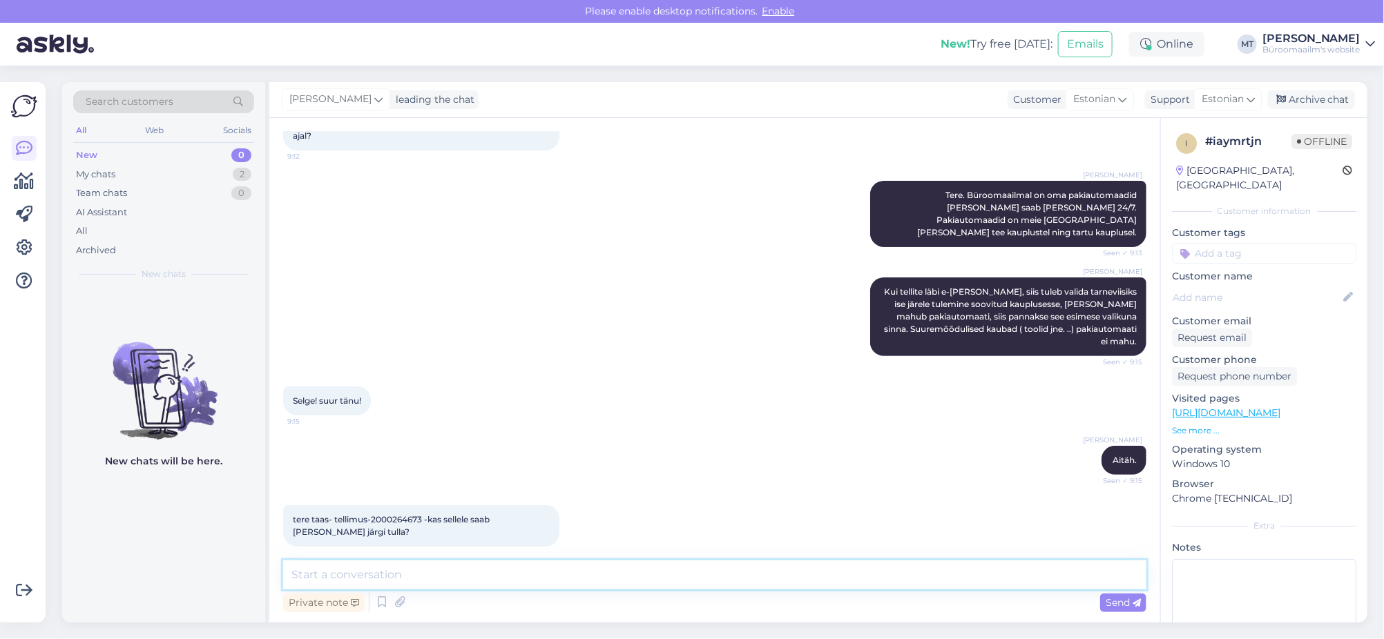
click at [413, 564] on textarea at bounding box center [714, 575] width 863 height 29
type textarea "Tere. Hetkel veel on komplekteerimata, annan laole teada, et soovite täna järgi…"
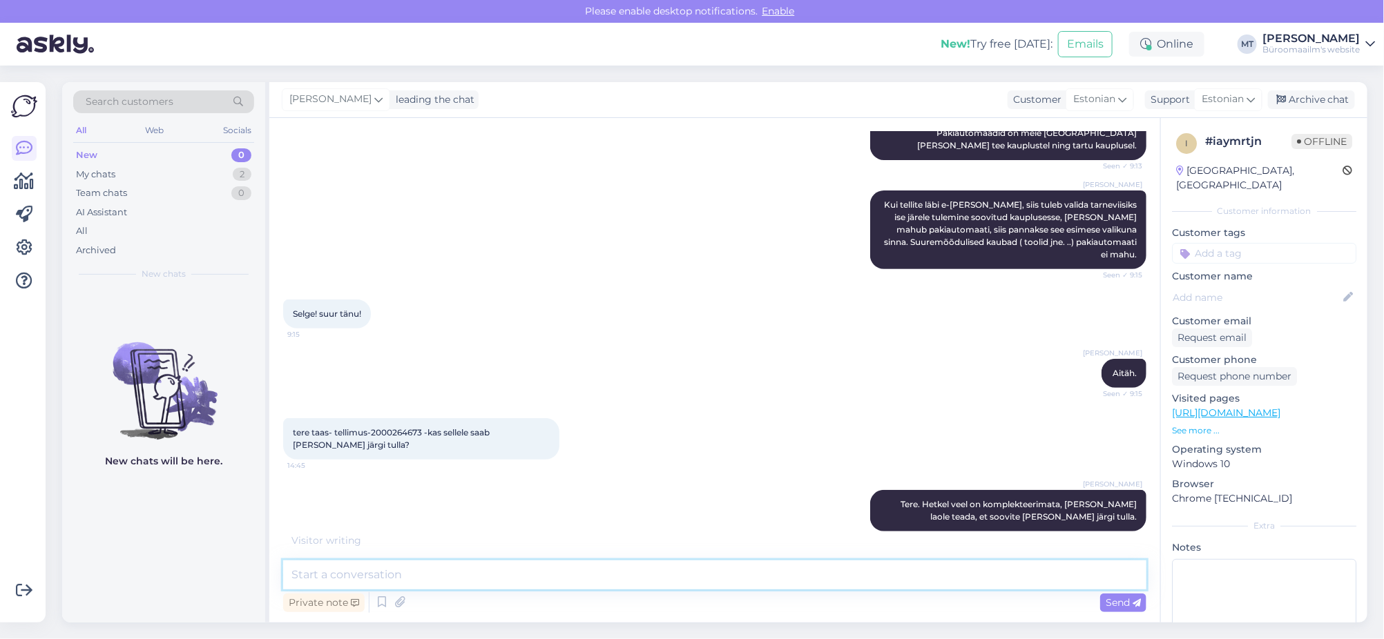
scroll to position [240, 0]
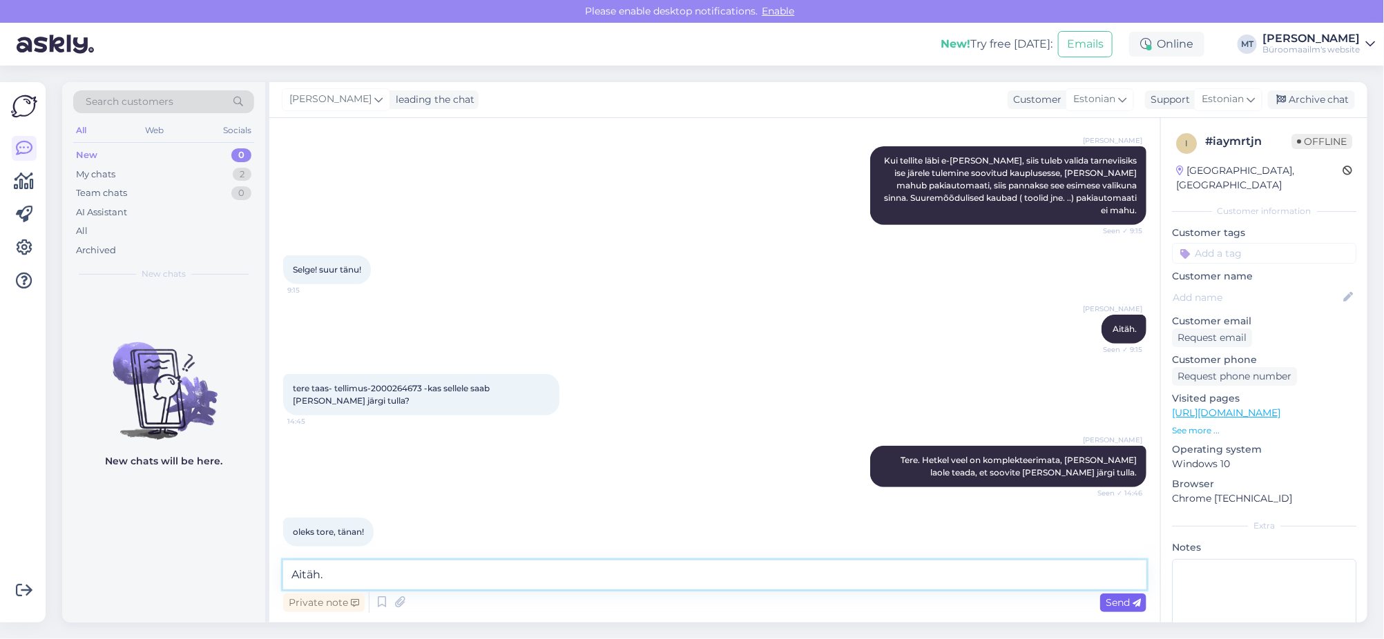
type textarea "Aitäh."
click at [1132, 601] on span "Send" at bounding box center [1122, 603] width 35 height 12
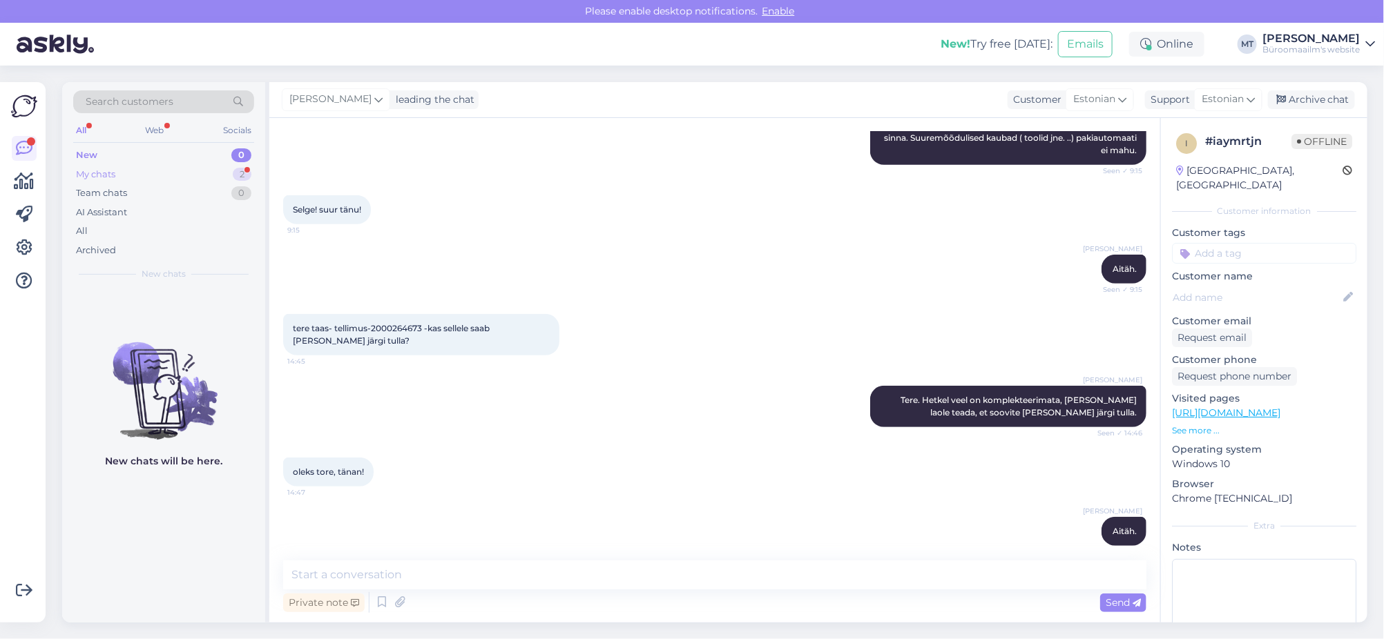
click at [104, 172] on div "My chats" at bounding box center [95, 175] width 39 height 14
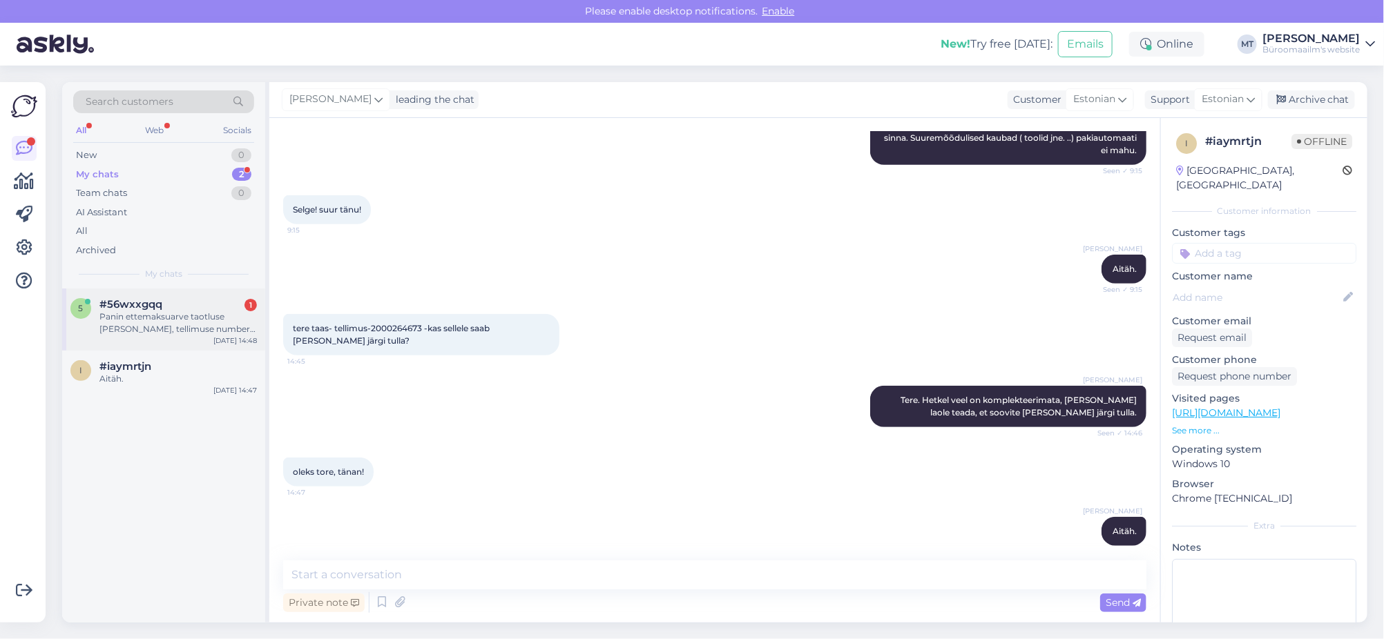
click at [135, 305] on span "#56wxxgqq" at bounding box center [130, 304] width 63 height 12
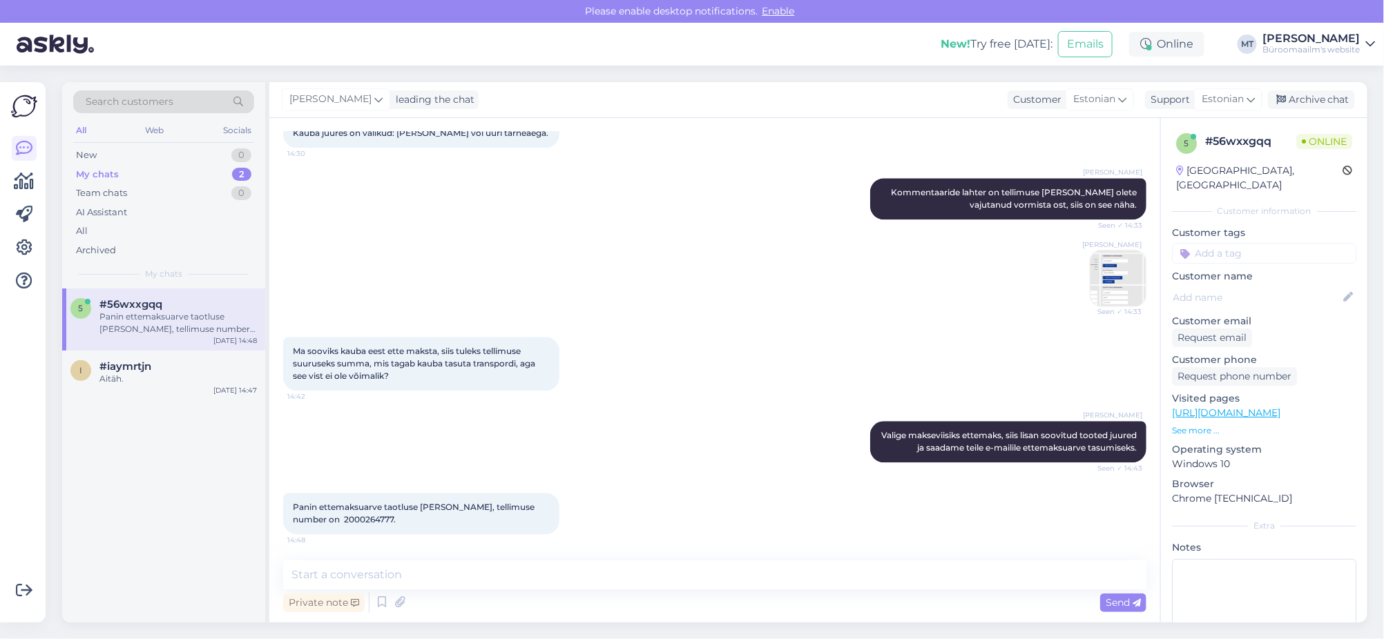
click at [320, 520] on span "Panin ettemaksuarve taotluse teele, tellimuse number on 2000264777." at bounding box center [415, 513] width 244 height 23
copy div "2000264777. 14:48"
click at [443, 563] on textarea at bounding box center [714, 575] width 863 height 29
type textarea "Aitäh."
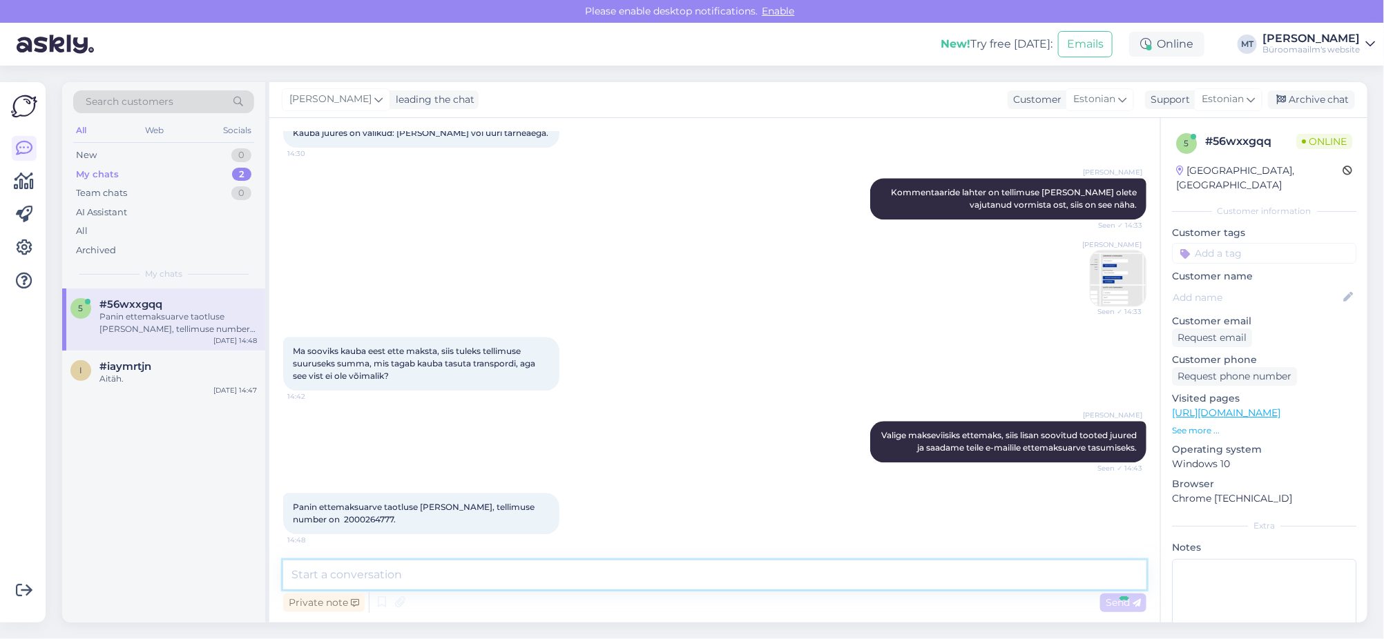
scroll to position [1681, 0]
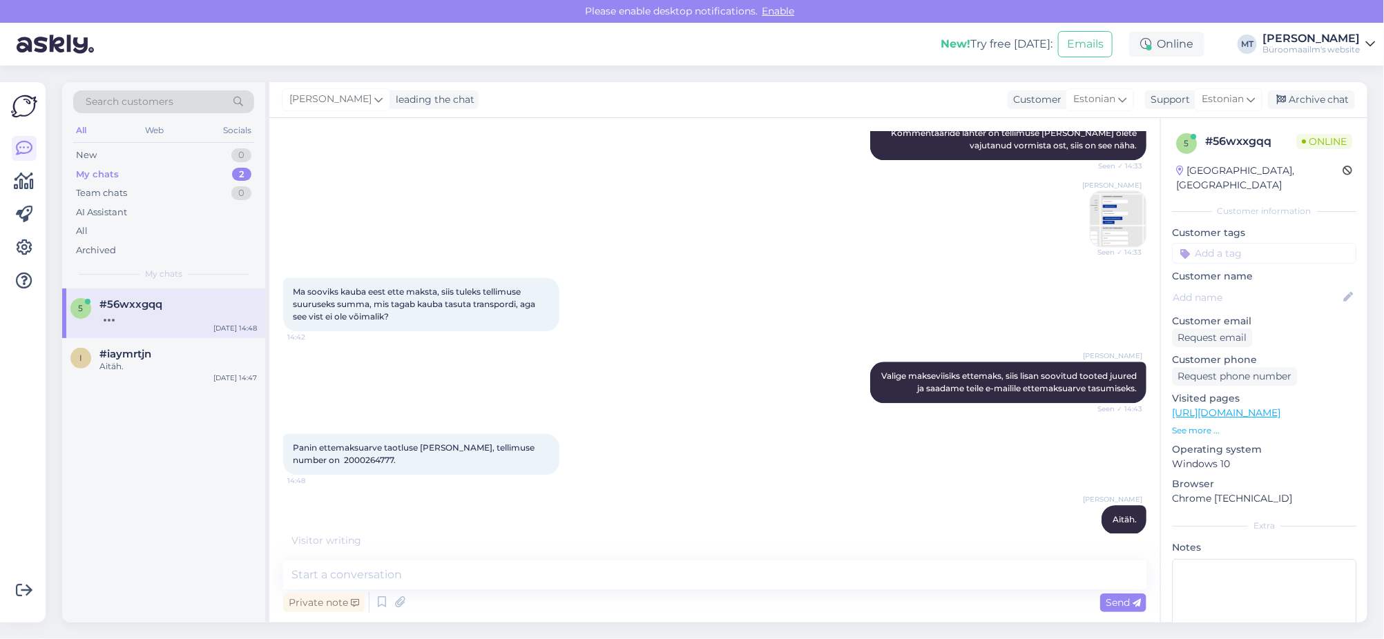
click at [97, 173] on div "My chats" at bounding box center [97, 175] width 43 height 14
click at [119, 356] on span "#iaymrtjn" at bounding box center [125, 354] width 52 height 12
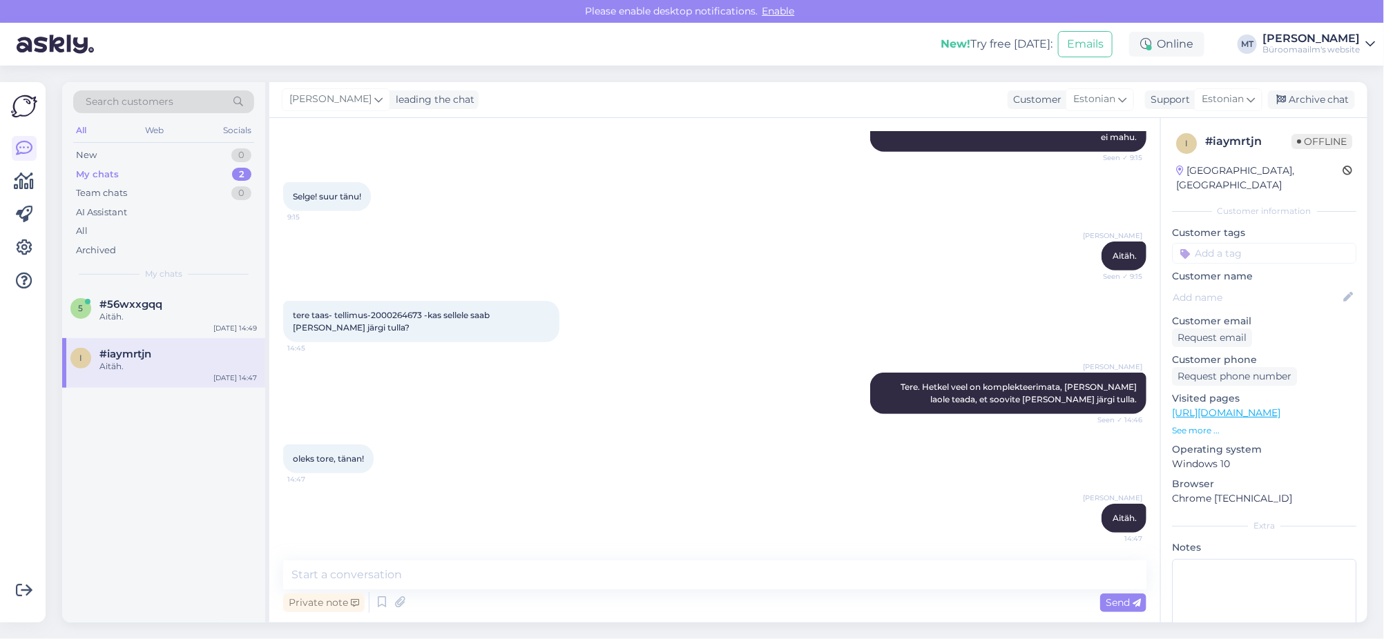
scroll to position [300, 0]
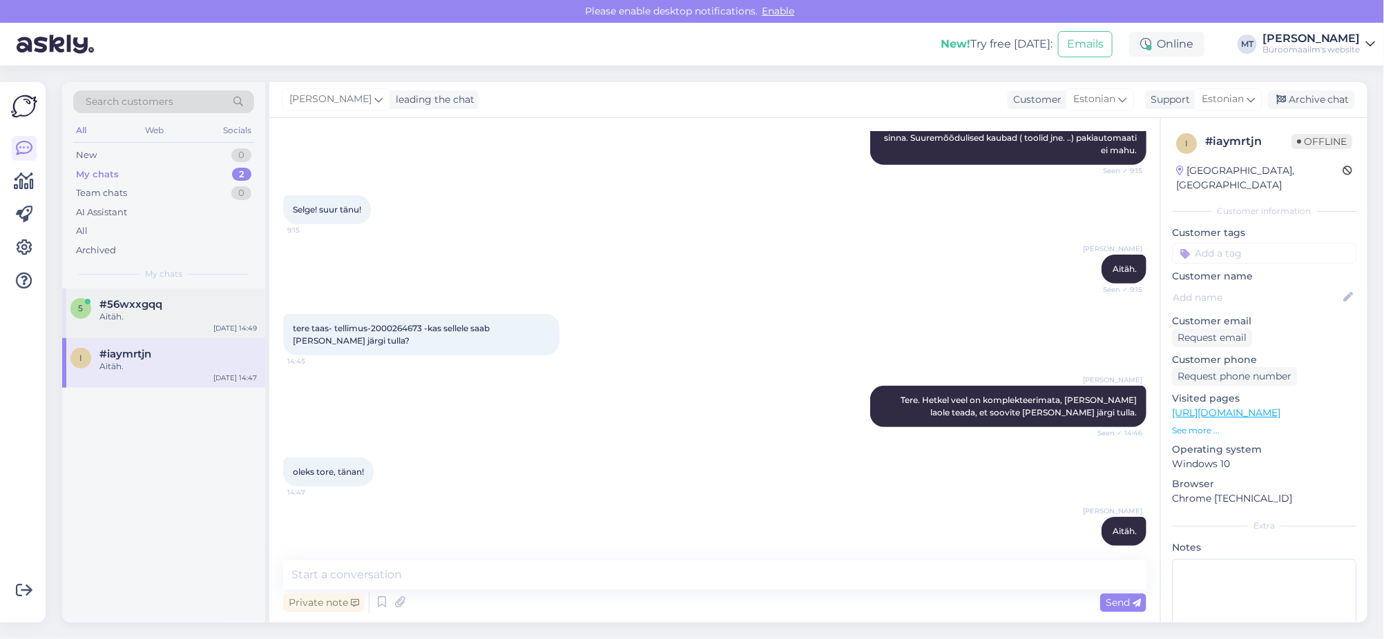
click at [125, 304] on span "#56wxxgqq" at bounding box center [130, 304] width 63 height 12
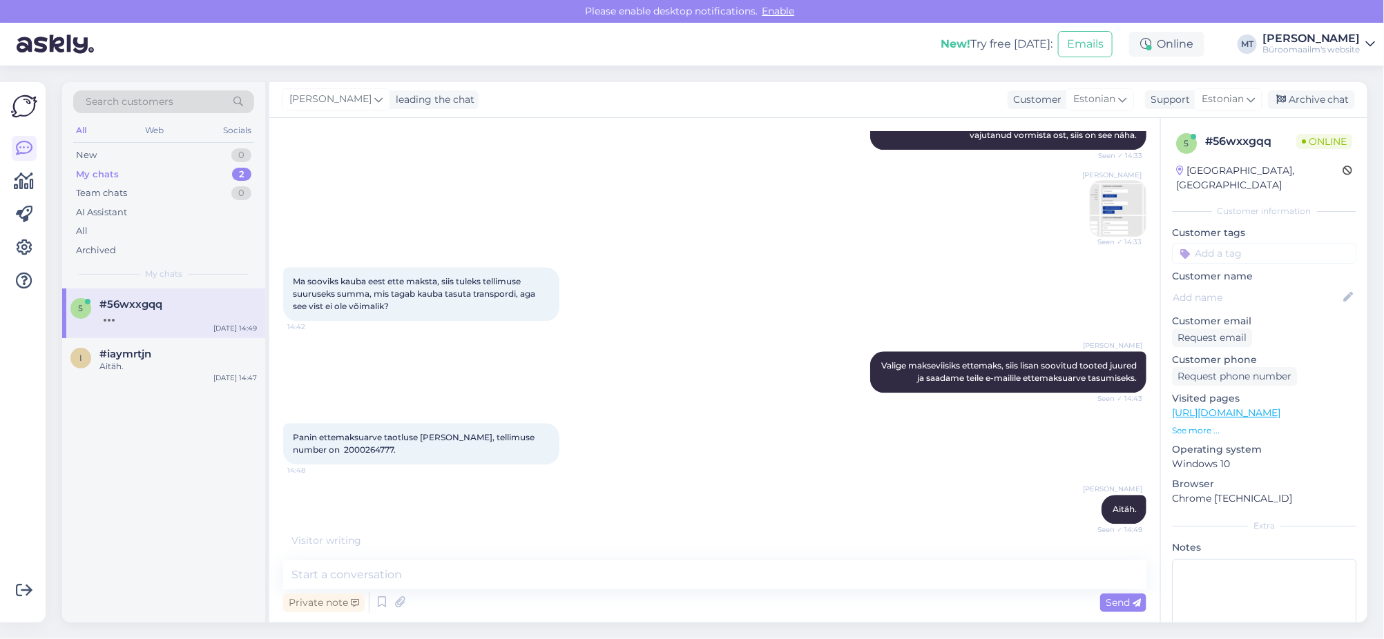
scroll to position [1696, 0]
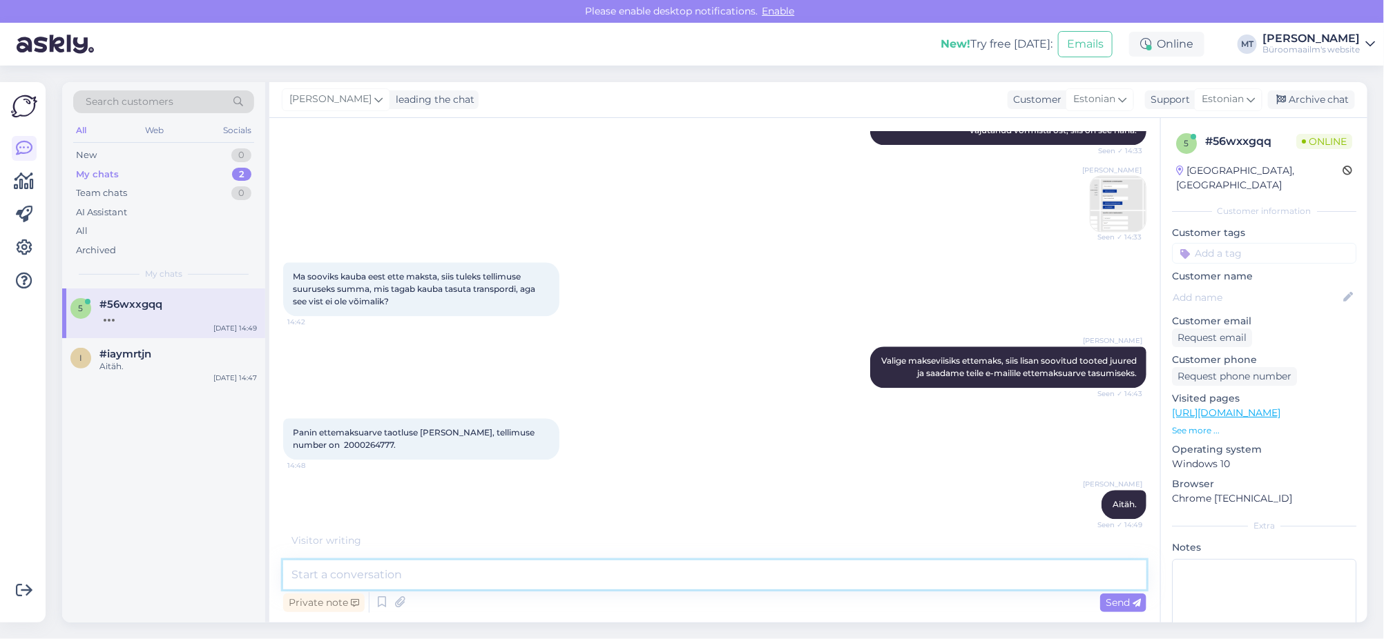
click at [360, 567] on textarea at bounding box center [714, 575] width 863 height 29
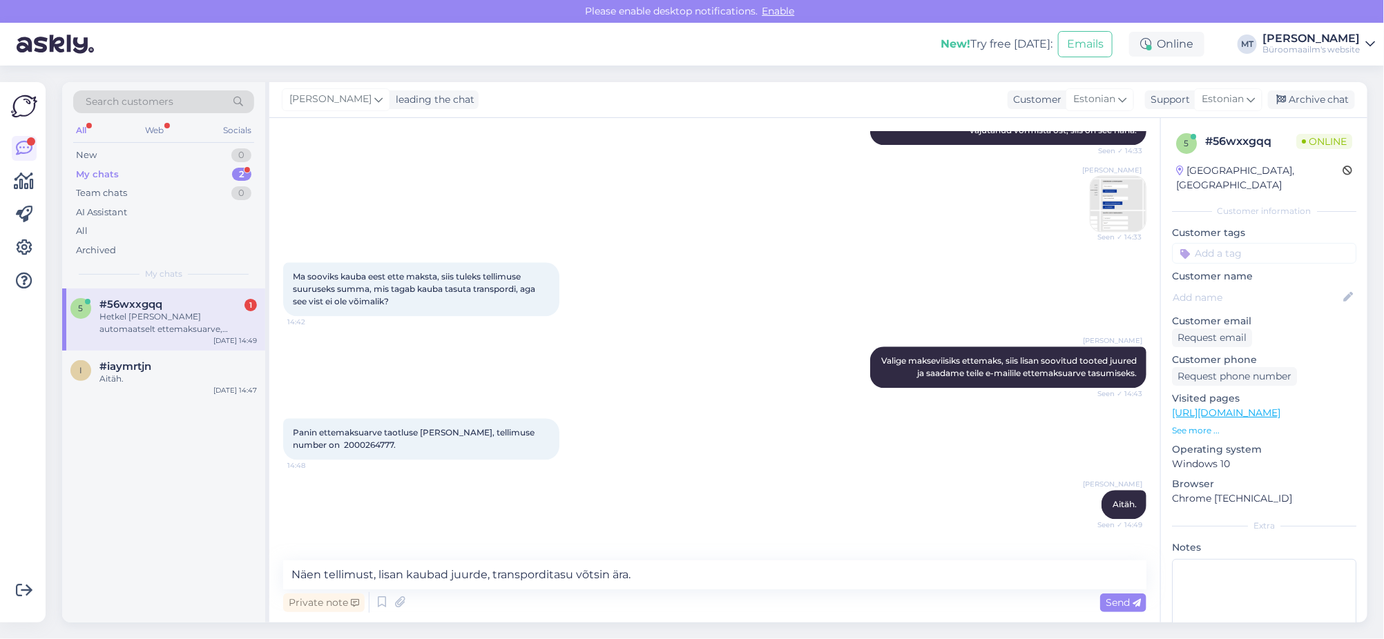
scroll to position [1766, 0]
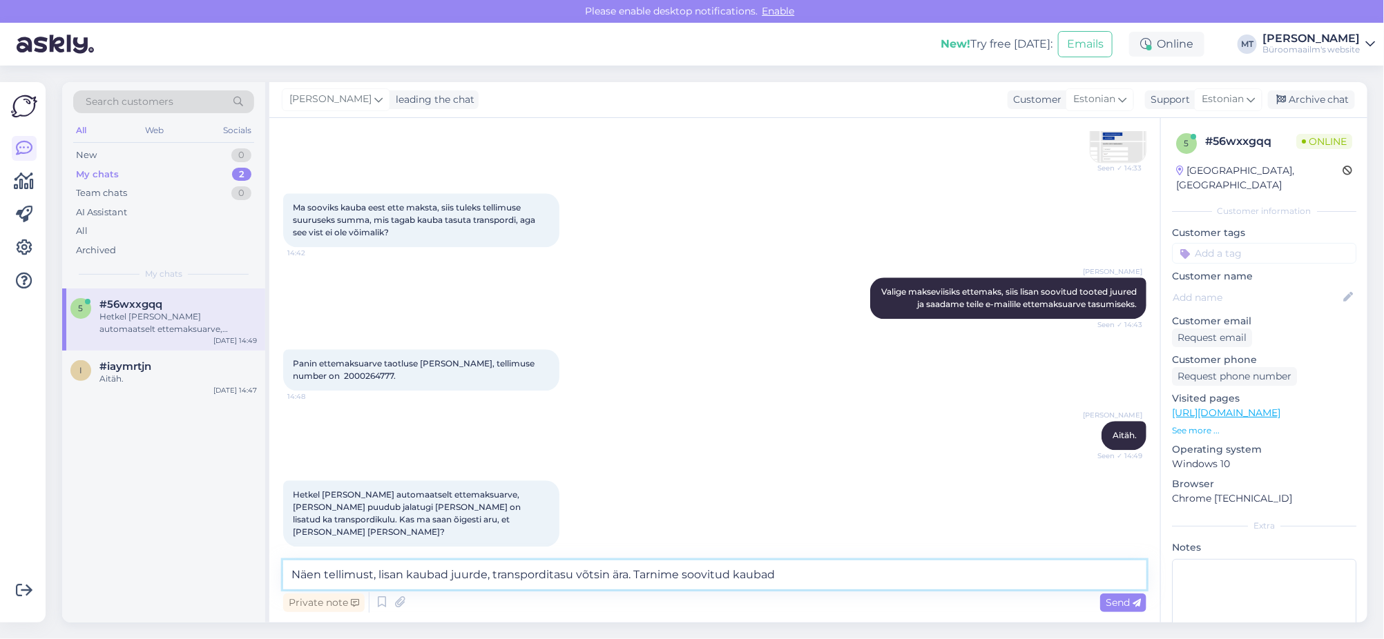
type textarea "Näen tellimust, lisan kaubad juurde, transporditasu võtsin ära. Tarnime soovitu…"
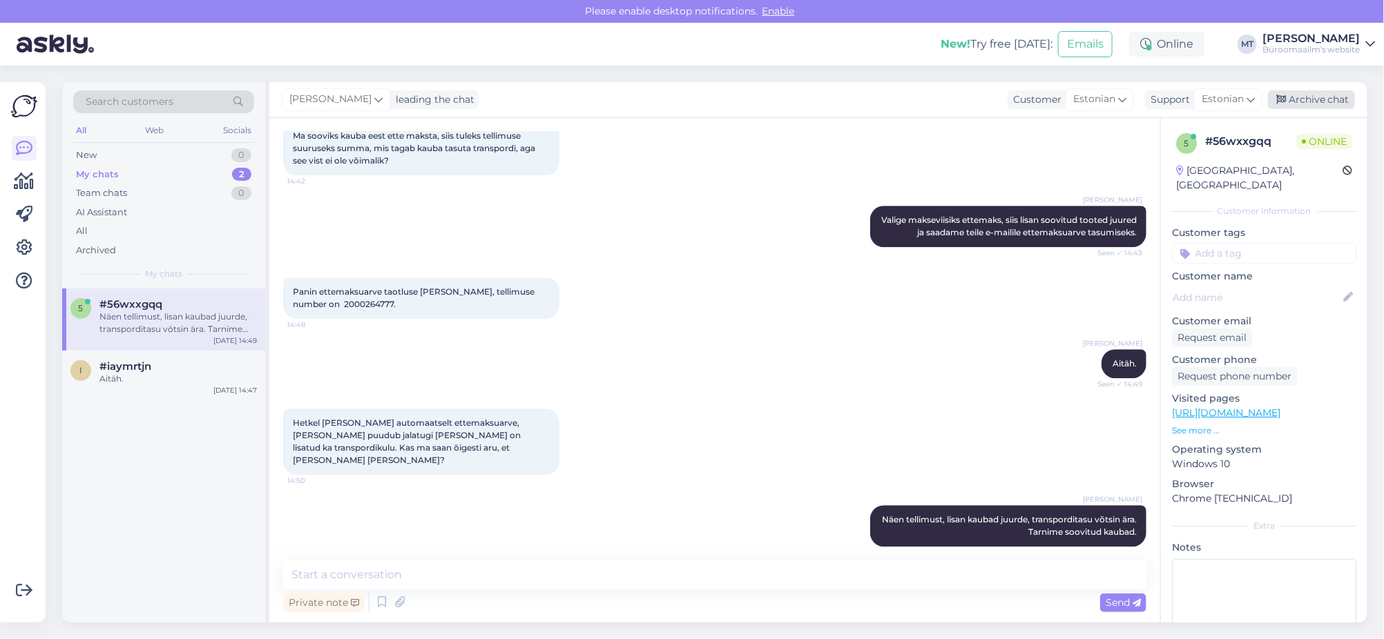
click at [1326, 103] on div "Archive chat" at bounding box center [1311, 99] width 87 height 19
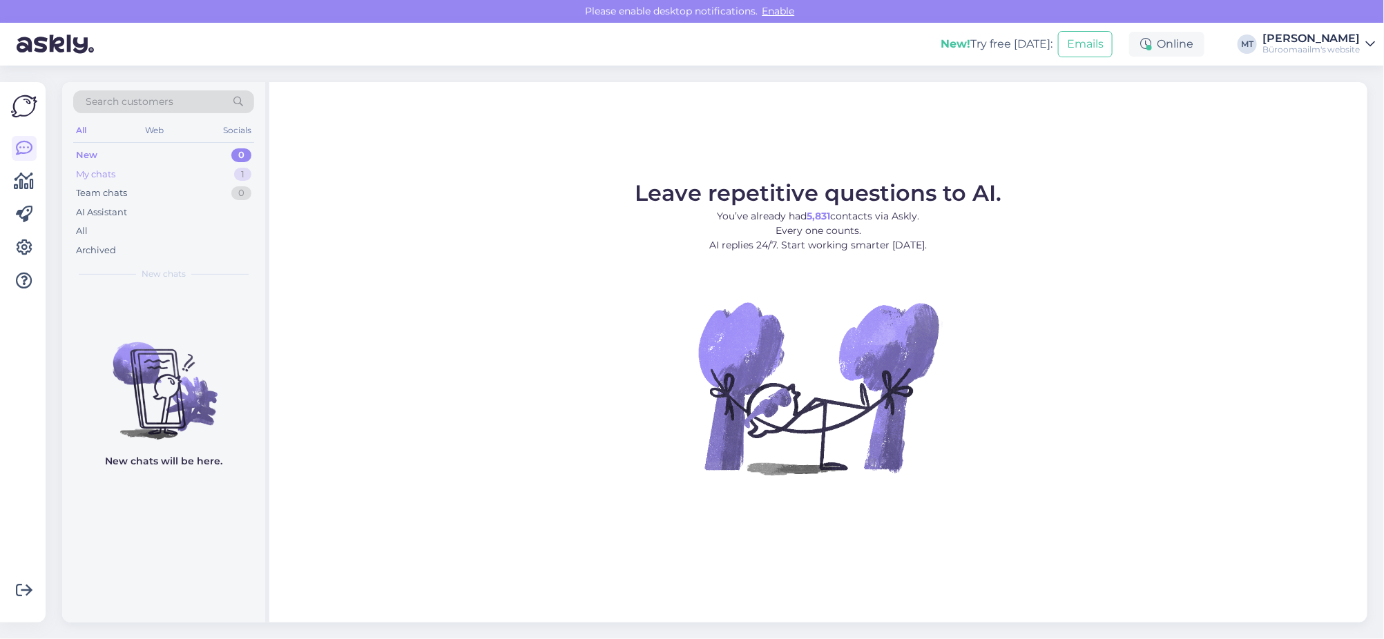
click at [101, 174] on div "My chats" at bounding box center [95, 175] width 39 height 14
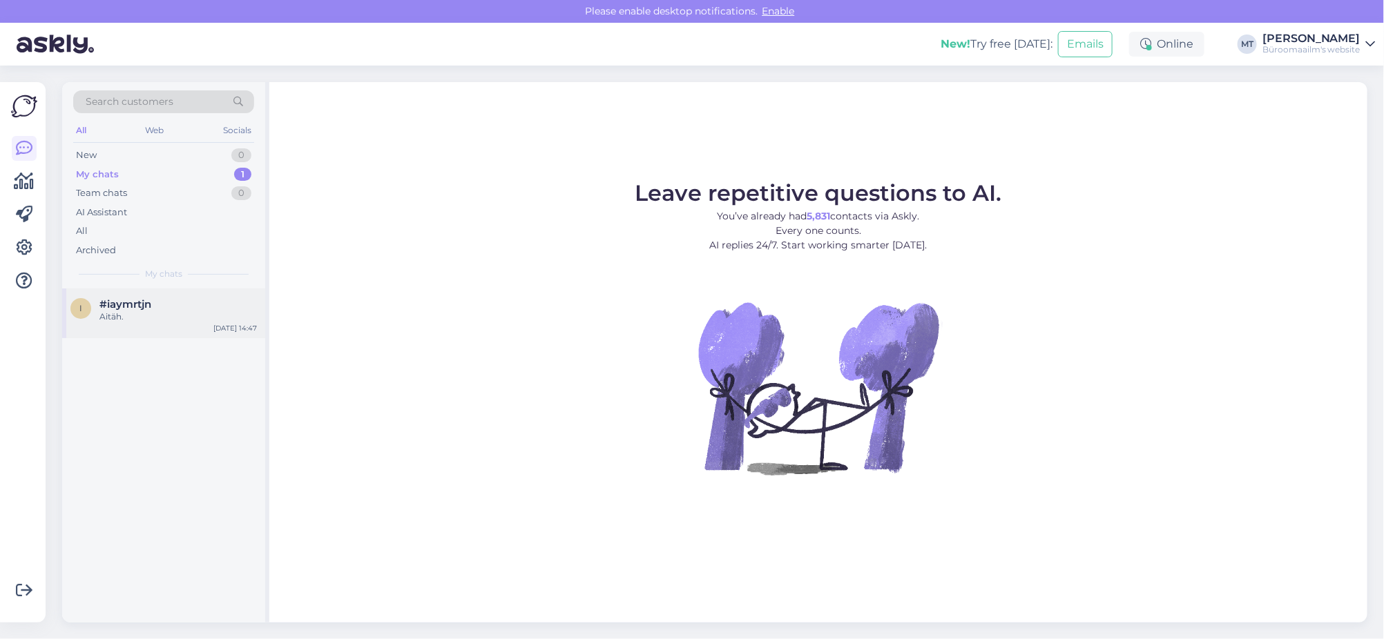
click at [122, 306] on span "#iaymrtjn" at bounding box center [125, 304] width 52 height 12
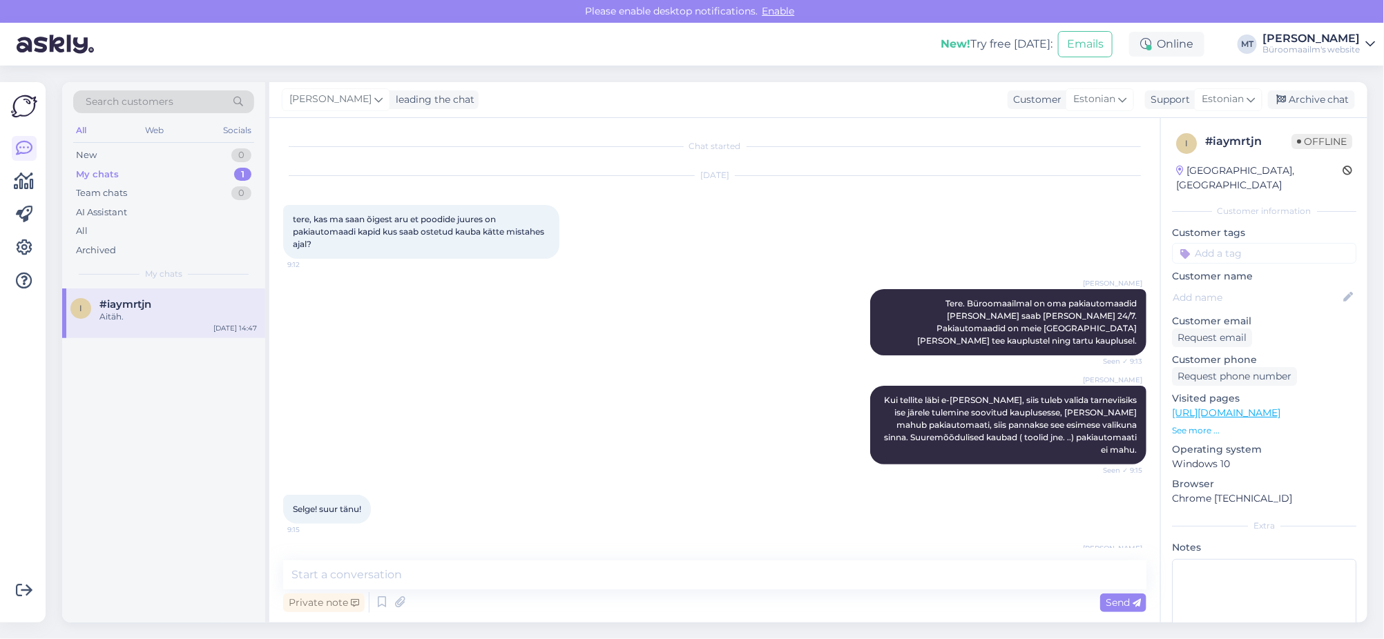
scroll to position [300, 0]
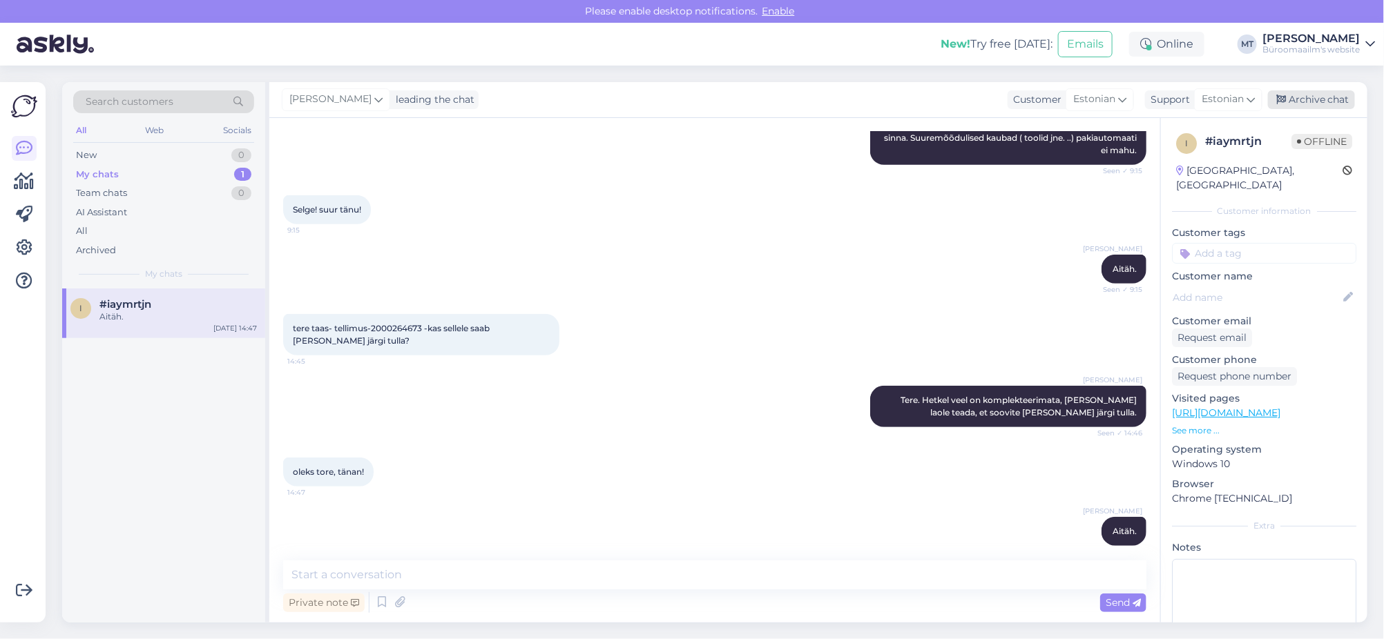
click at [1326, 99] on div "Archive chat" at bounding box center [1311, 99] width 87 height 19
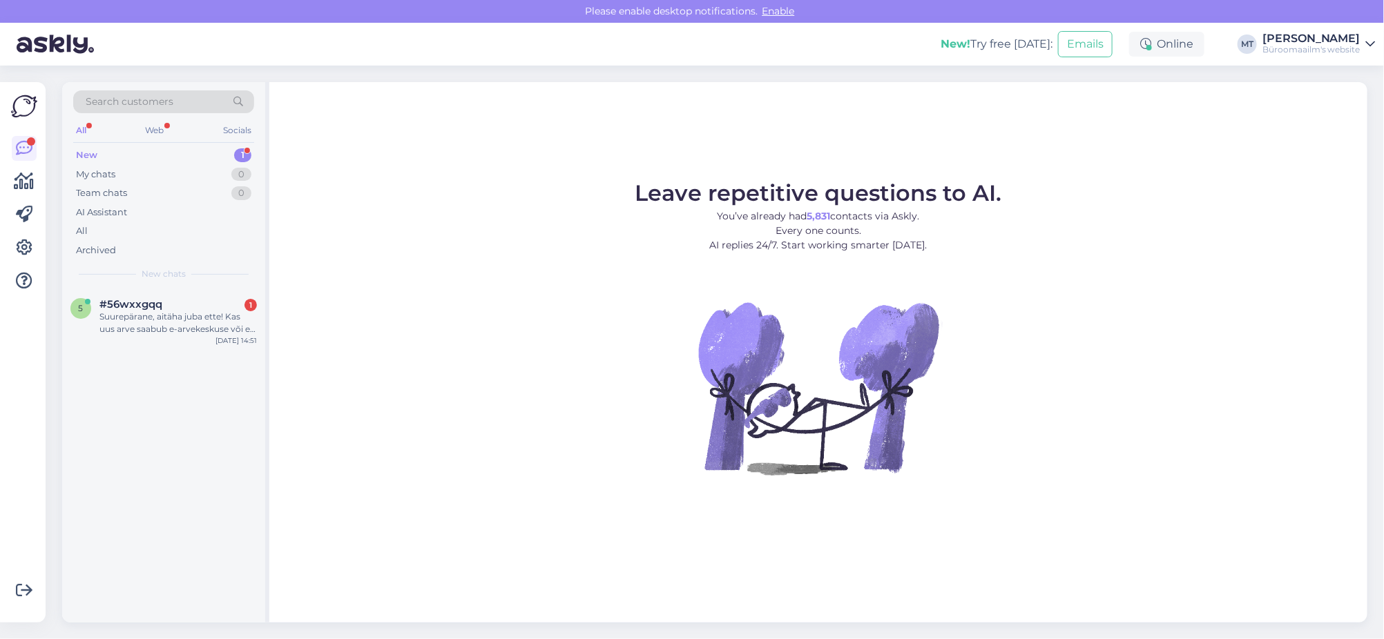
click at [81, 161] on div "New" at bounding box center [86, 155] width 21 height 14
click at [143, 311] on div "Suurepärane, aitäha juba ette! Kas uus arve saabub e-arvekeskuse või e-[PERSON_…" at bounding box center [177, 323] width 157 height 25
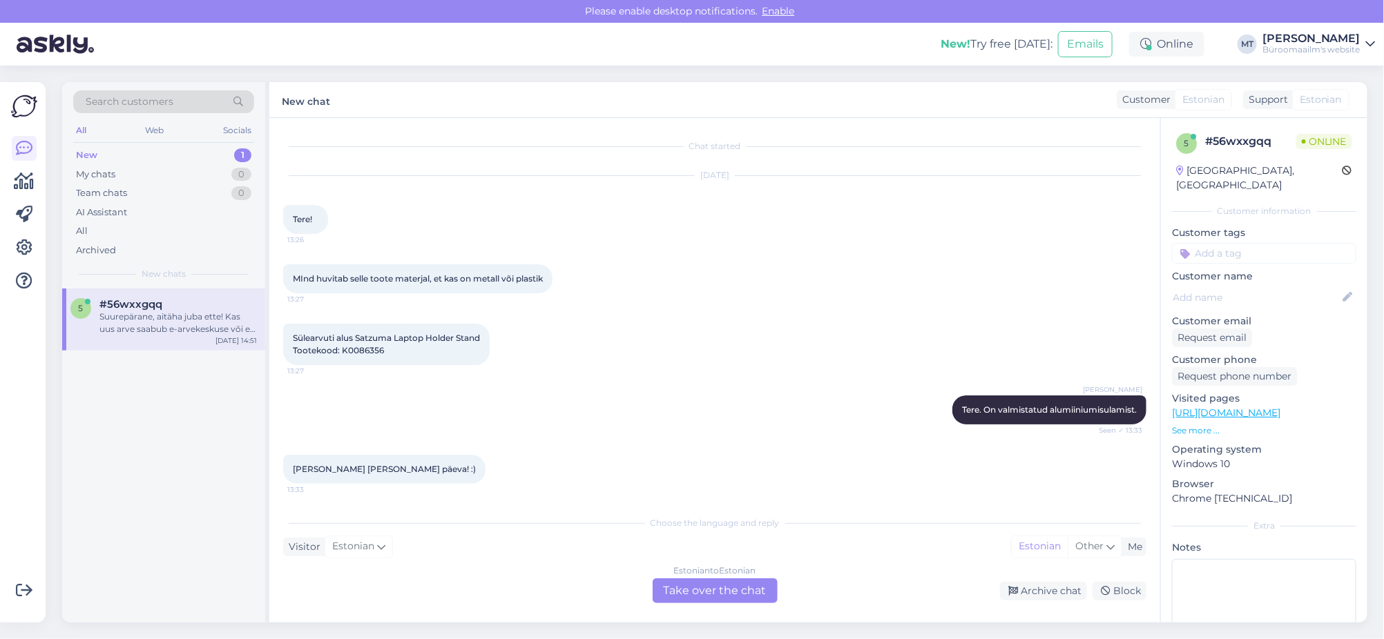
scroll to position [1961, 0]
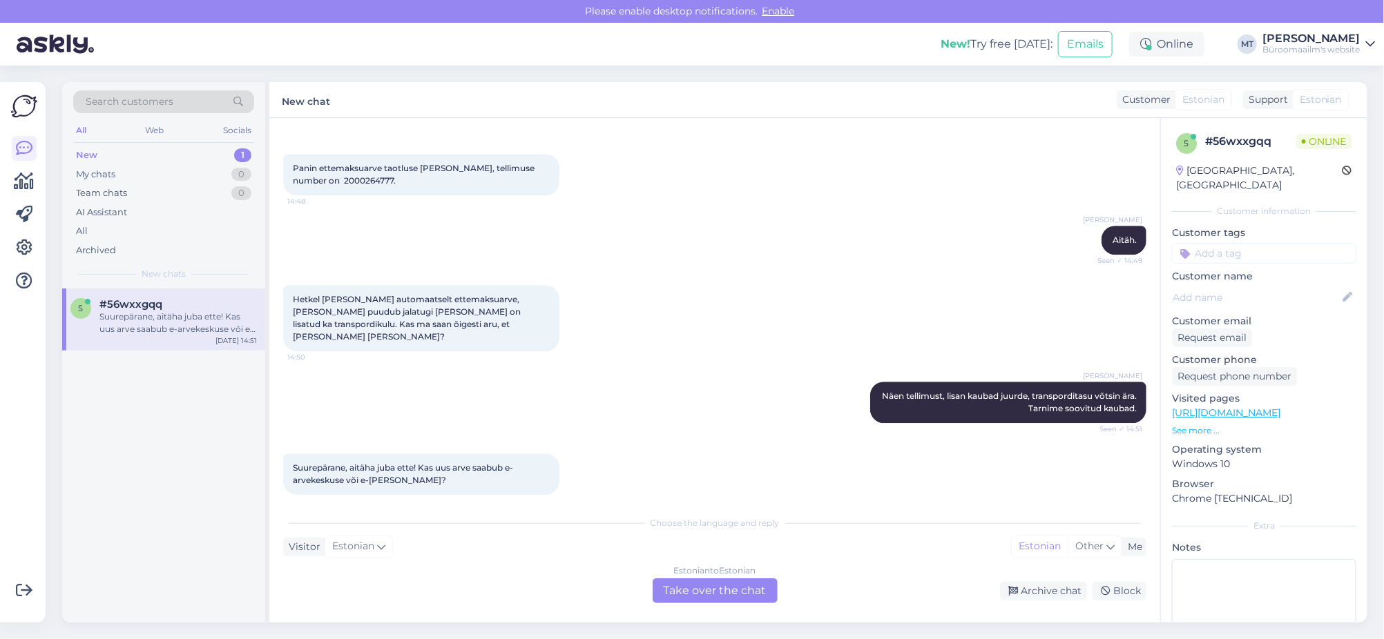
click at [700, 588] on div "Estonian to Estonian Take over the chat" at bounding box center [714, 591] width 125 height 25
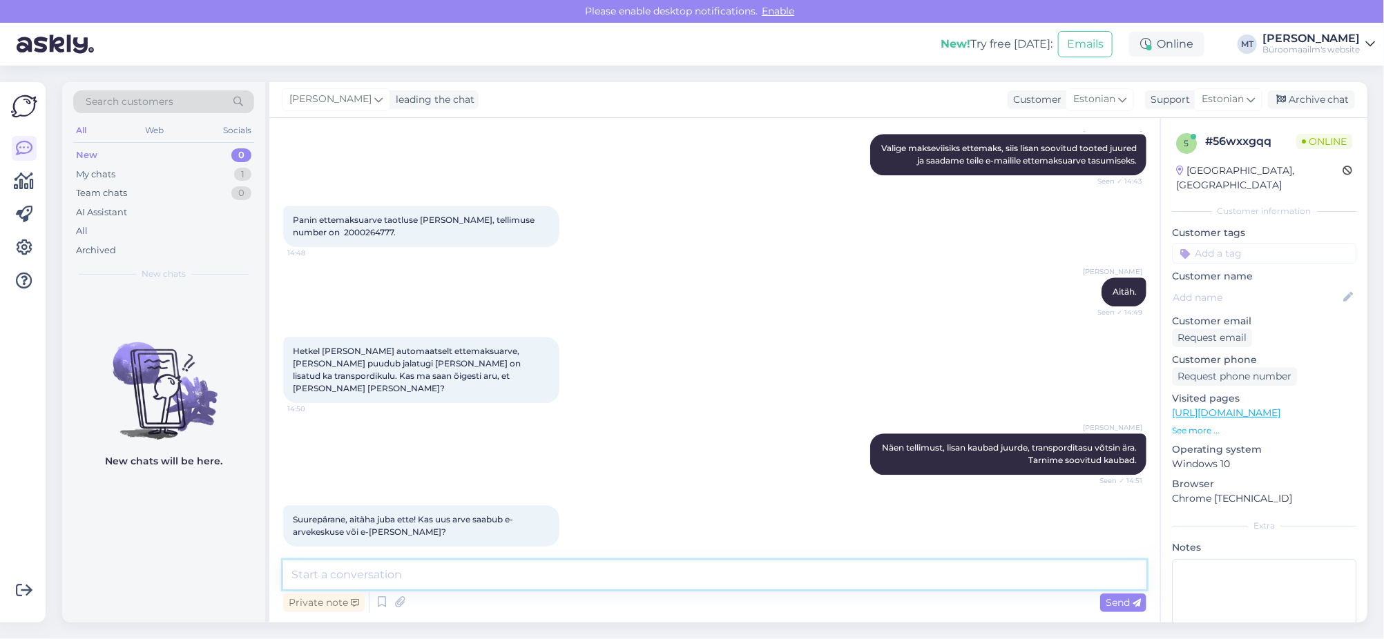
click at [434, 581] on textarea at bounding box center [714, 575] width 863 height 29
type textarea "Jah, saadame e-arvena. Suur tänu."
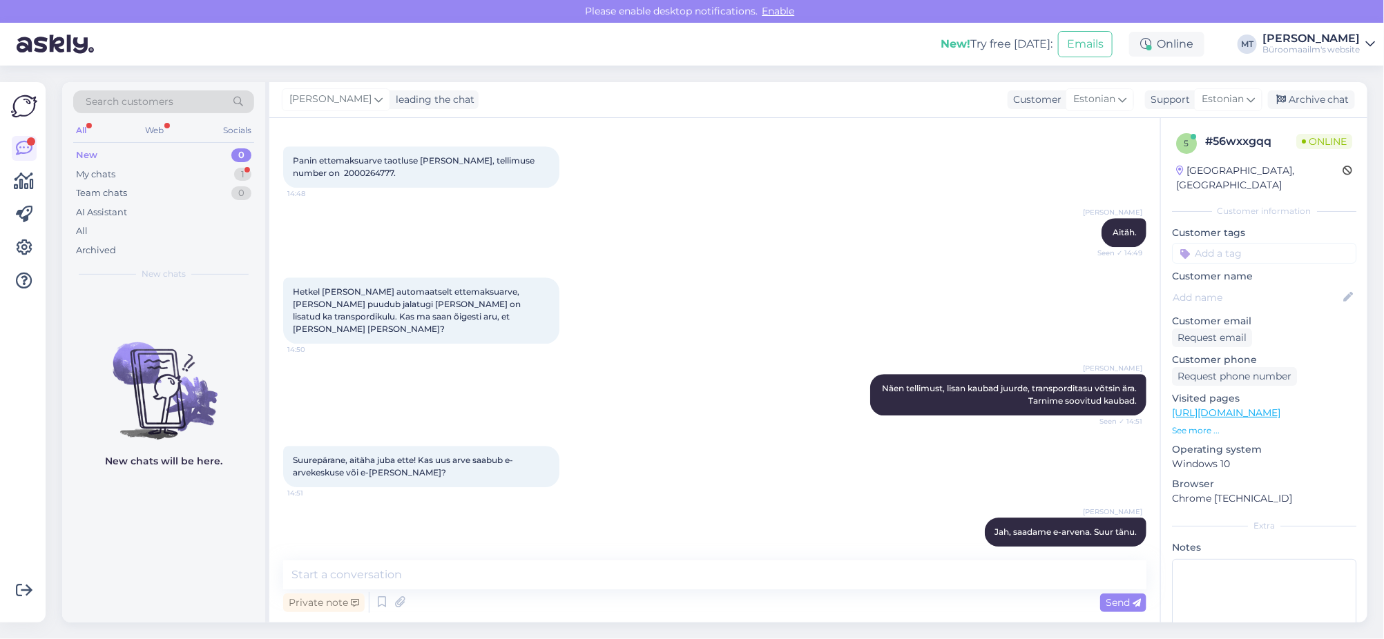
scroll to position [2028, 0]
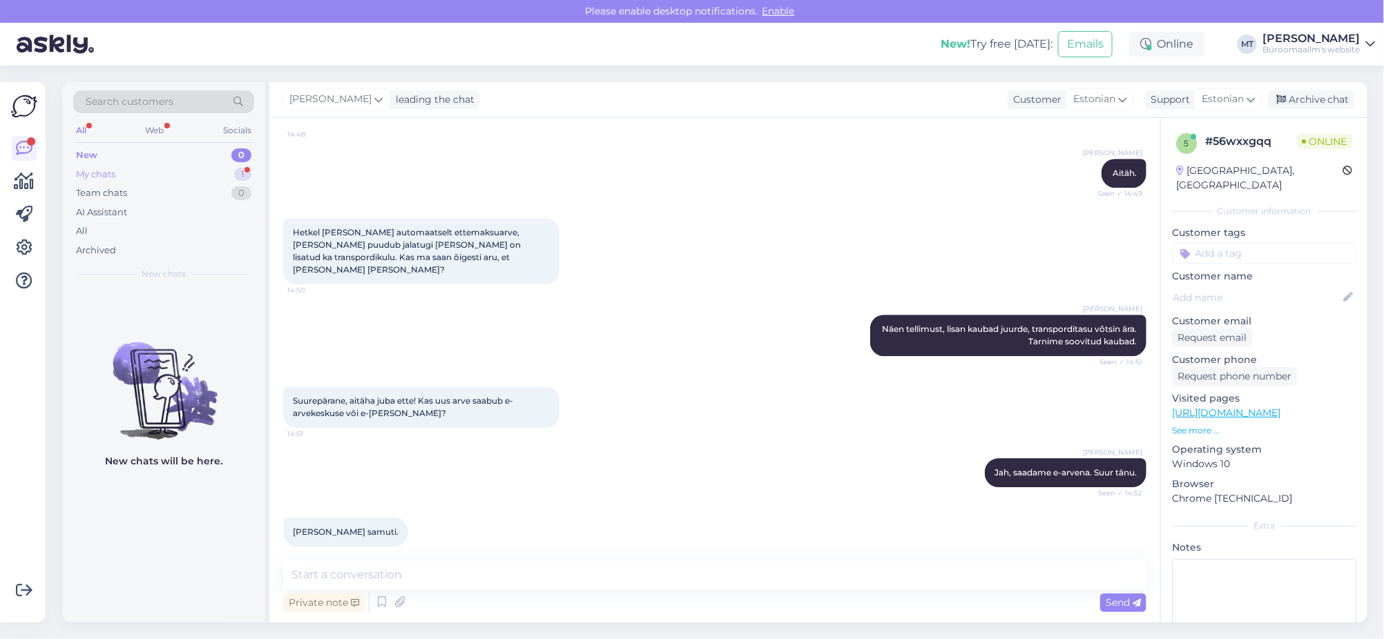
click at [101, 172] on div "My chats" at bounding box center [95, 175] width 39 height 14
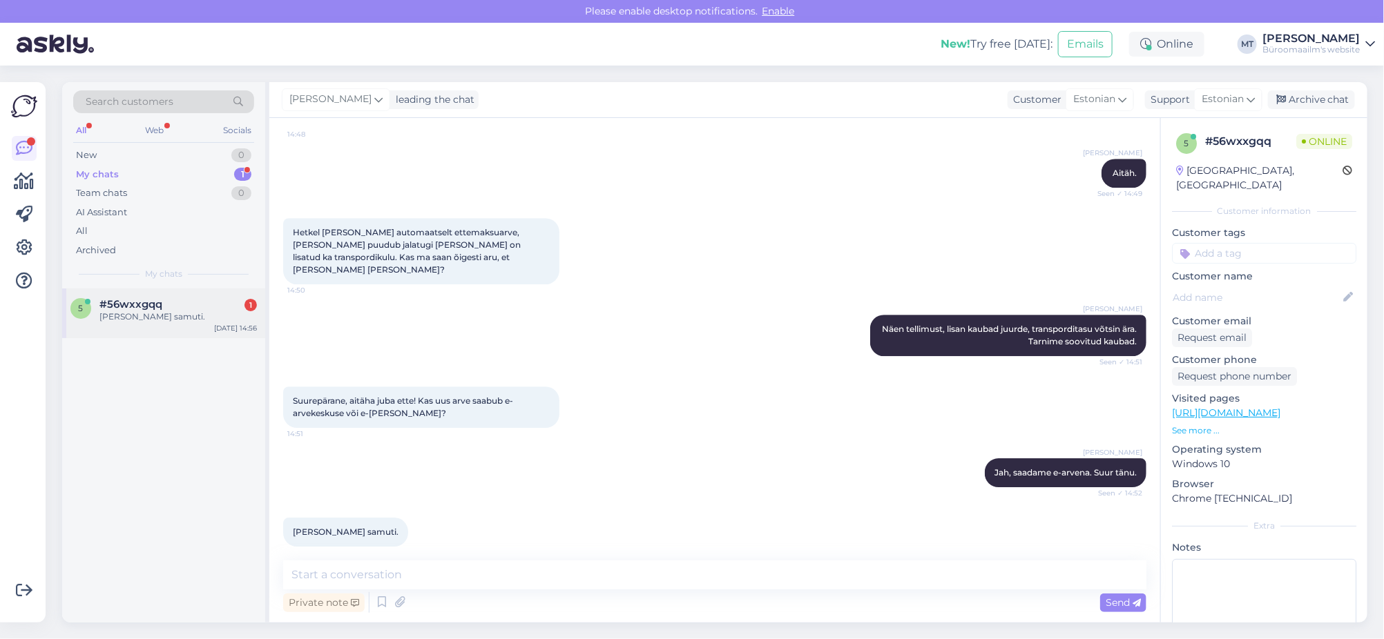
click at [120, 311] on div "[PERSON_NAME] samuti." at bounding box center [177, 317] width 157 height 12
click at [507, 580] on textarea at bounding box center [714, 575] width 863 height 29
type textarea ":)"
click at [1116, 603] on span "Send" at bounding box center [1122, 603] width 35 height 12
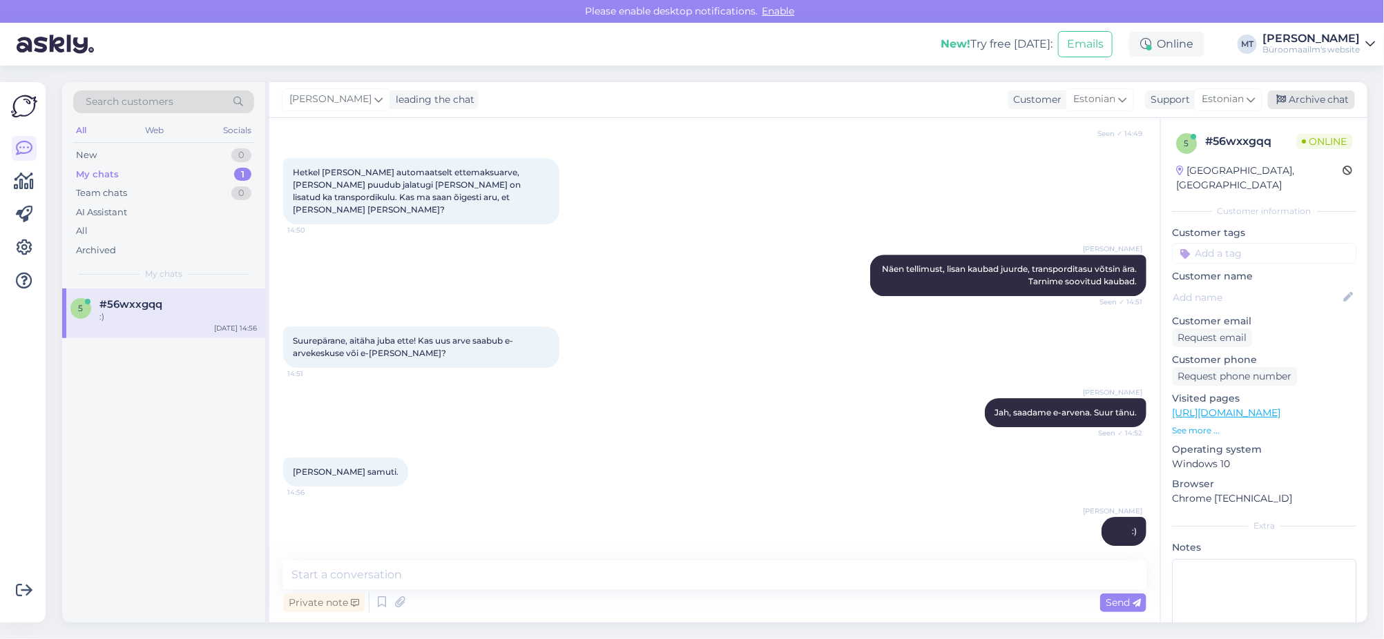
click at [1326, 101] on div "Archive chat" at bounding box center [1311, 99] width 87 height 19
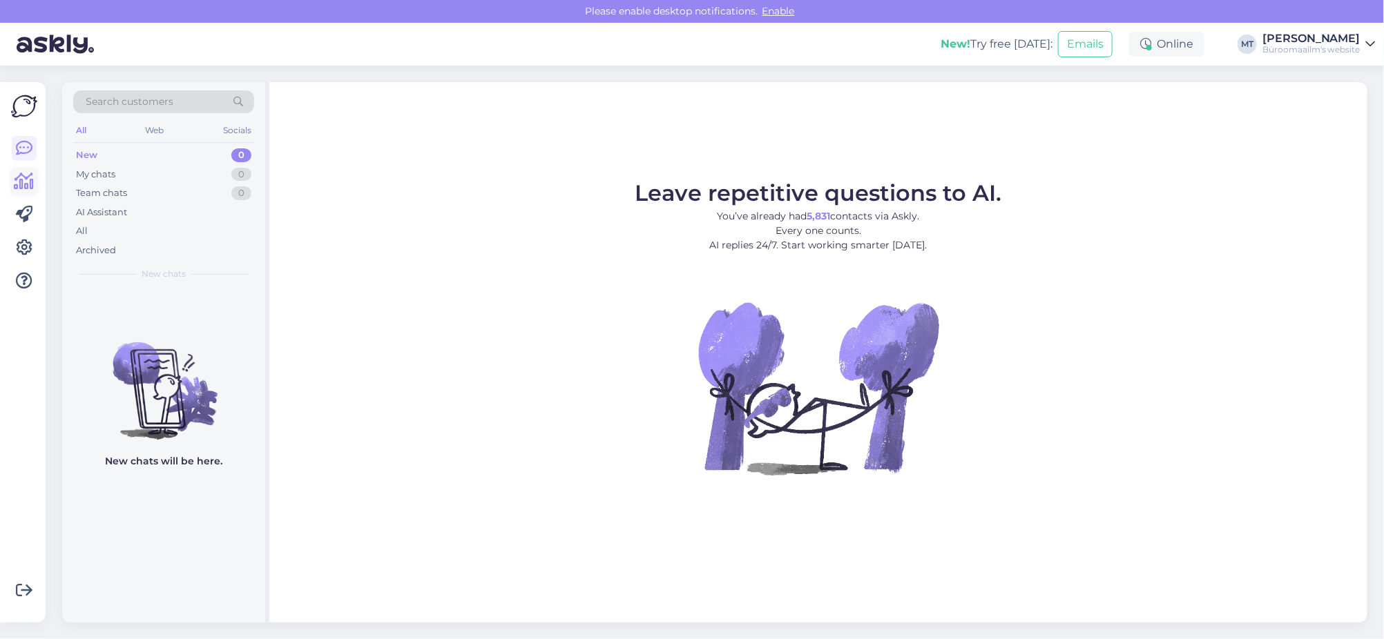
click at [25, 180] on icon at bounding box center [24, 181] width 20 height 17
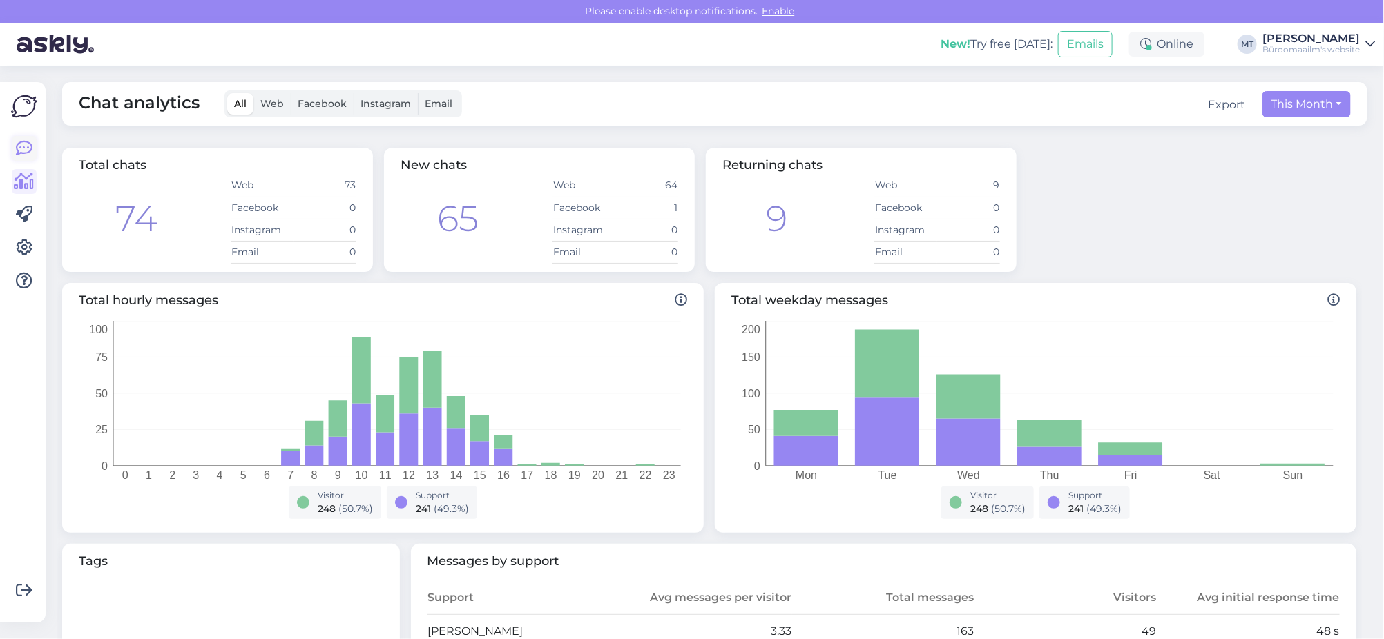
click at [30, 140] on icon at bounding box center [24, 148] width 17 height 17
